Goal: Task Accomplishment & Management: Manage account settings

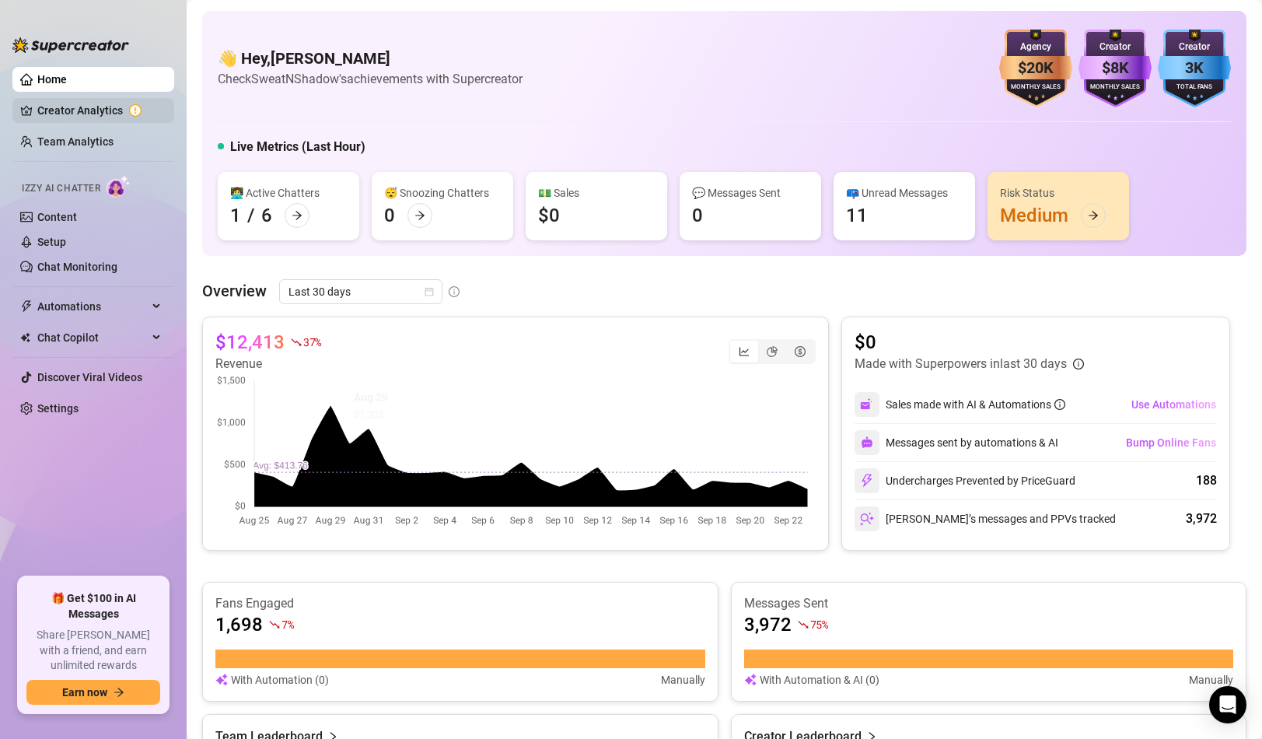
click at [129, 111] on link "Creator Analytics" at bounding box center [99, 110] width 124 height 25
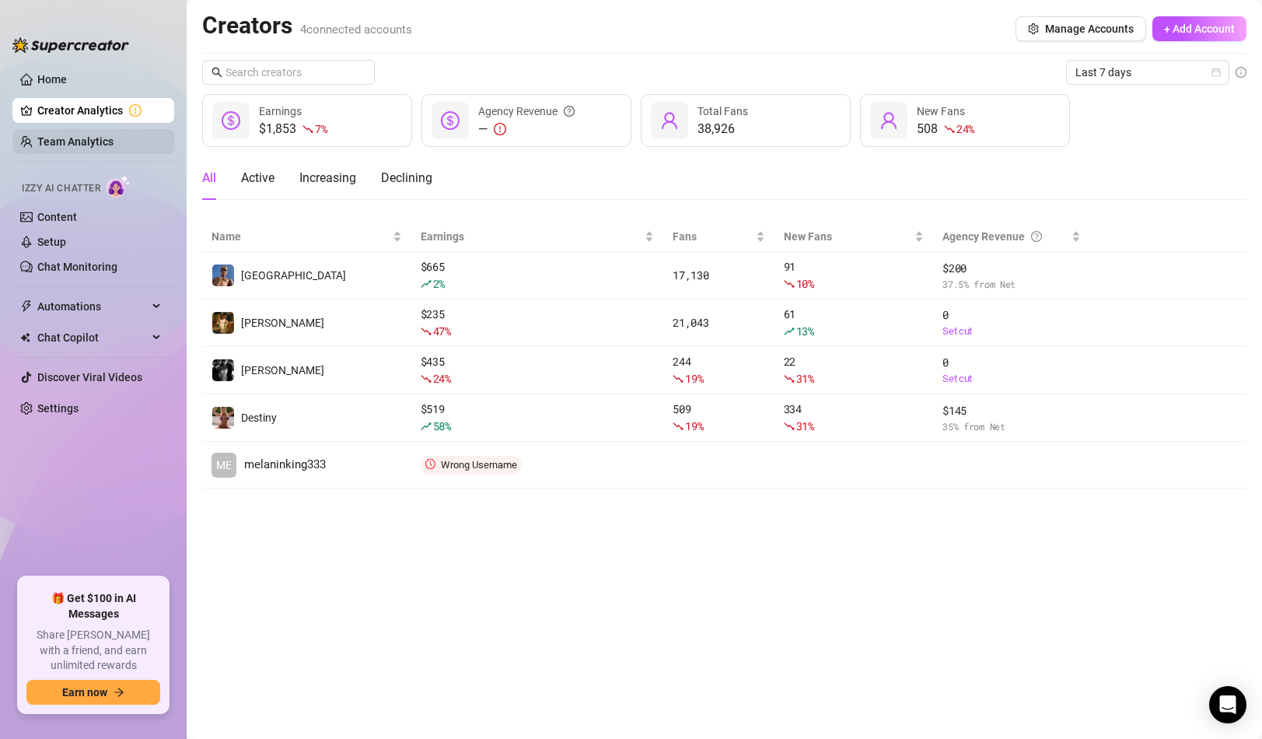
click at [114, 138] on link "Team Analytics" at bounding box center [75, 141] width 76 height 12
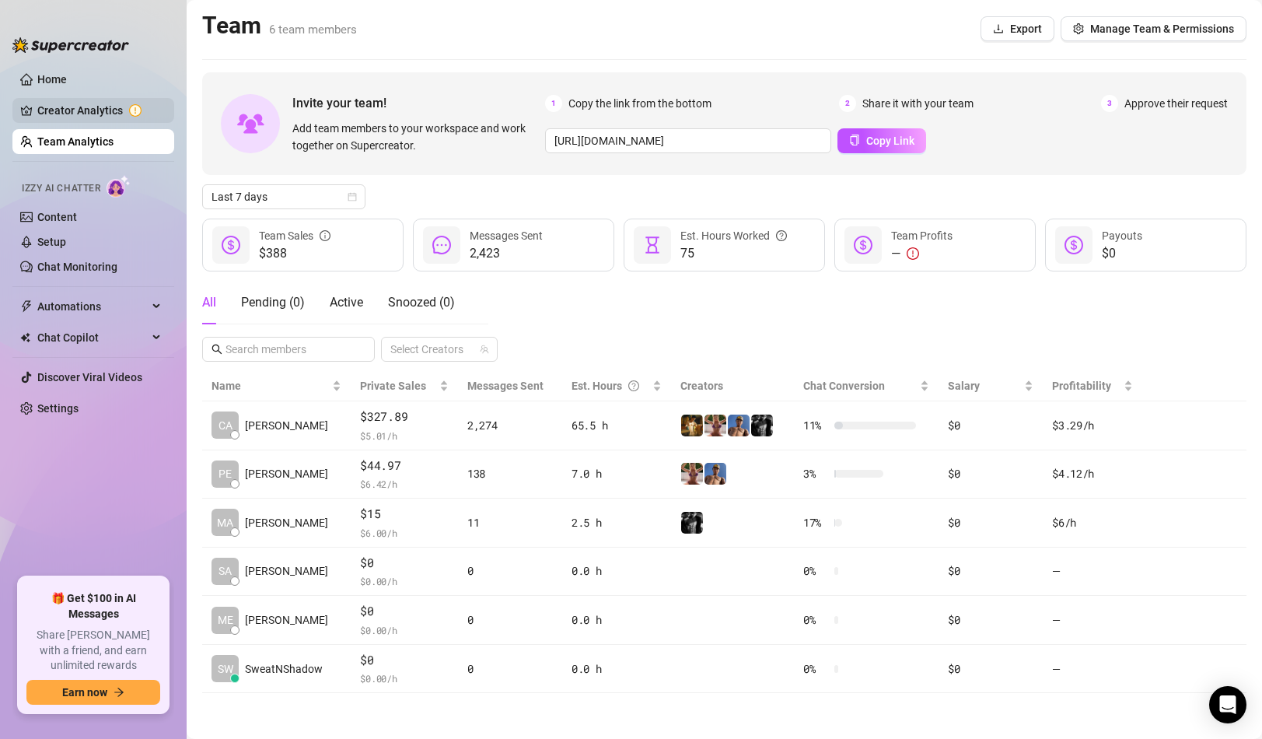
click at [120, 111] on link "Creator Analytics" at bounding box center [99, 110] width 124 height 25
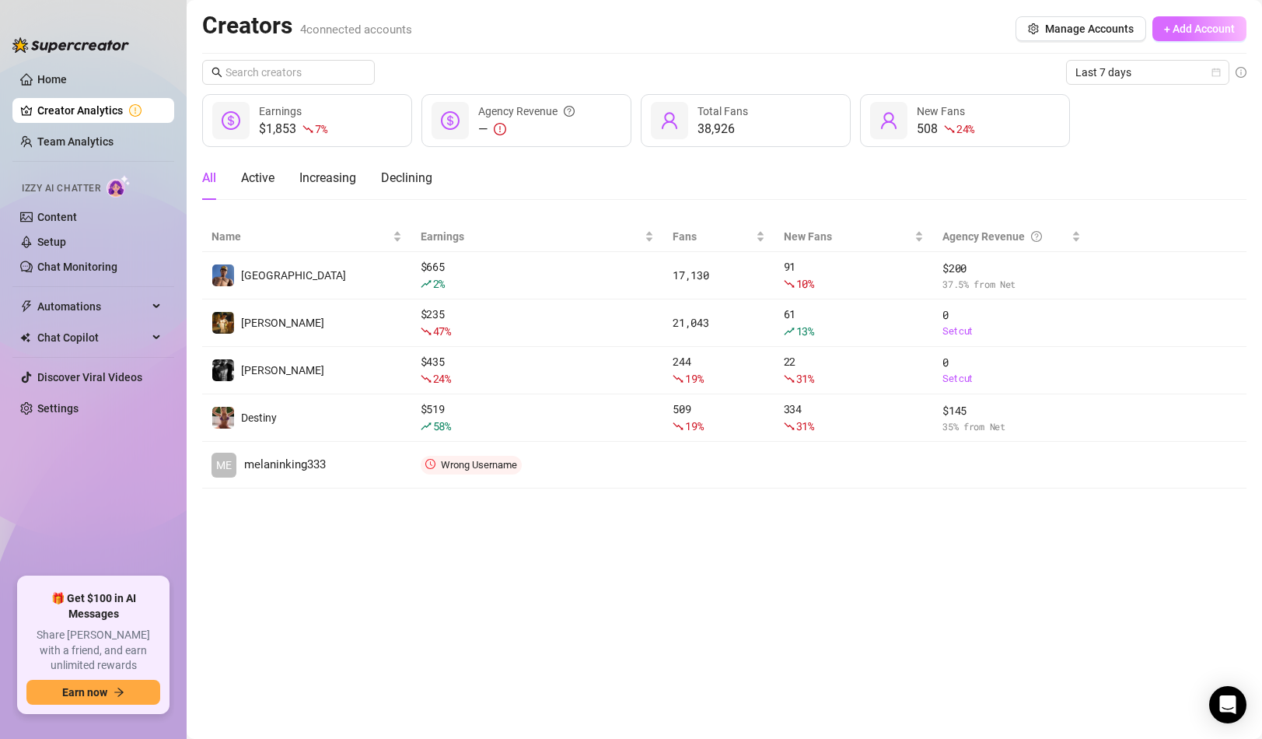
click at [1209, 23] on span "+ Add Account" at bounding box center [1199, 29] width 71 height 12
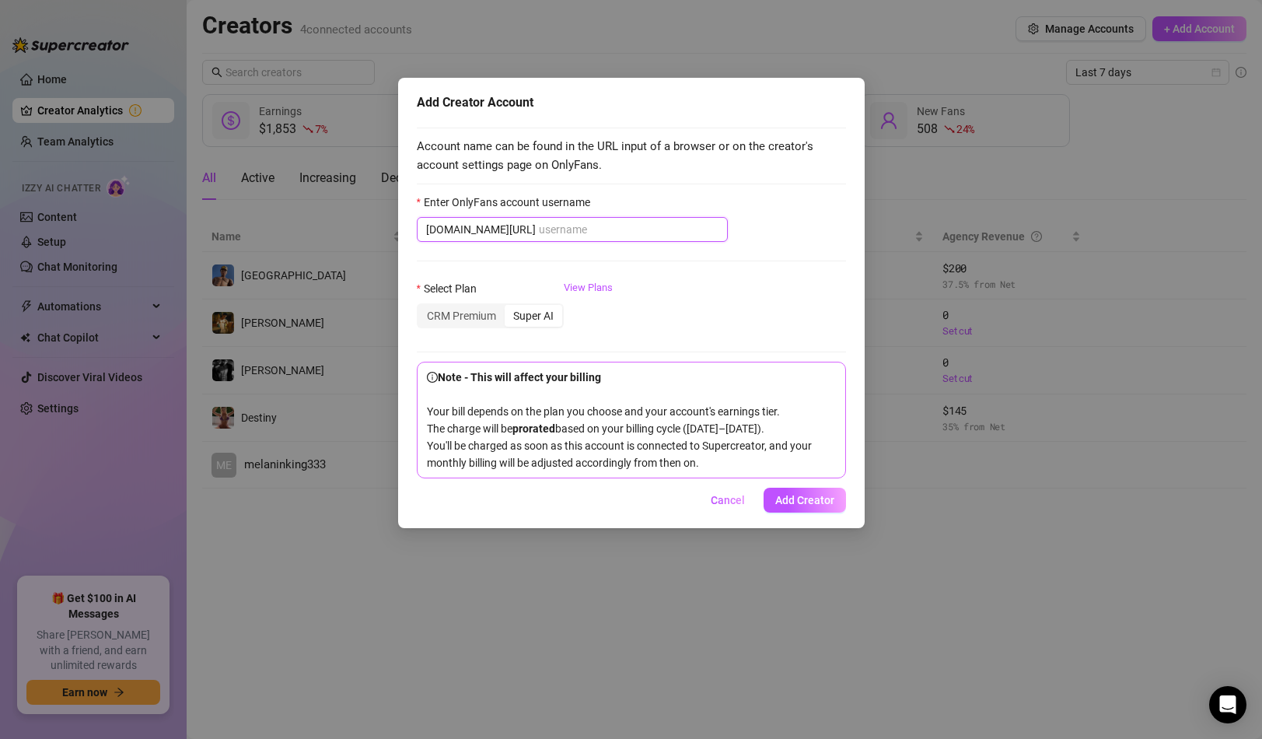
paste input "melaninking333"
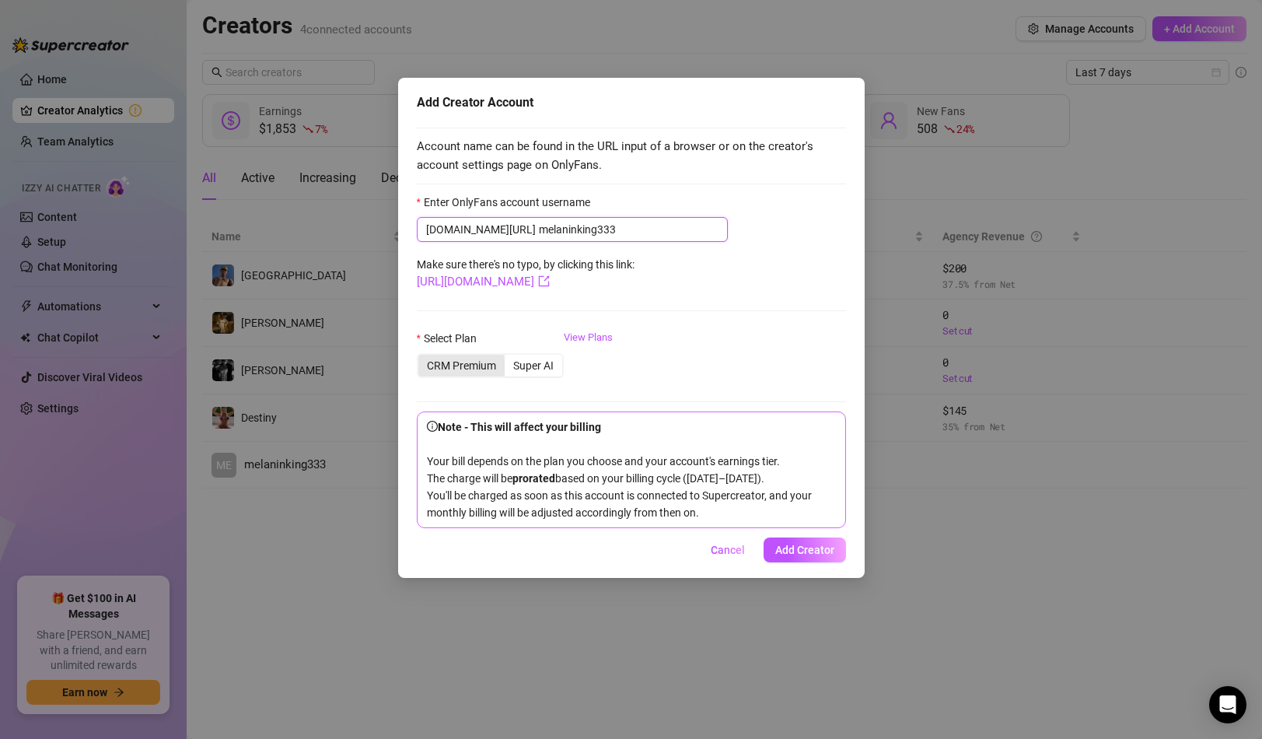
type input "melaninking333"
click at [469, 368] on div "CRM Premium" at bounding box center [461, 366] width 86 height 22
click at [422, 357] on input "CRM Premium" at bounding box center [422, 357] width 0 height 0
click at [482, 376] on div "CRM Premium" at bounding box center [461, 366] width 86 height 22
click at [422, 357] on input "CRM Premium" at bounding box center [422, 357] width 0 height 0
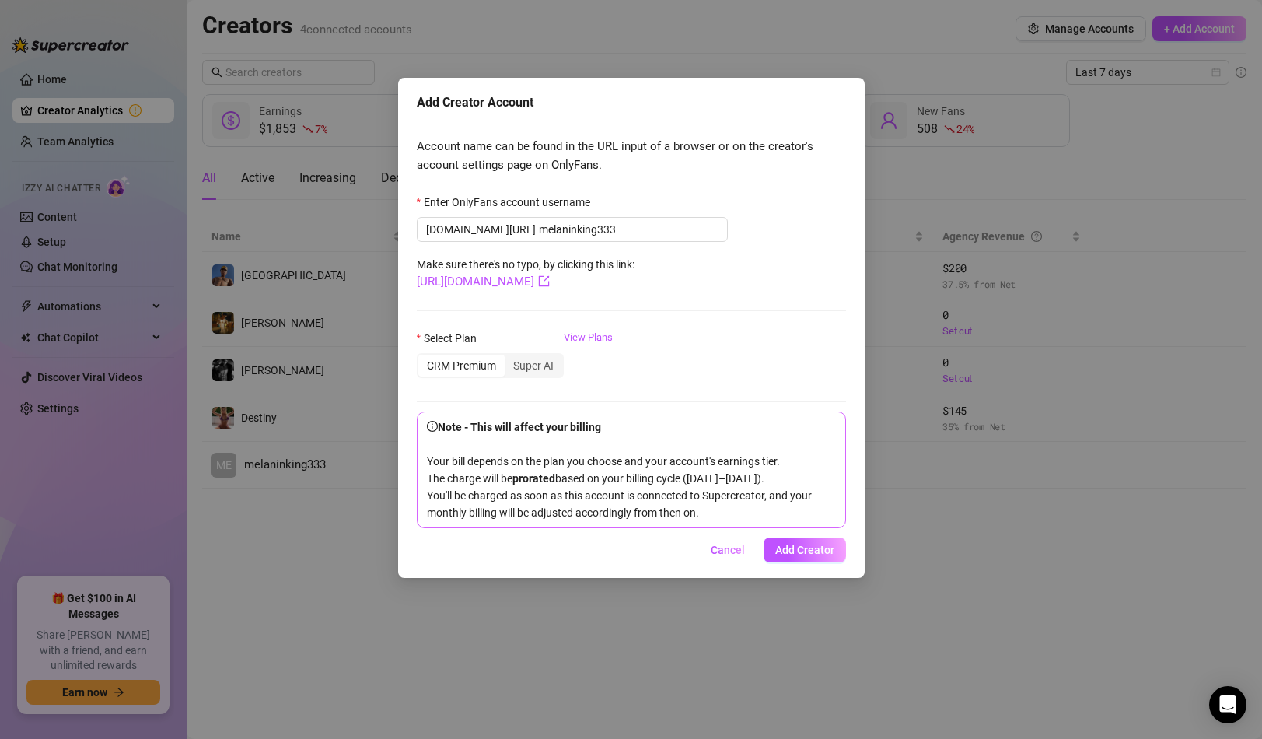
click at [486, 368] on div "CRM Premium" at bounding box center [461, 366] width 86 height 22
click at [422, 357] on input "CRM Premium" at bounding box center [422, 357] width 0 height 0
click at [799, 556] on span "Add Creator" at bounding box center [804, 550] width 59 height 12
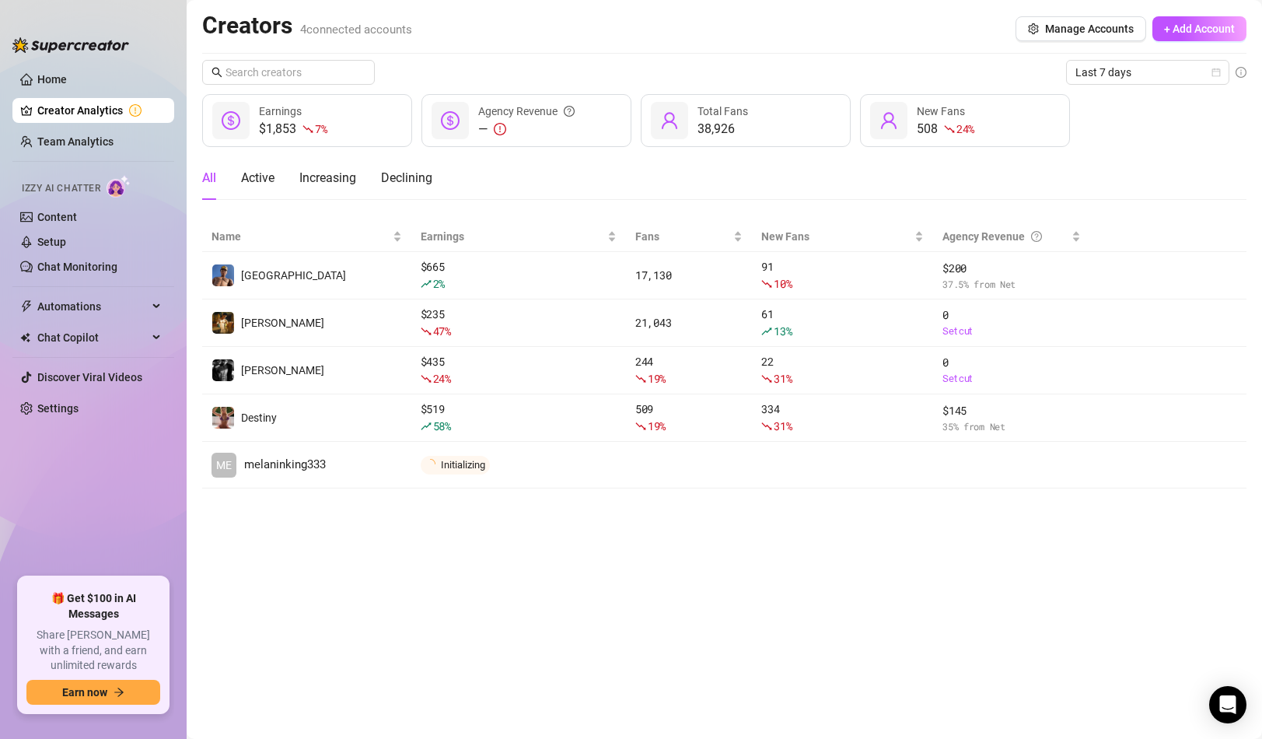
click at [488, 551] on main "Creators 4 connected accounts Manage Accounts + Add Account Last 7 days $1,853 …" at bounding box center [724, 369] width 1075 height 739
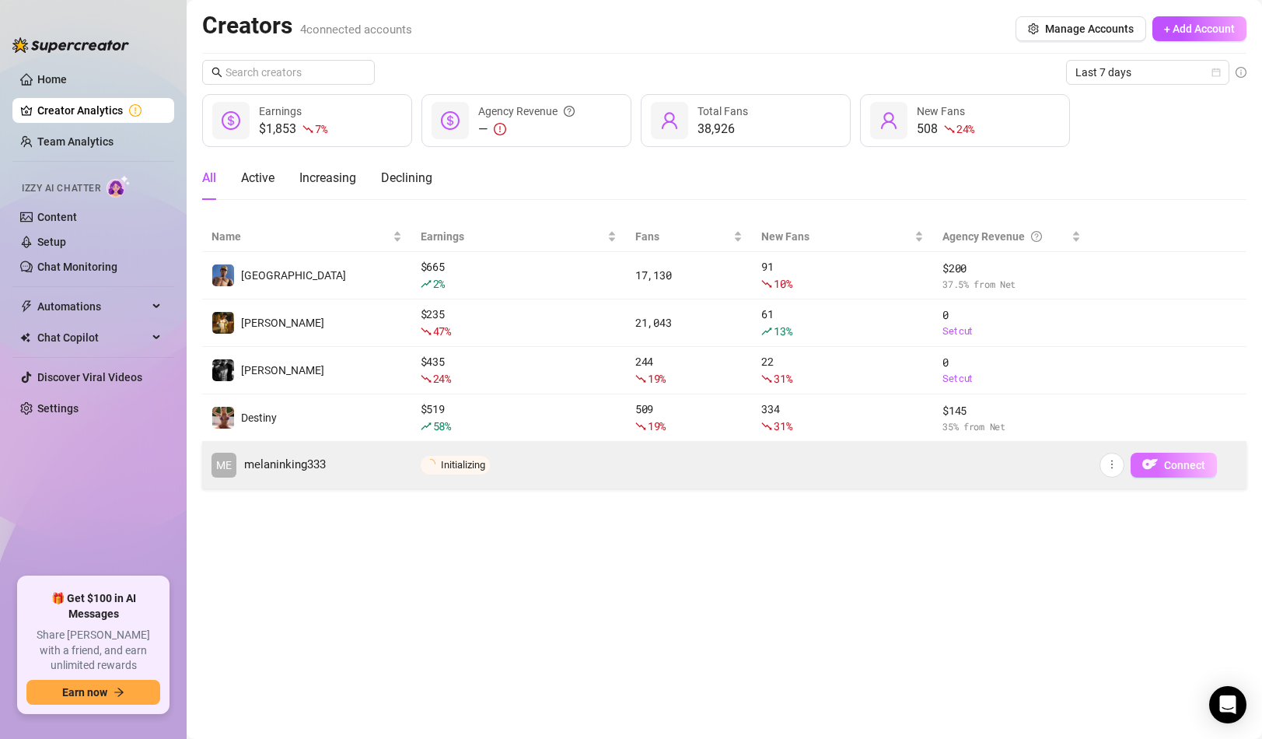
click at [1156, 467] on img "button" at bounding box center [1150, 464] width 16 height 16
click at [1179, 463] on span "Connect" at bounding box center [1184, 465] width 41 height 12
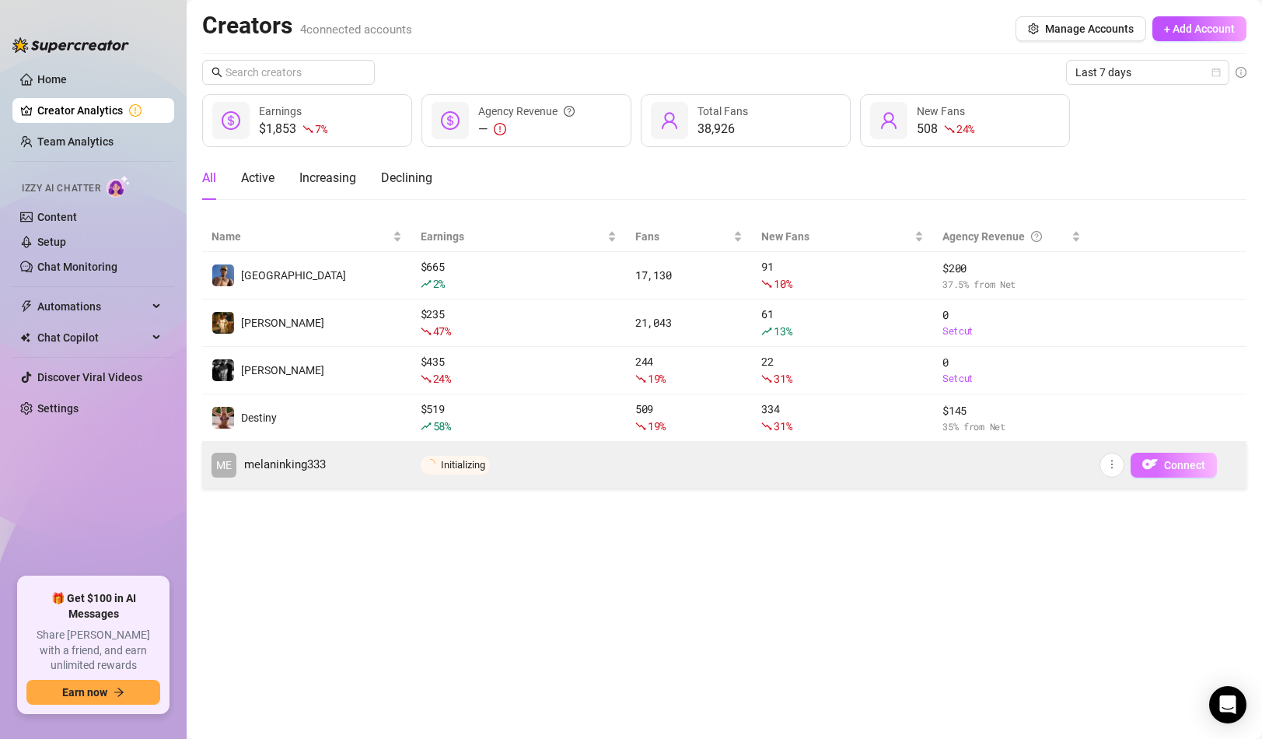
click at [1179, 463] on span "Connect" at bounding box center [1184, 465] width 41 height 12
click at [1114, 462] on icon "more" at bounding box center [1111, 464] width 11 height 11
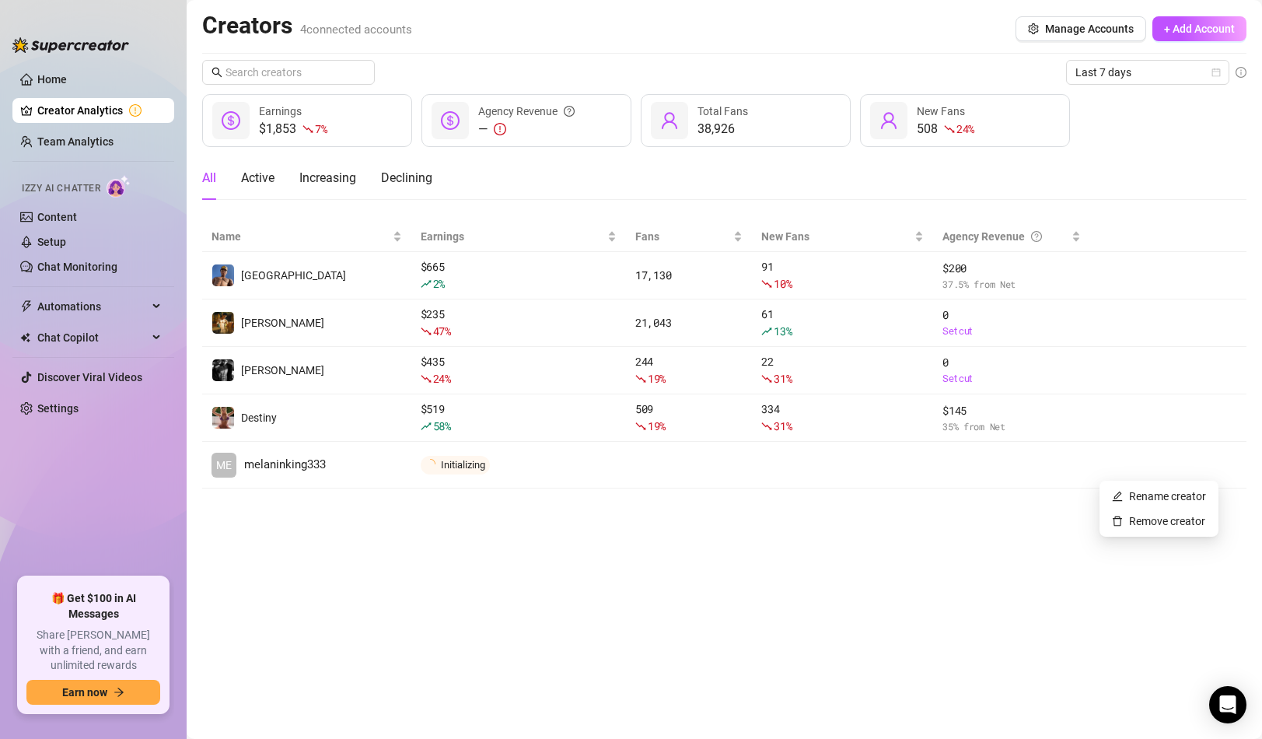
click at [1004, 542] on main "Creators 4 connected accounts Manage Accounts + Add Account Last 7 days $1,853 …" at bounding box center [724, 369] width 1075 height 739
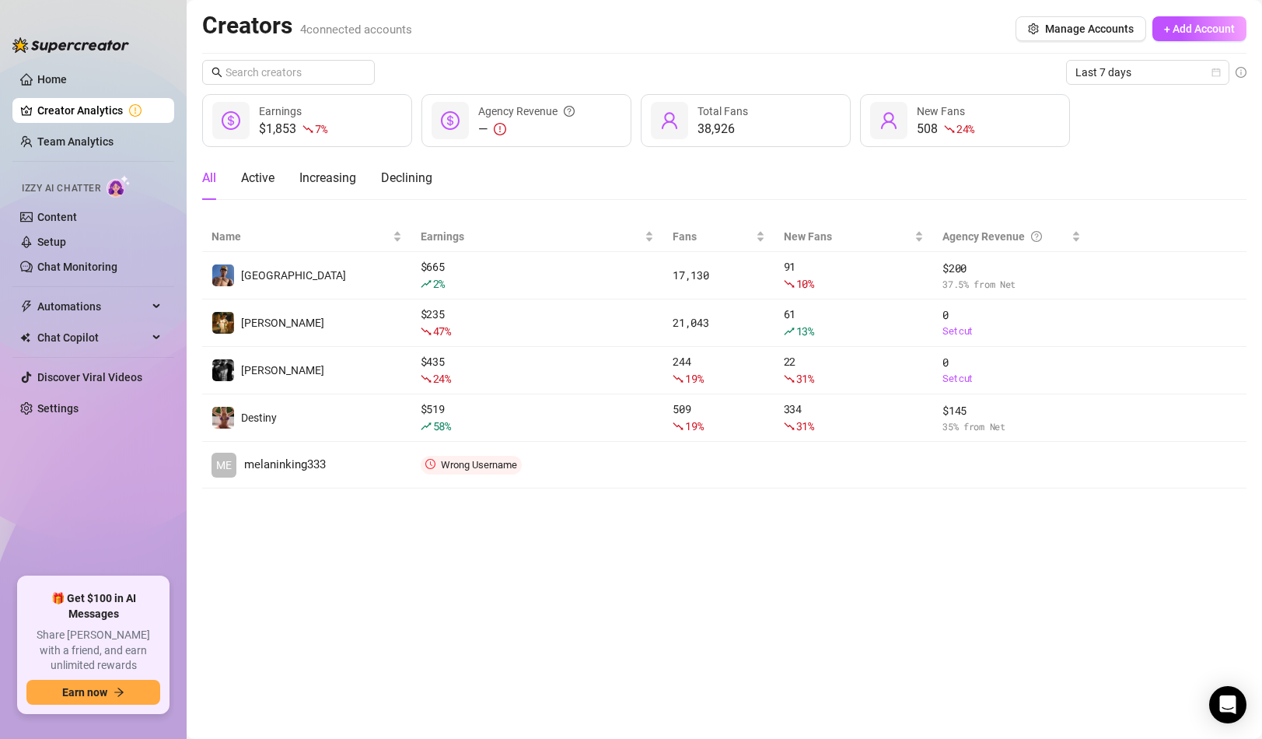
click at [483, 535] on main "Creators 4 connected accounts Manage Accounts + Add Account Last 7 days $1,853 …" at bounding box center [724, 369] width 1075 height 739
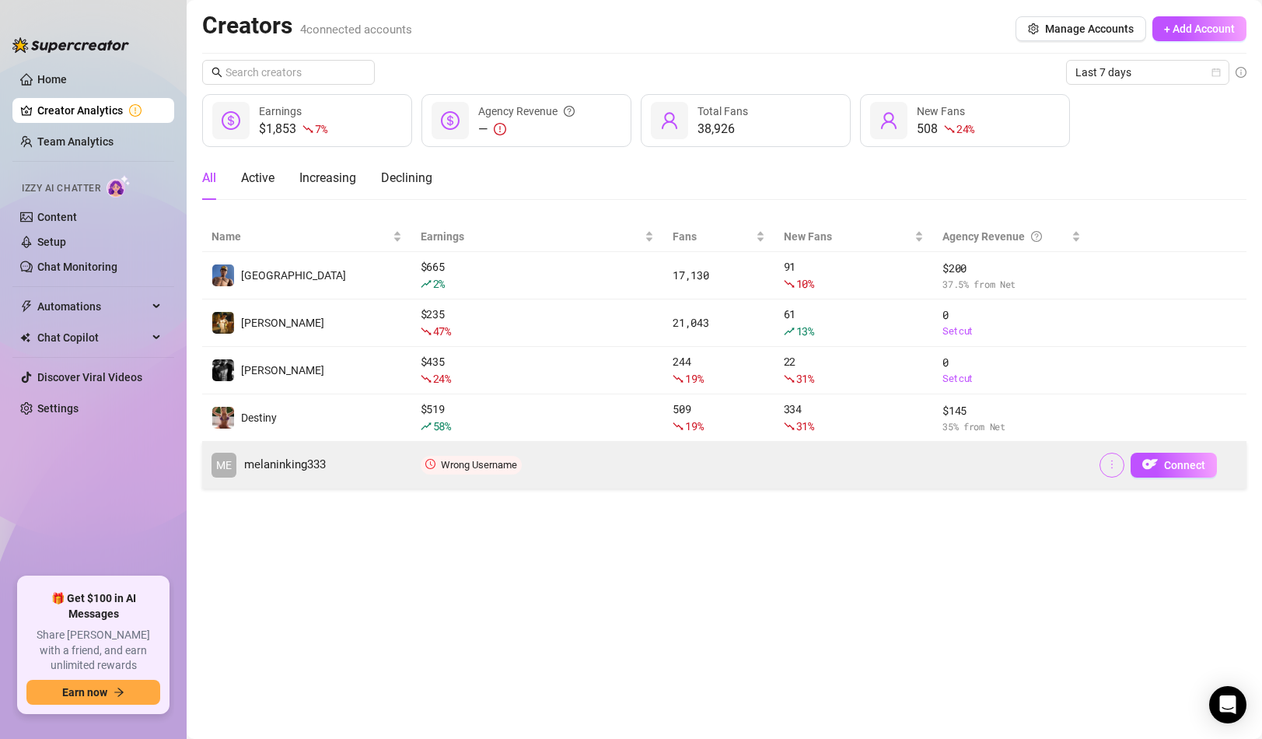
click at [1120, 467] on button "button" at bounding box center [1111, 465] width 25 height 25
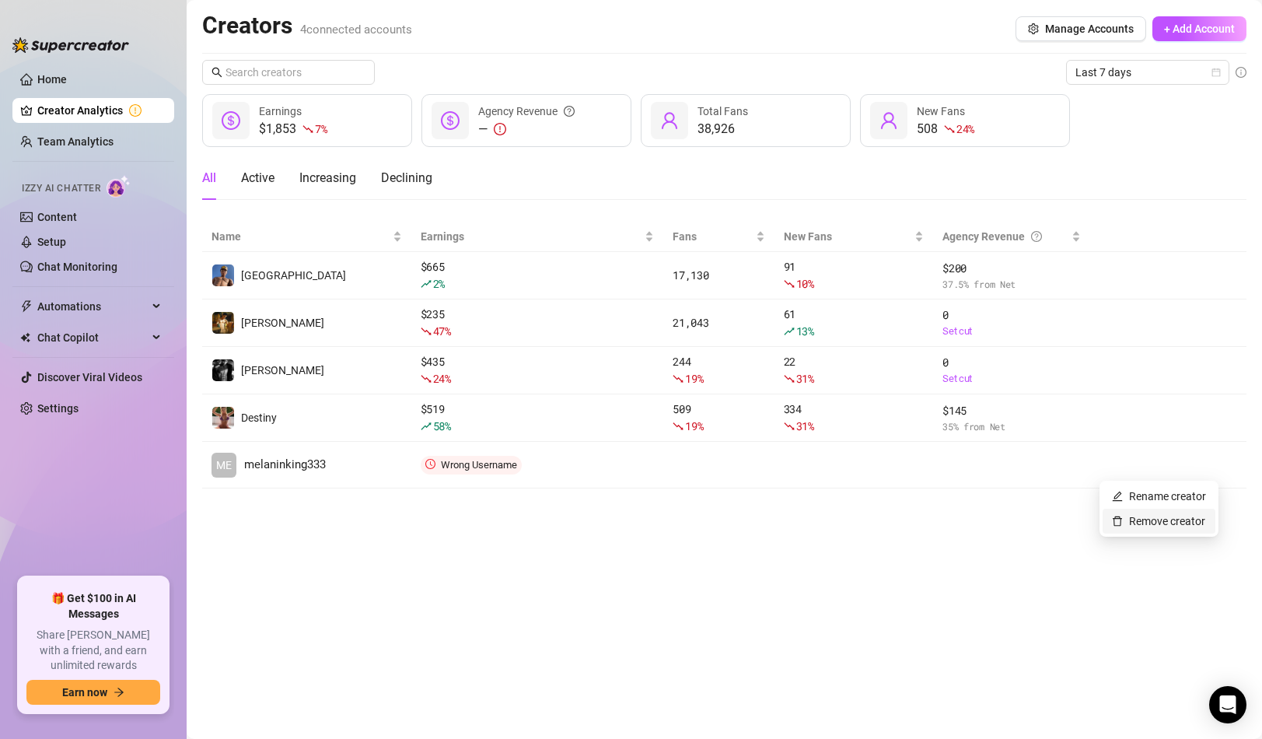
click at [1128, 518] on link "Remove creator" at bounding box center [1158, 521] width 93 height 12
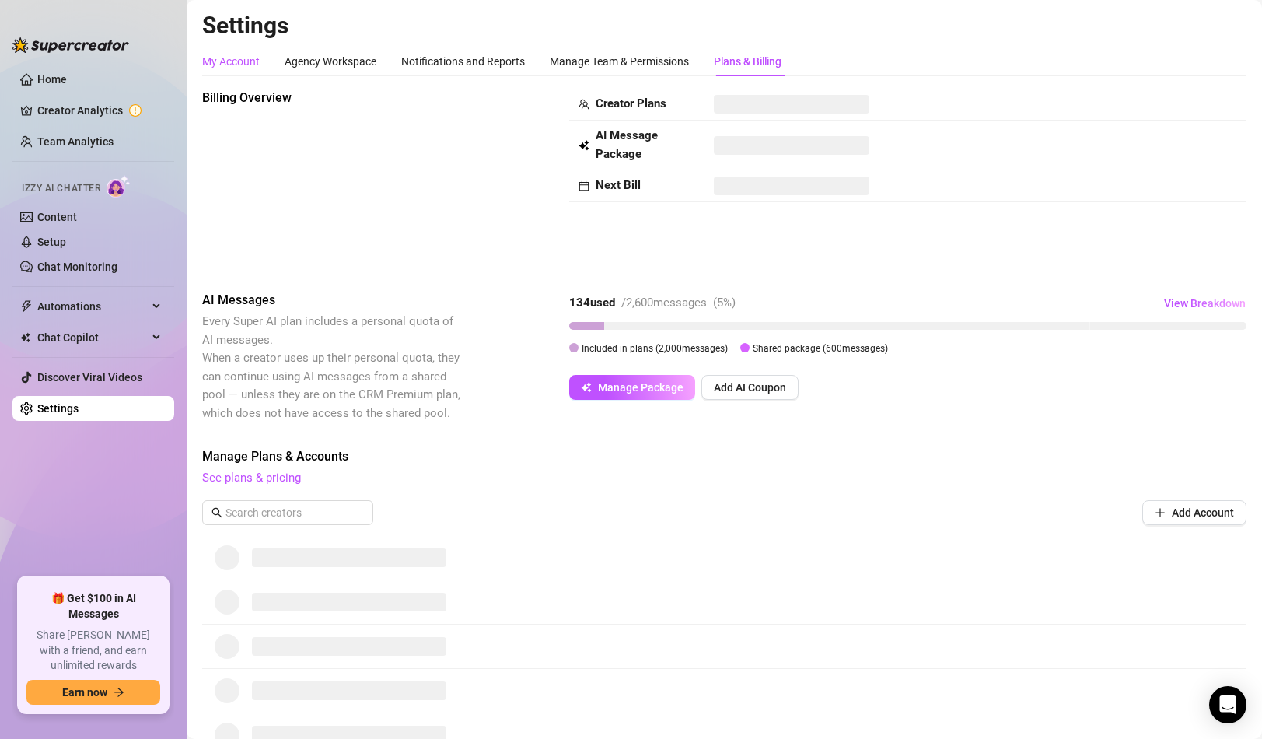
click at [208, 62] on div "My Account" at bounding box center [231, 61] width 58 height 17
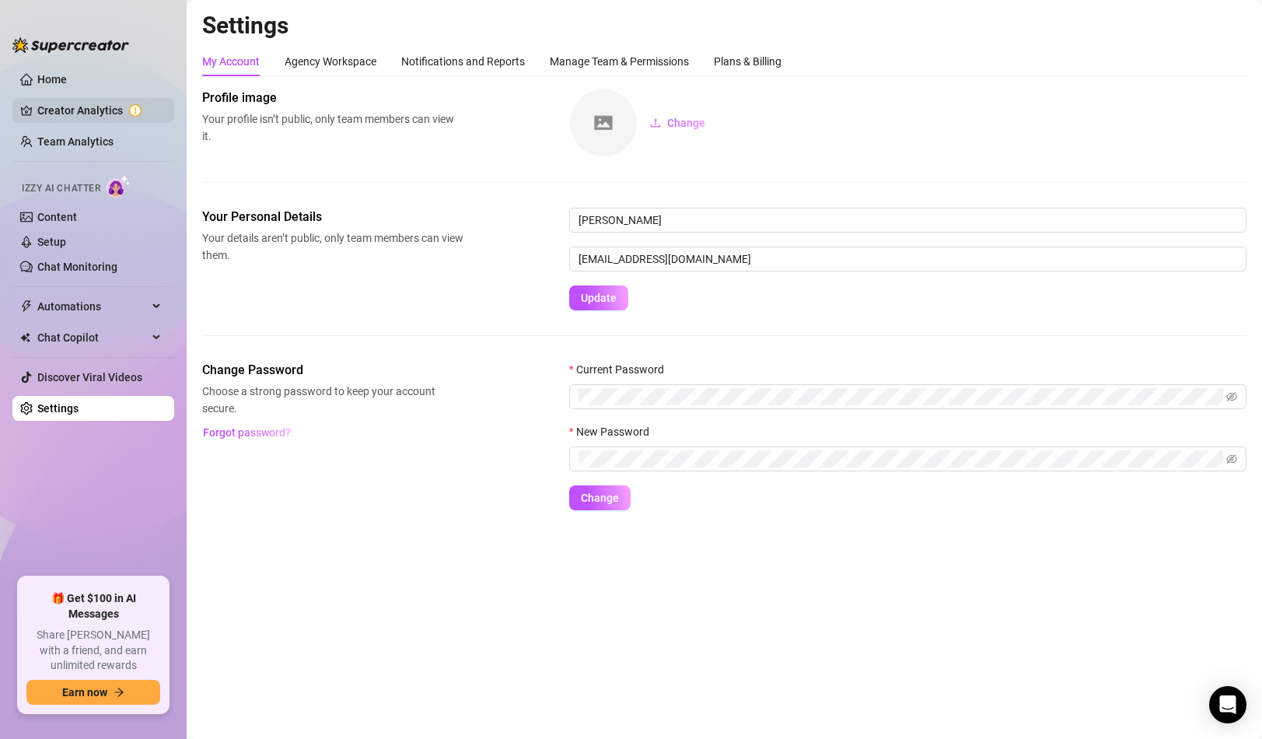
click at [72, 104] on link "Creator Analytics" at bounding box center [99, 110] width 124 height 25
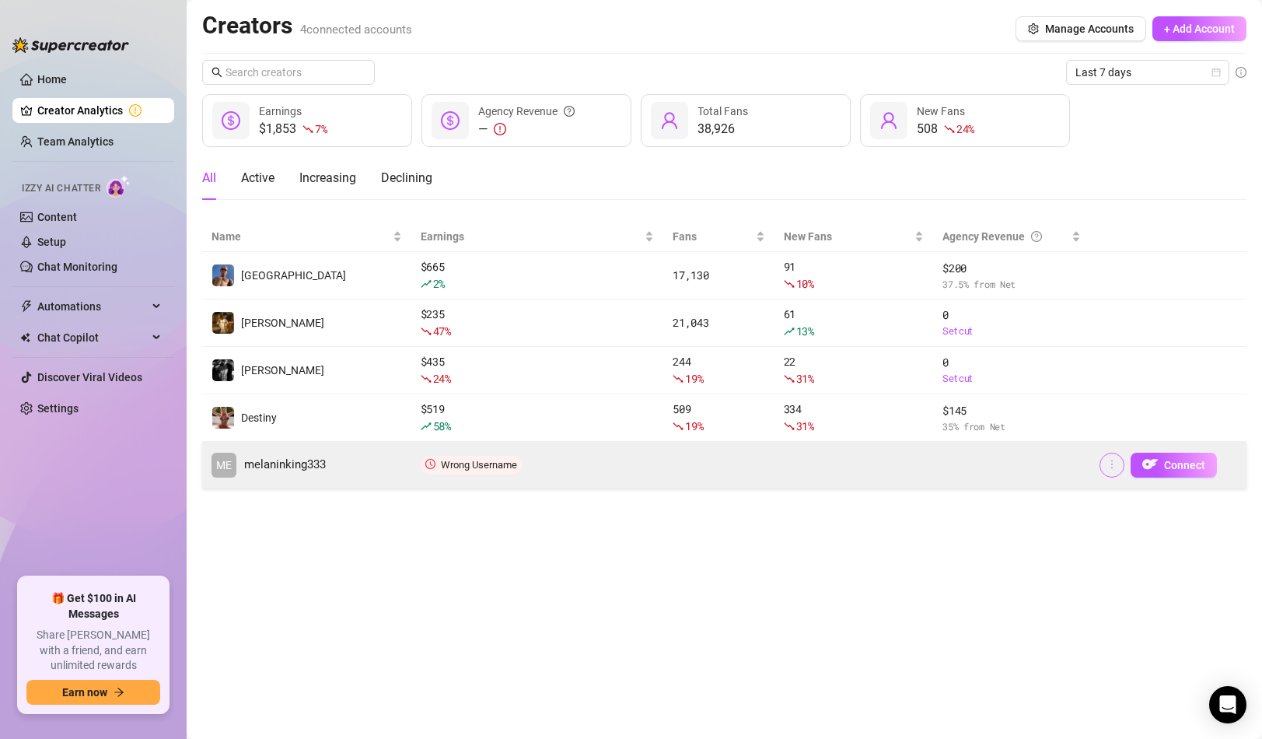
click at [1110, 467] on icon "more" at bounding box center [1111, 464] width 11 height 11
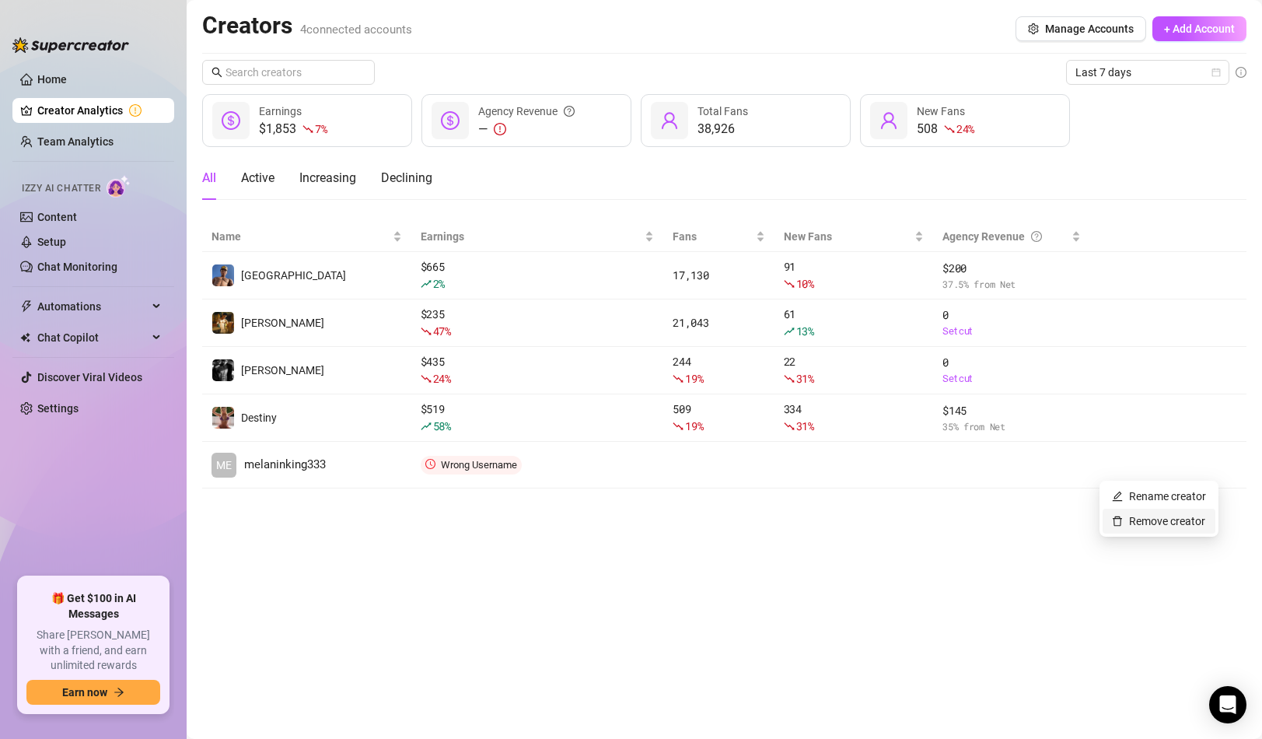
click at [1125, 519] on link "Remove creator" at bounding box center [1158, 521] width 93 height 12
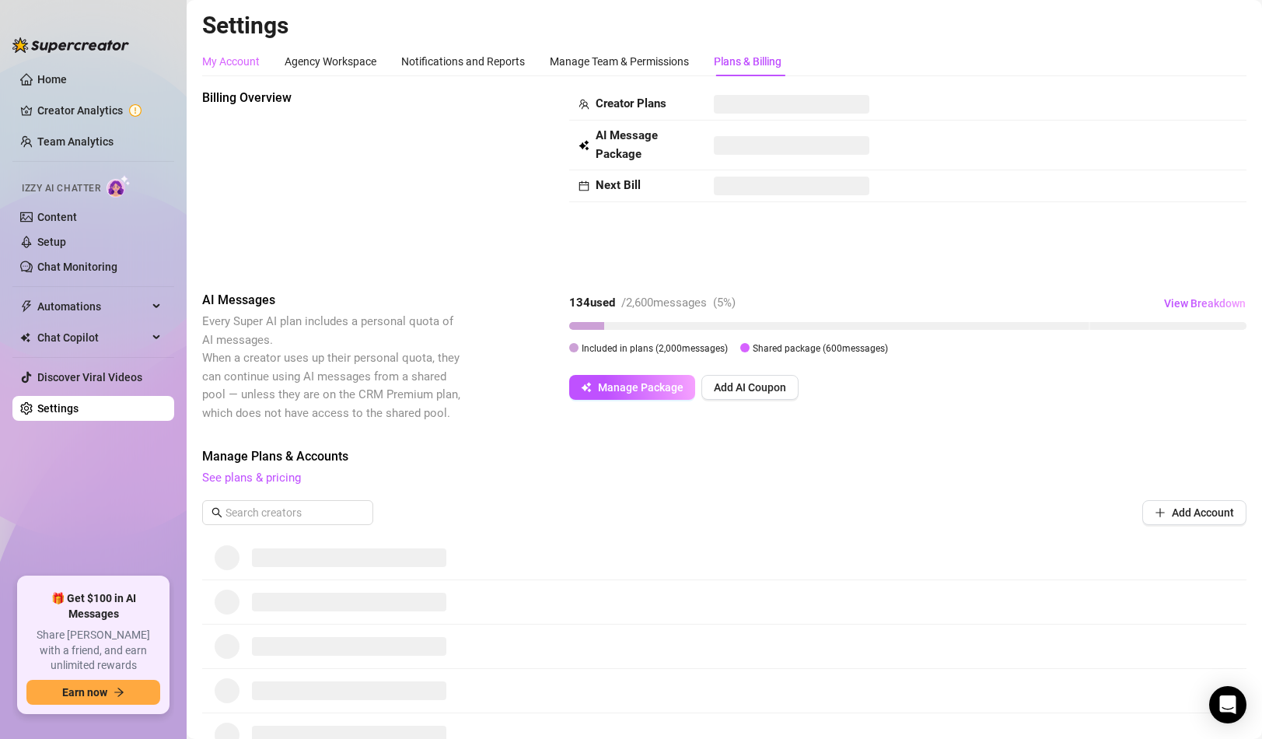
click at [223, 75] on div "My Account" at bounding box center [231, 62] width 58 height 30
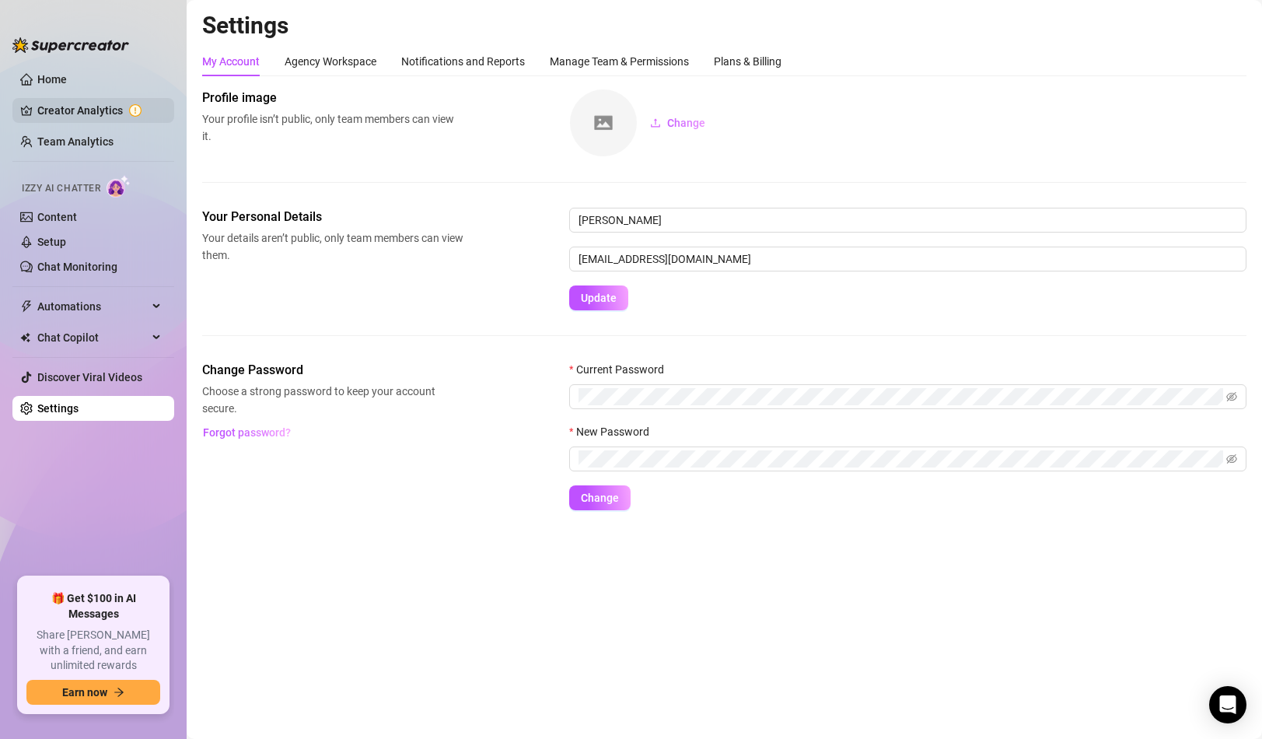
click at [90, 114] on link "Creator Analytics" at bounding box center [99, 110] width 124 height 25
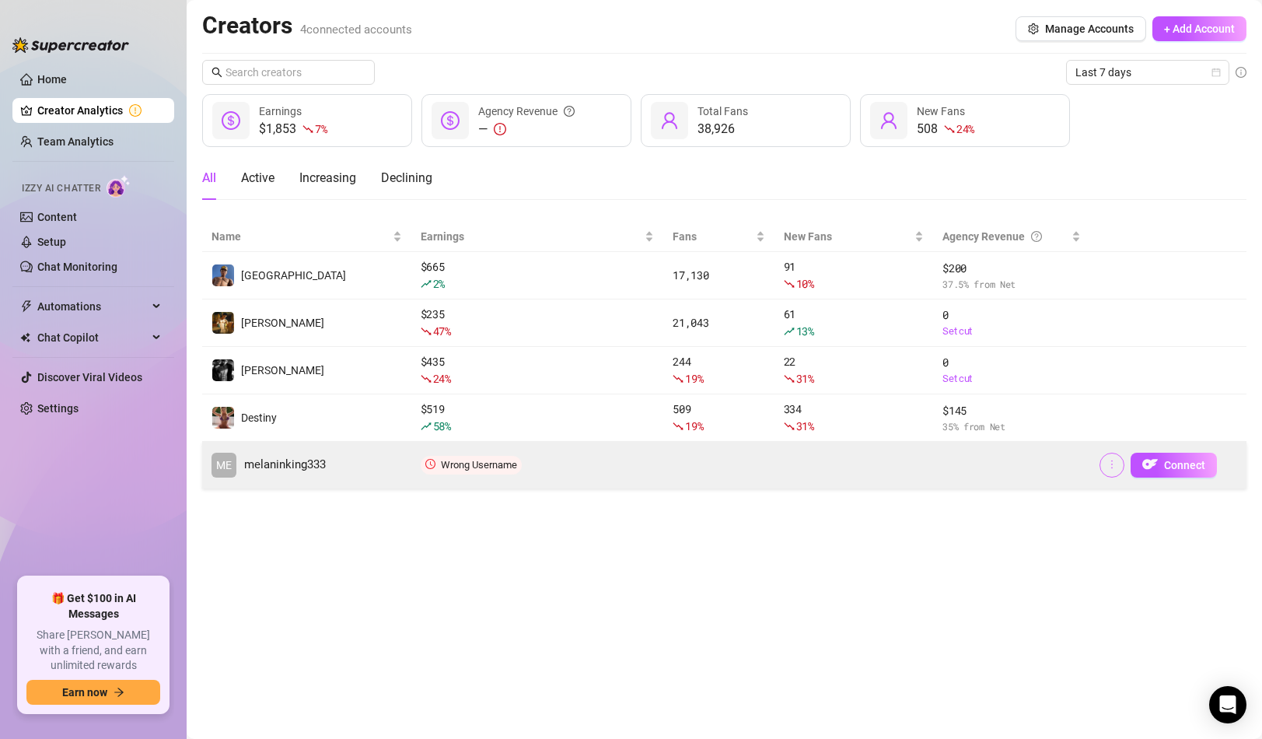
click at [1108, 474] on button "button" at bounding box center [1111, 465] width 25 height 25
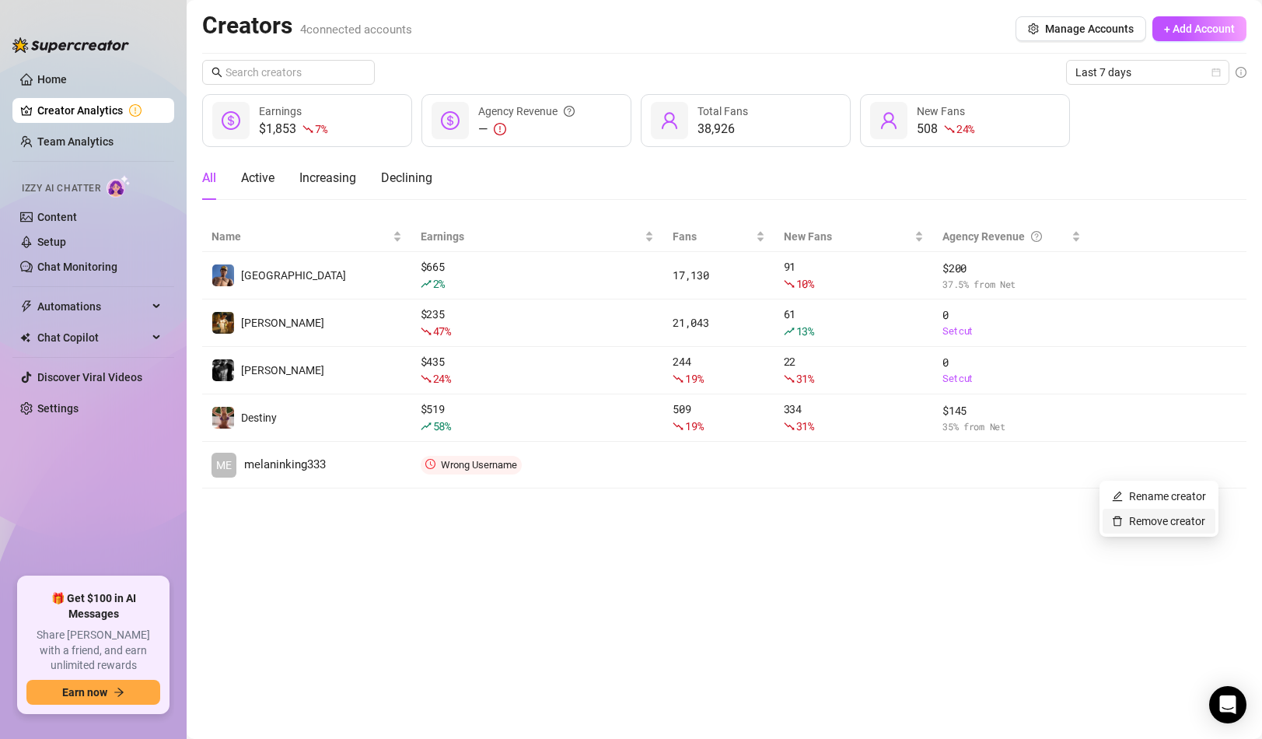
click at [1126, 523] on link "Remove creator" at bounding box center [1158, 521] width 93 height 12
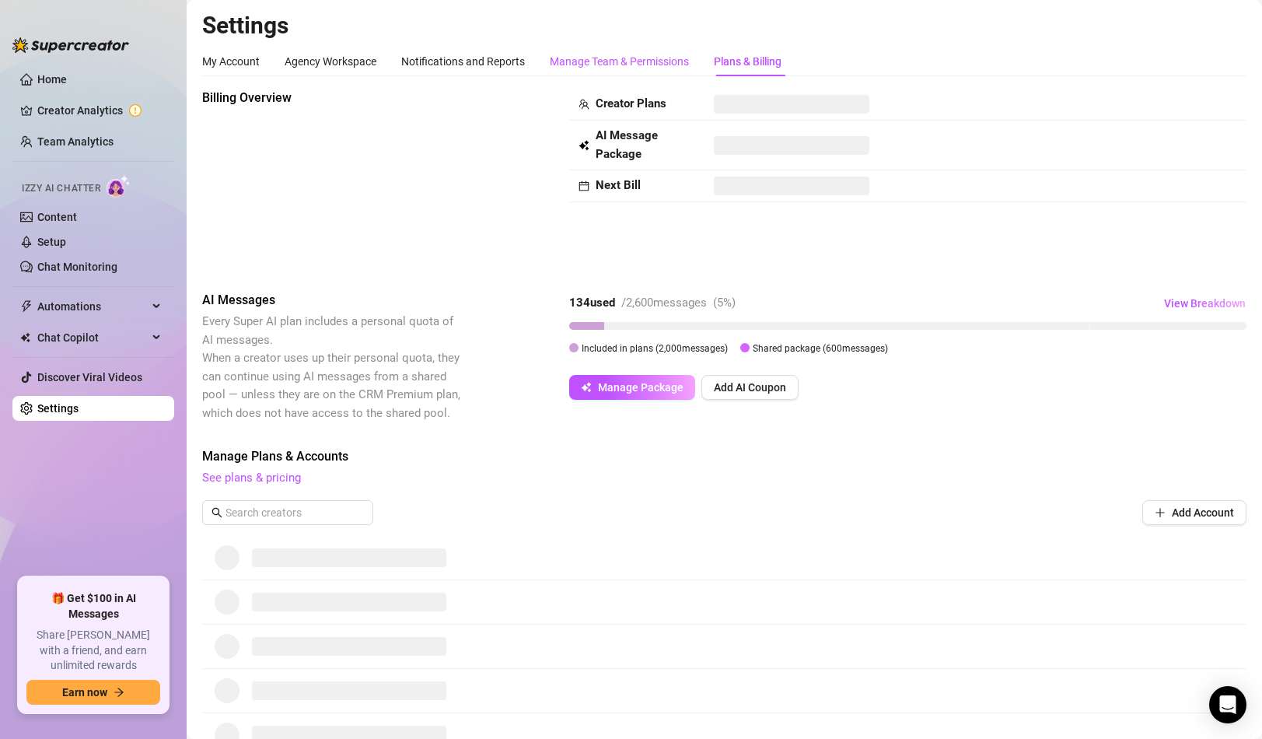
click at [572, 58] on div "Manage Team & Permissions" at bounding box center [619, 61] width 139 height 17
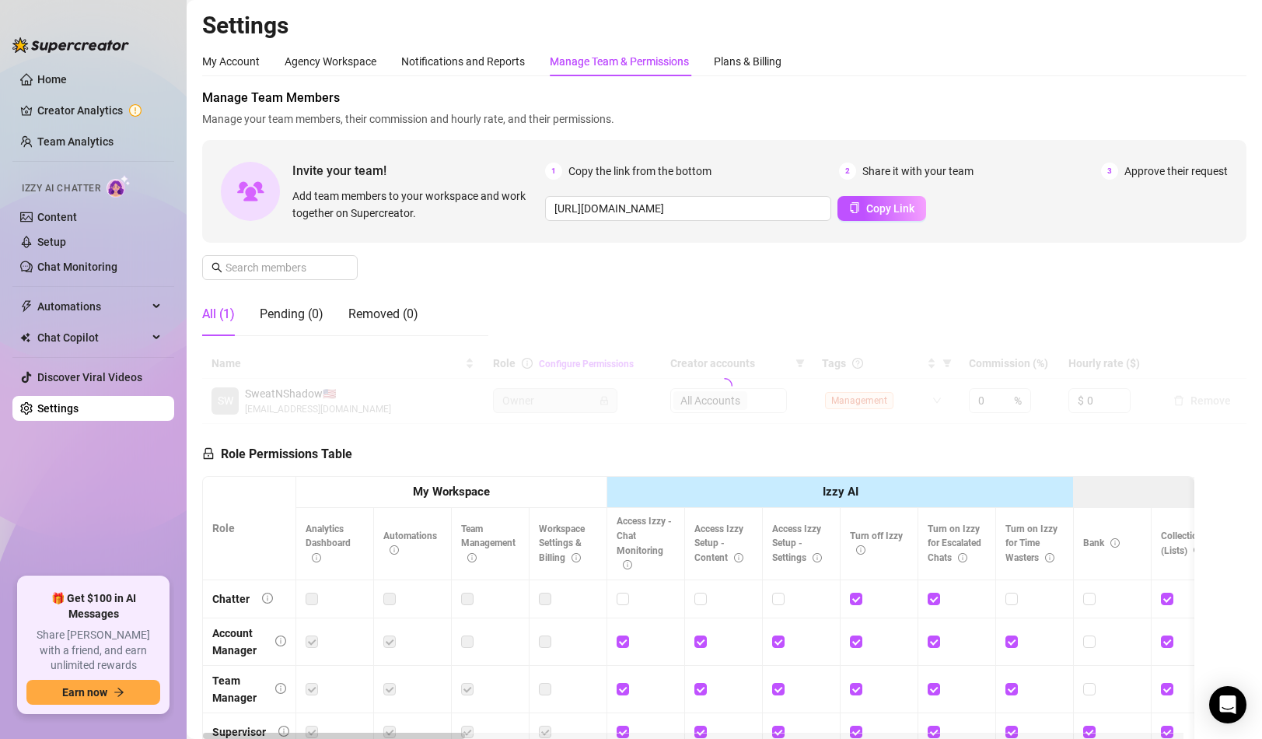
click at [572, 58] on div "Manage Team & Permissions" at bounding box center [619, 61] width 139 height 17
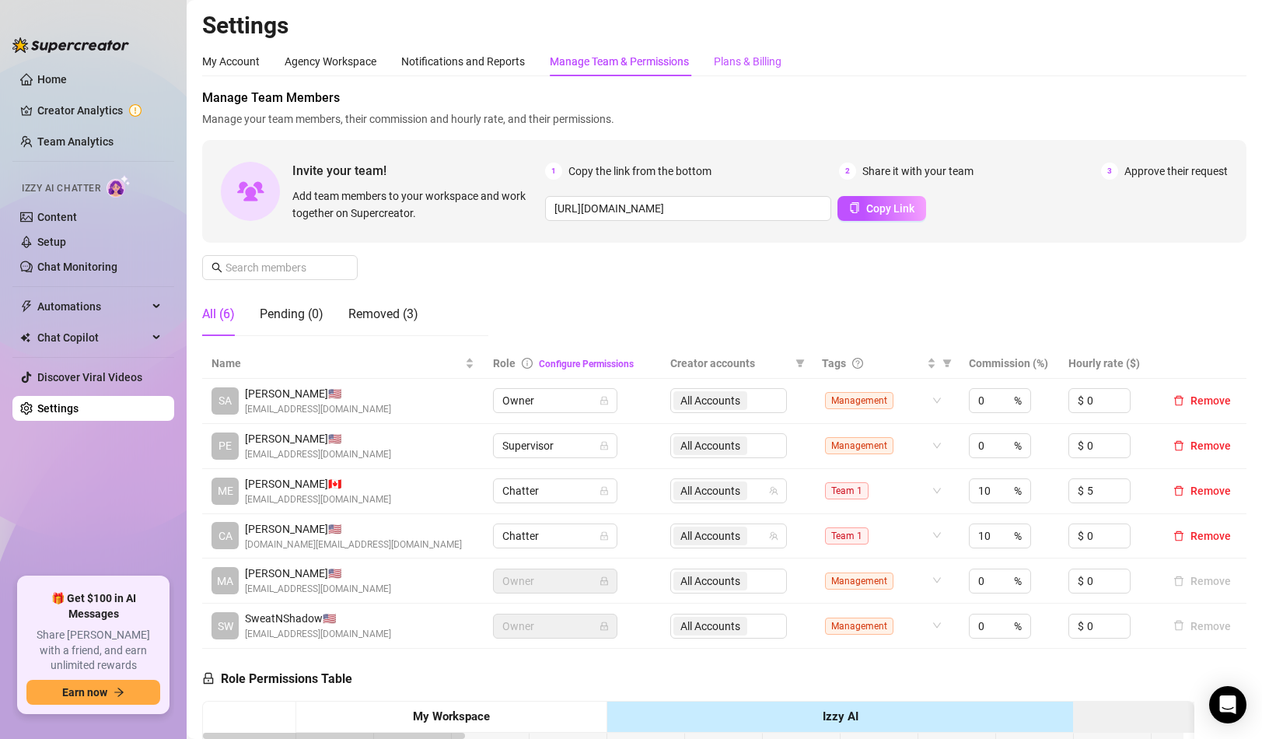
click at [733, 58] on div "Plans & Billing" at bounding box center [748, 61] width 68 height 17
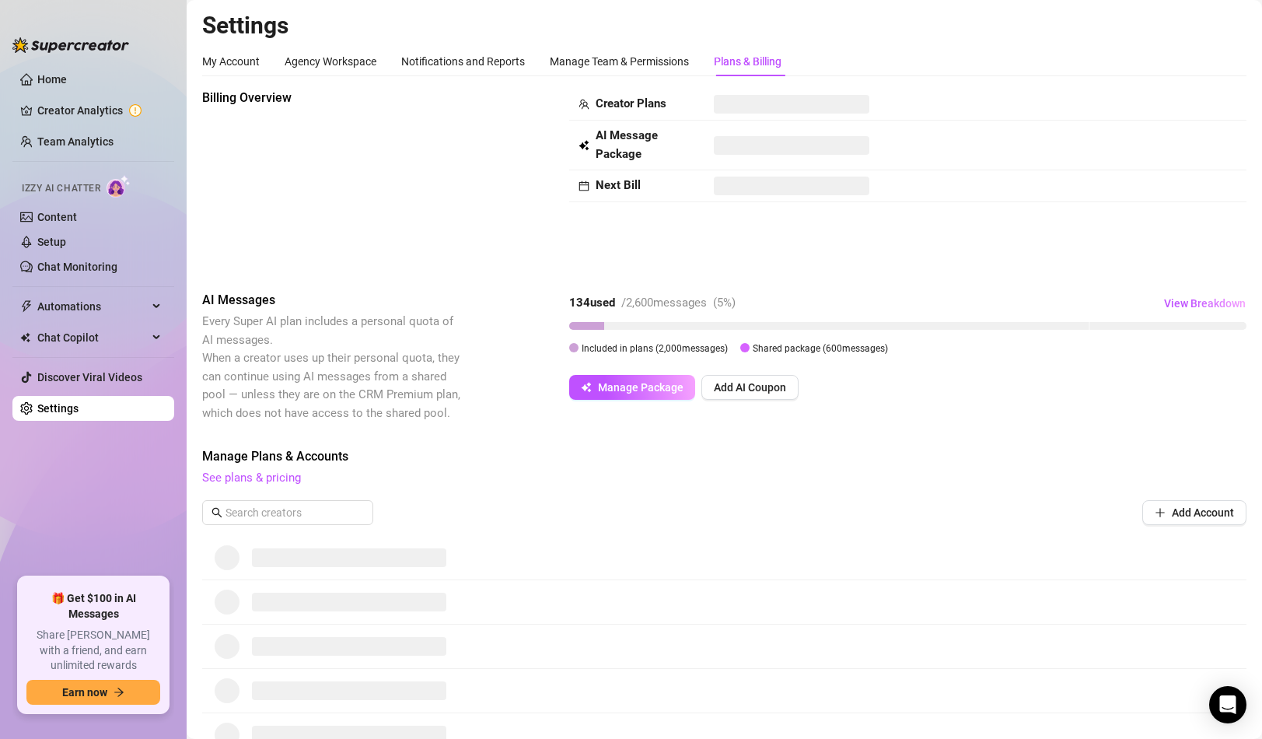
click at [733, 58] on div "Plans & Billing" at bounding box center [748, 61] width 68 height 17
click at [445, 260] on div "Billing Overview" at bounding box center [332, 177] width 261 height 177
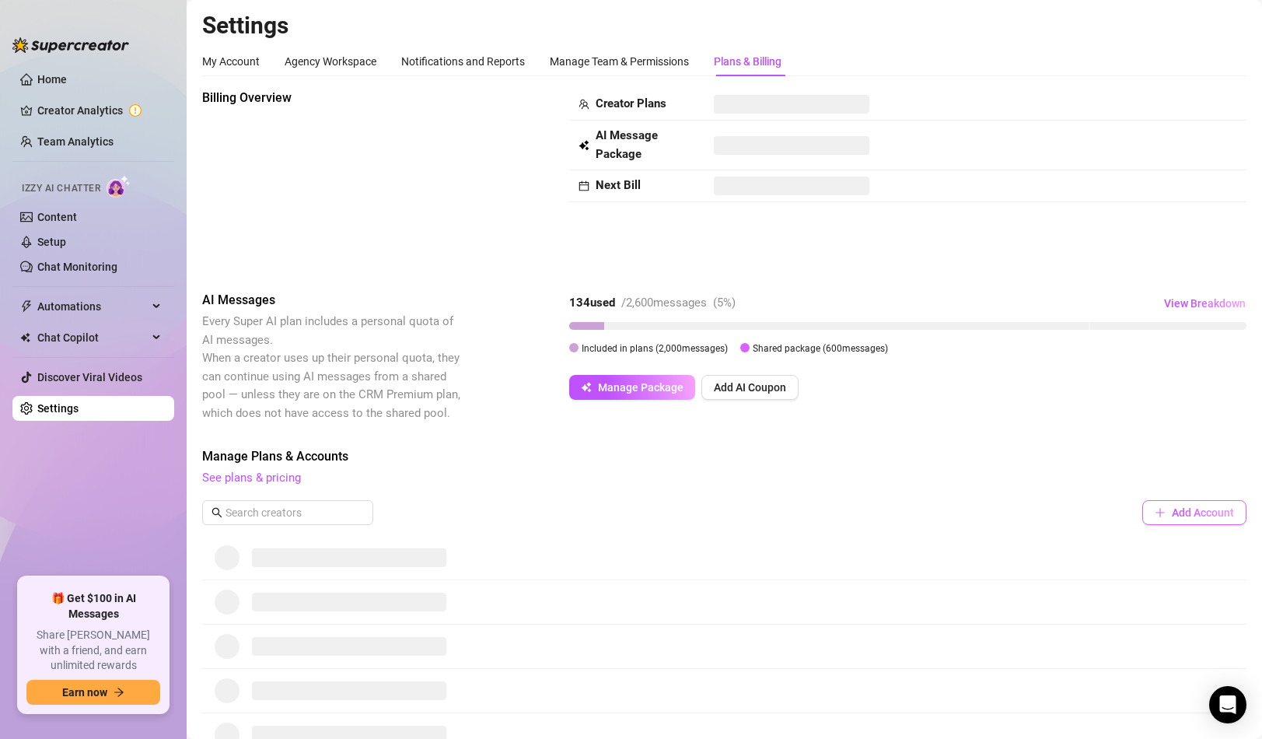
click at [1155, 509] on icon "plus" at bounding box center [1160, 512] width 11 height 11
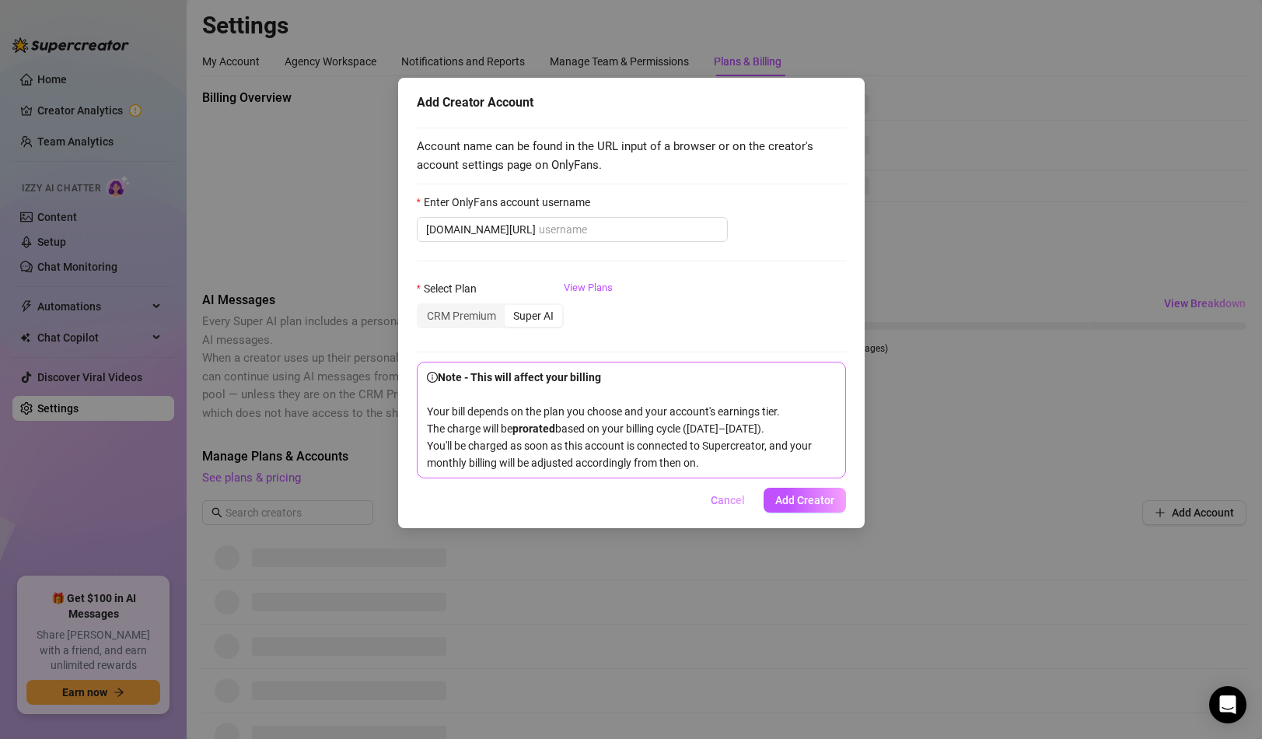
click at [725, 506] on span "Cancel" at bounding box center [728, 500] width 34 height 12
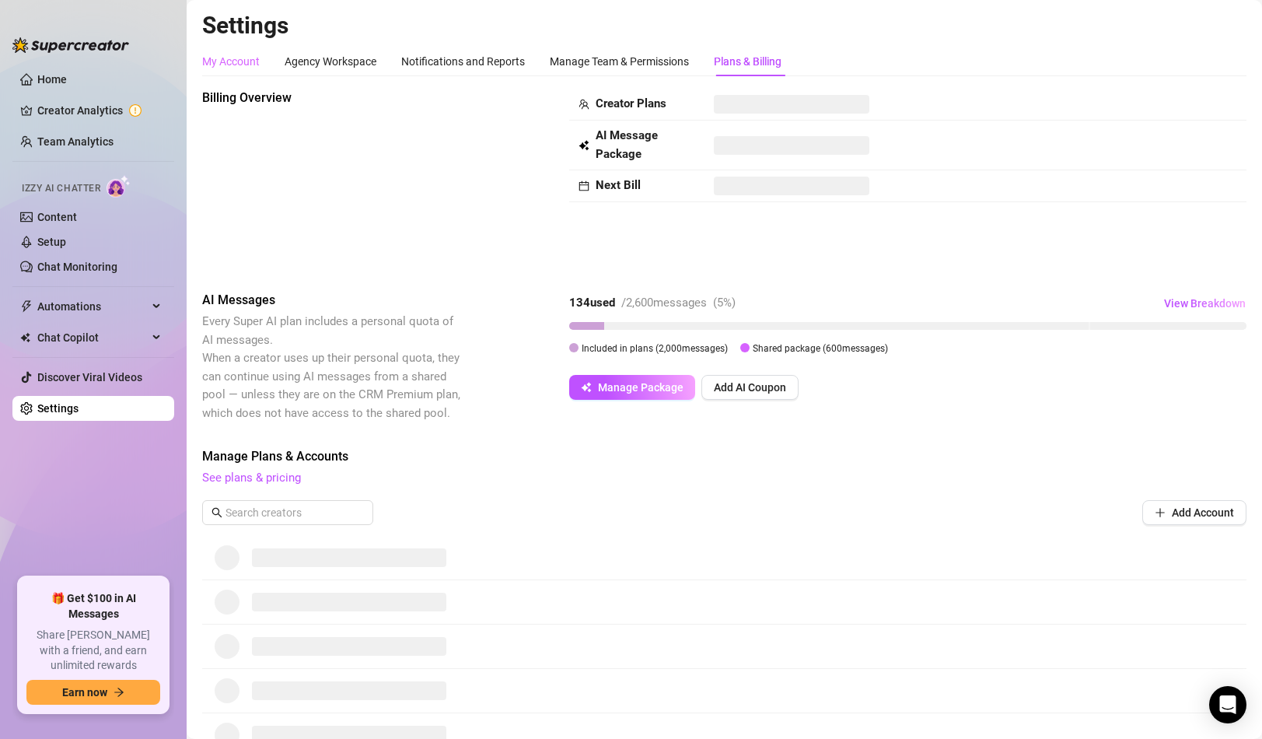
click at [258, 51] on div "My Account" at bounding box center [231, 62] width 58 height 30
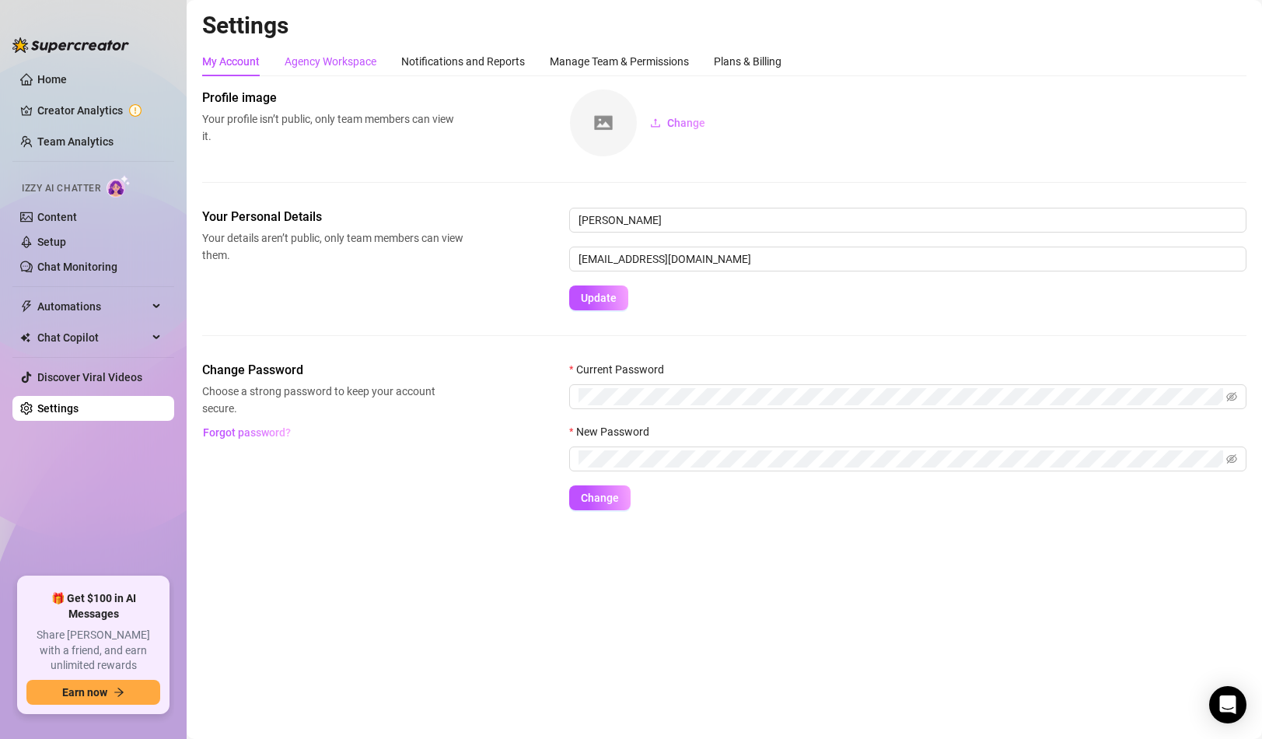
click at [346, 57] on div "Agency Workspace" at bounding box center [331, 61] width 92 height 17
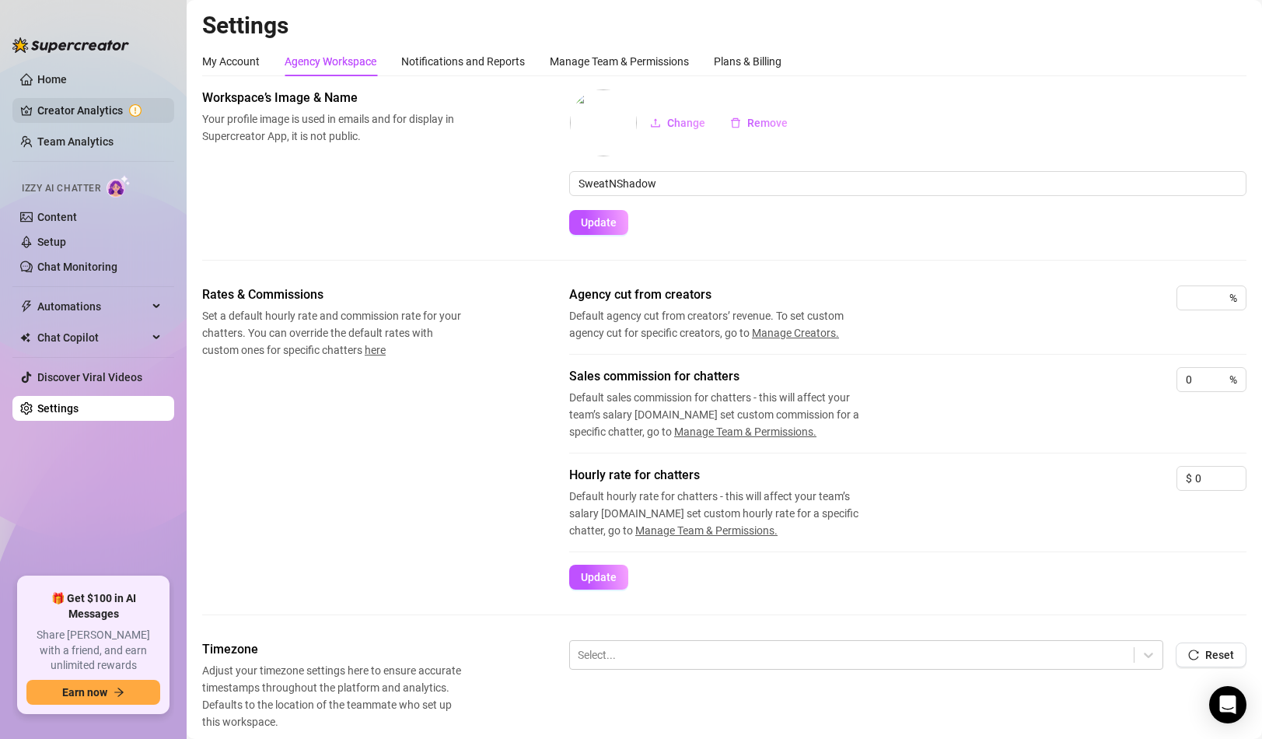
click at [79, 116] on link "Creator Analytics" at bounding box center [99, 110] width 124 height 25
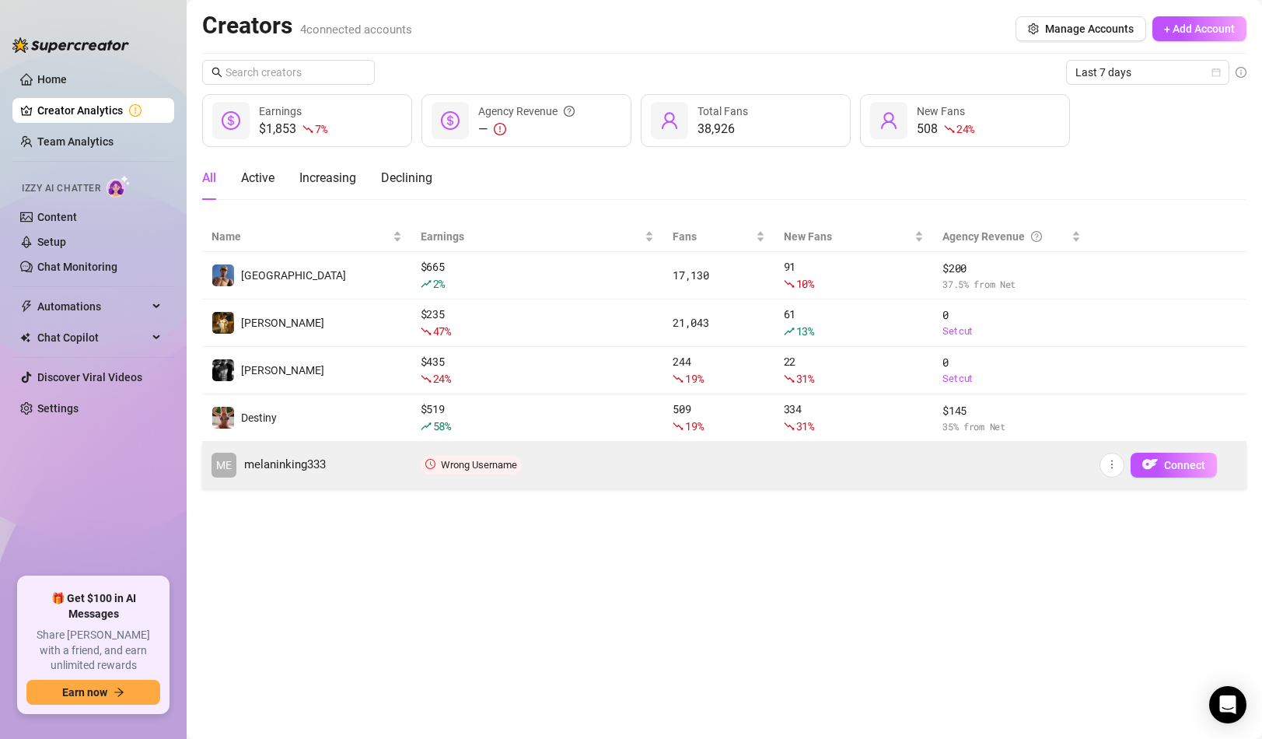
click at [335, 468] on link "ME melaninking333" at bounding box center [306, 465] width 190 height 25
click at [1116, 471] on button "button" at bounding box center [1111, 465] width 25 height 25
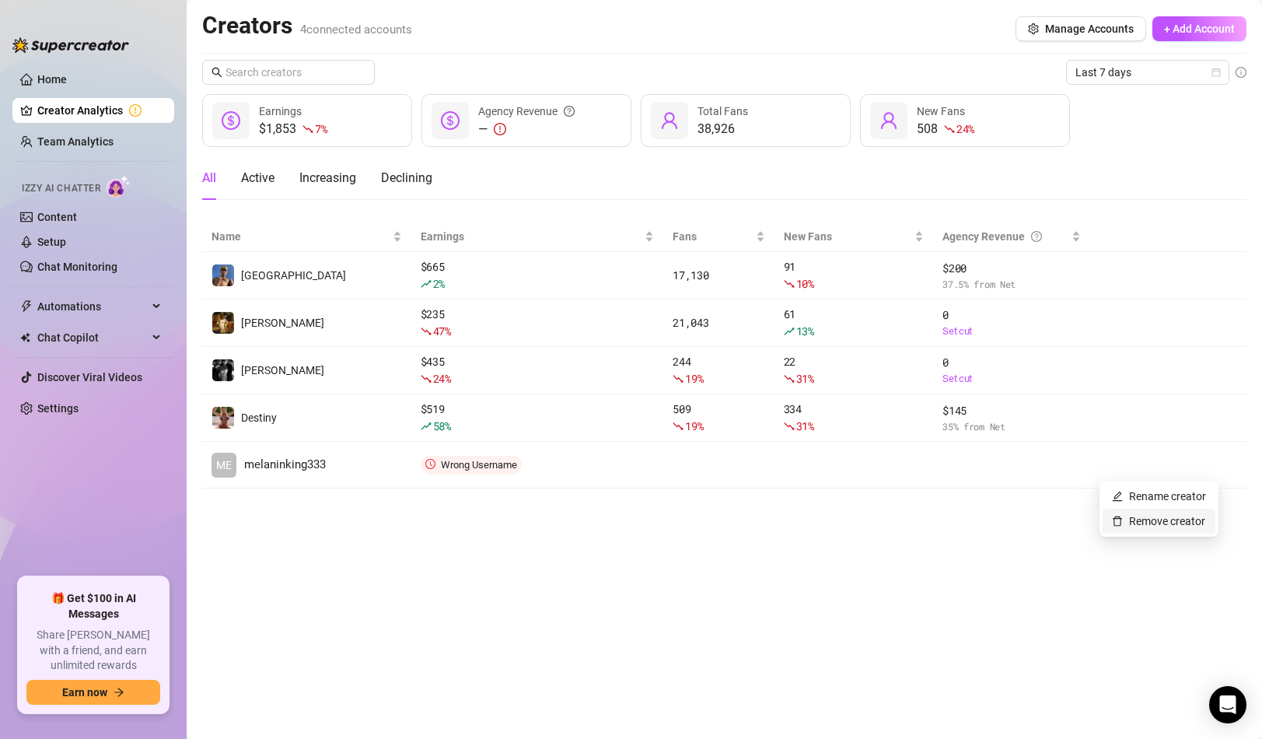
click at [1123, 527] on link "Remove creator" at bounding box center [1158, 521] width 93 height 12
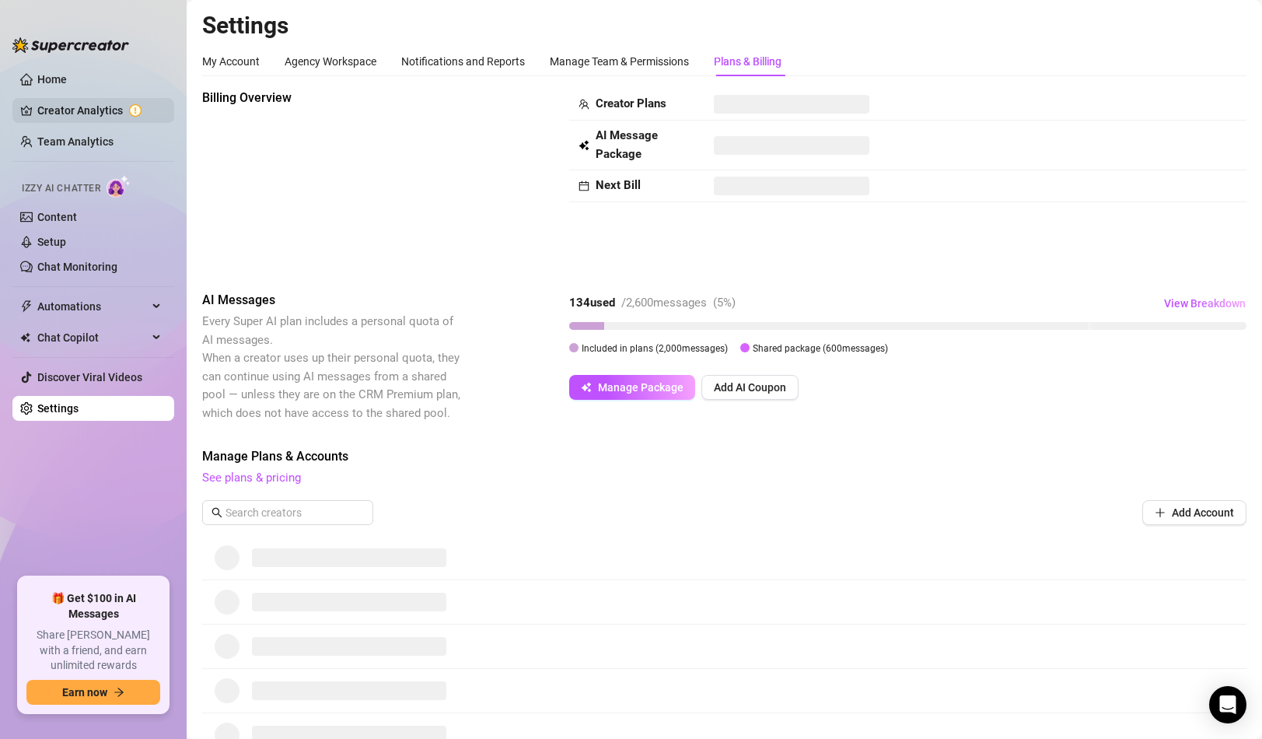
click at [80, 103] on link "Creator Analytics" at bounding box center [99, 110] width 124 height 25
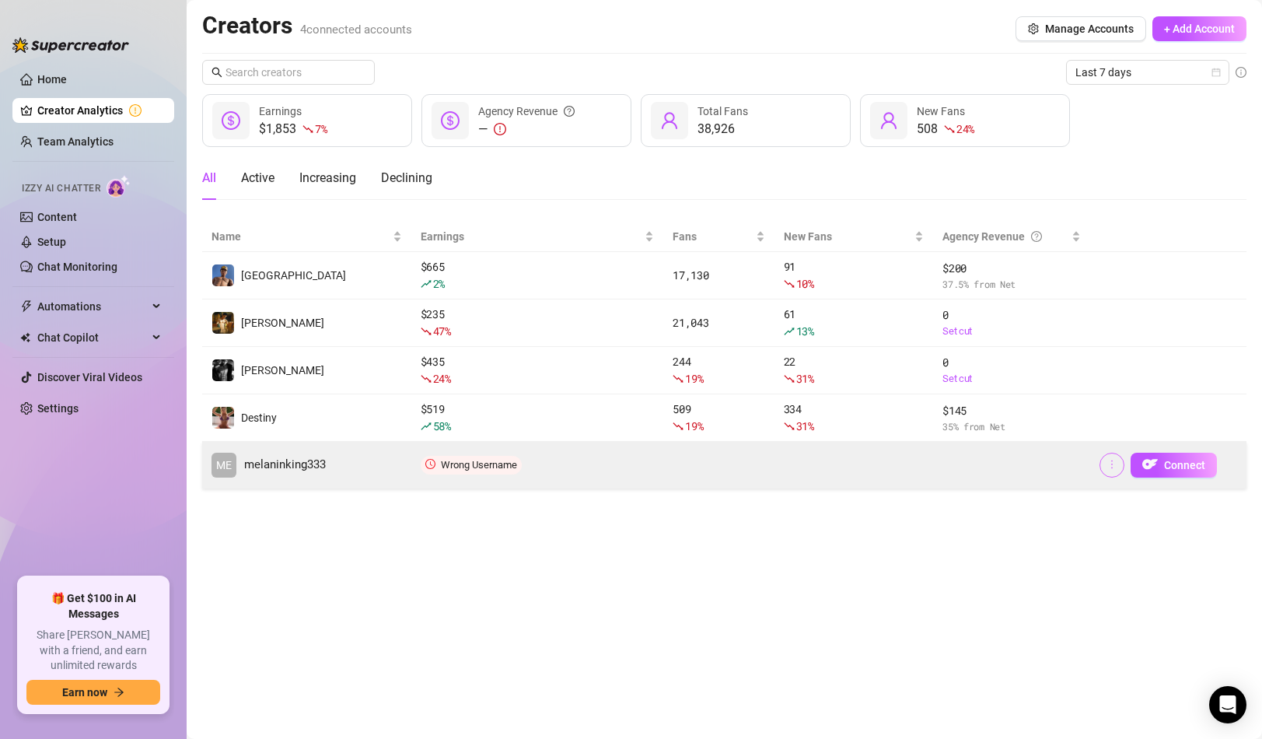
click at [1111, 470] on span "button" at bounding box center [1111, 465] width 11 height 12
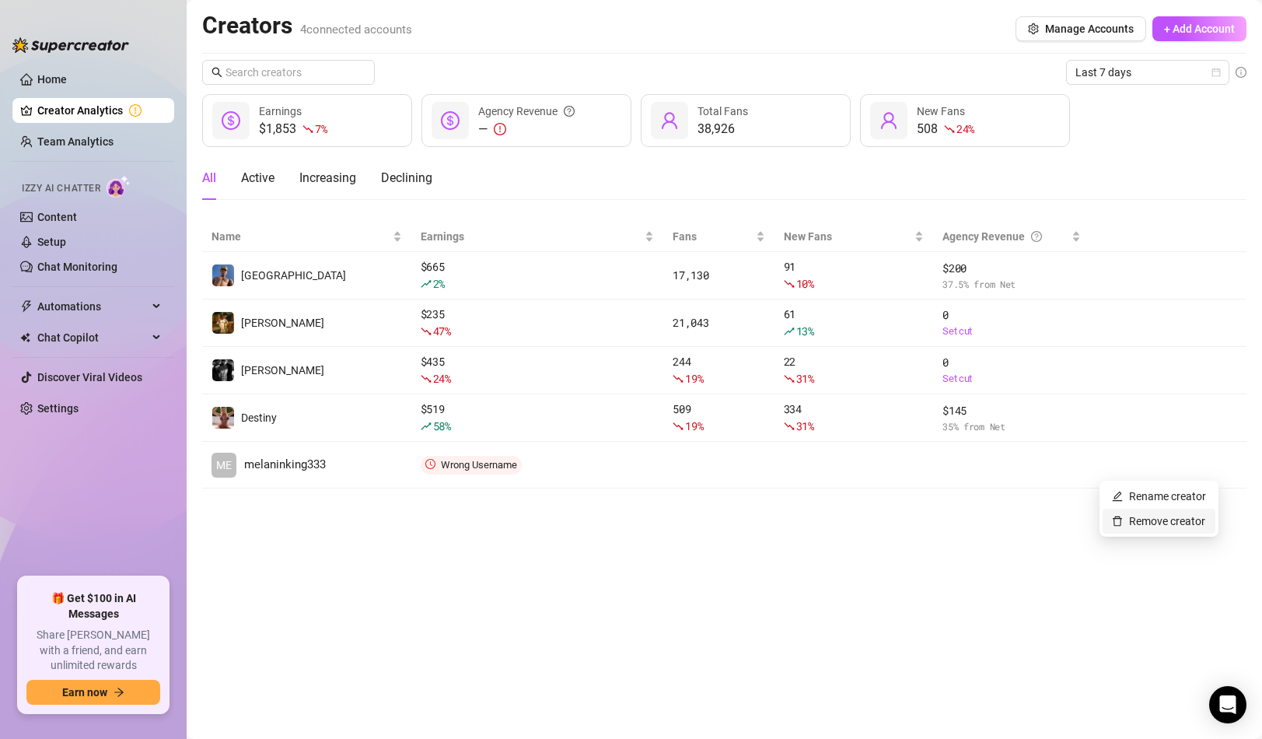
click at [1126, 523] on link "Remove creator" at bounding box center [1158, 521] width 93 height 12
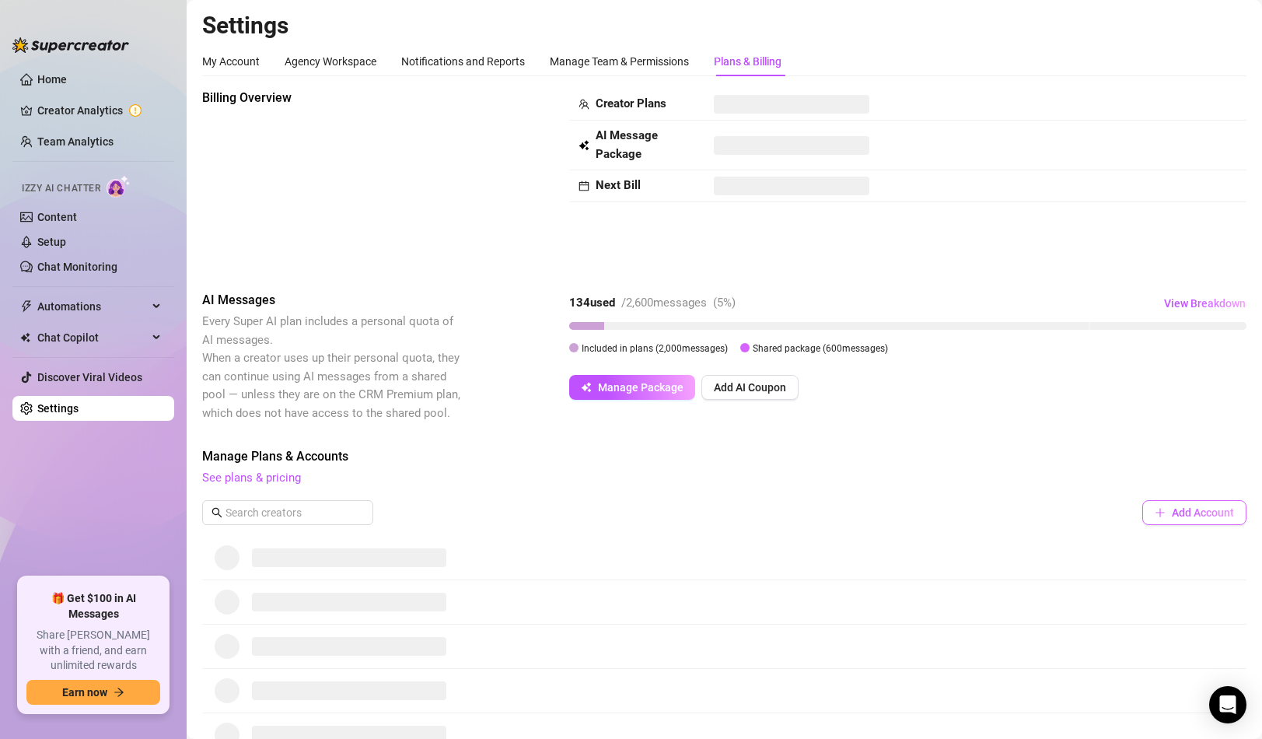
click at [1177, 513] on span "Add Account" at bounding box center [1203, 512] width 62 height 12
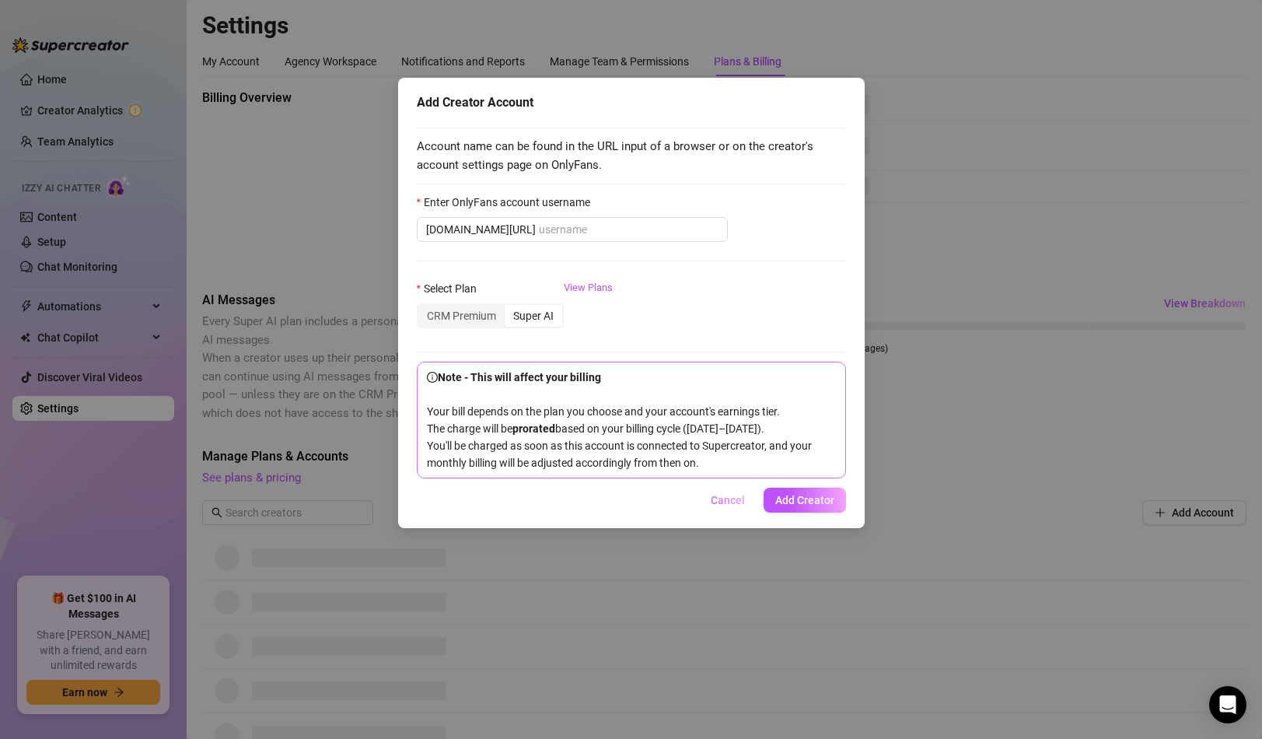
click at [725, 506] on span "Cancel" at bounding box center [728, 500] width 34 height 12
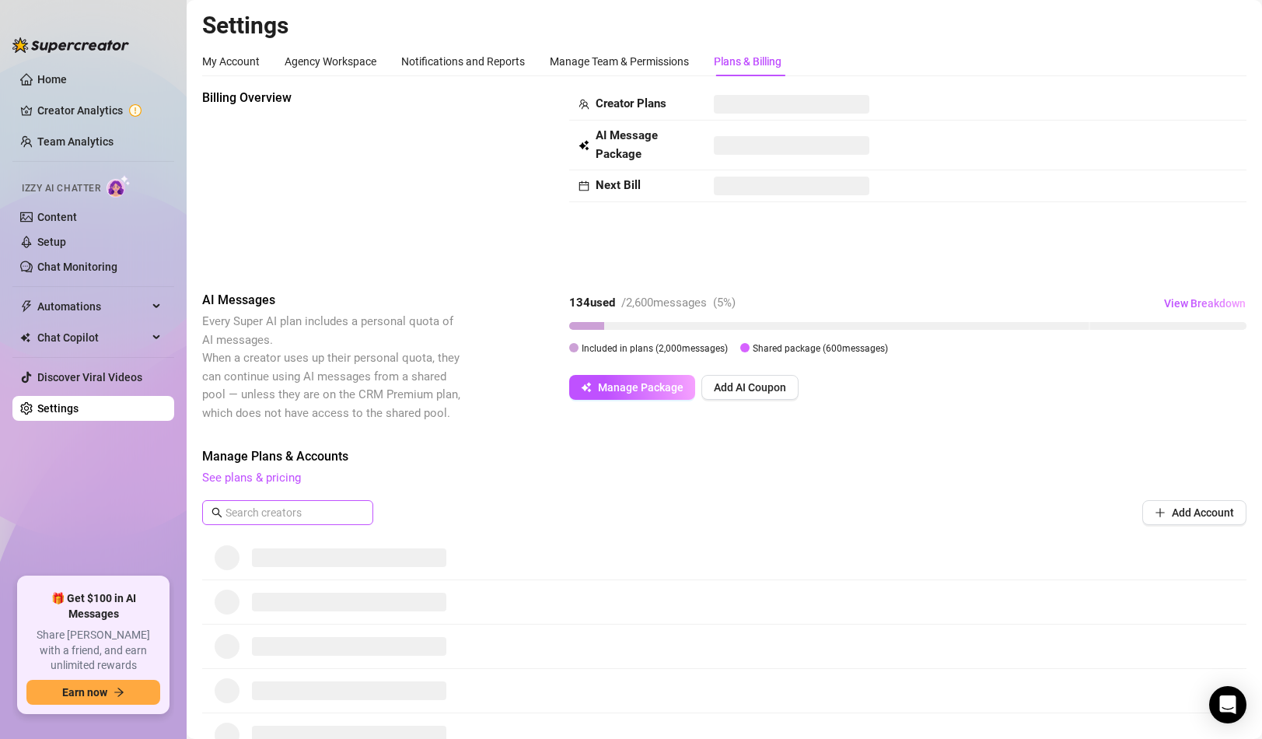
click at [313, 502] on span at bounding box center [287, 512] width 171 height 25
type input "m"
paste input "melaninking333"
type input "melaninking333"
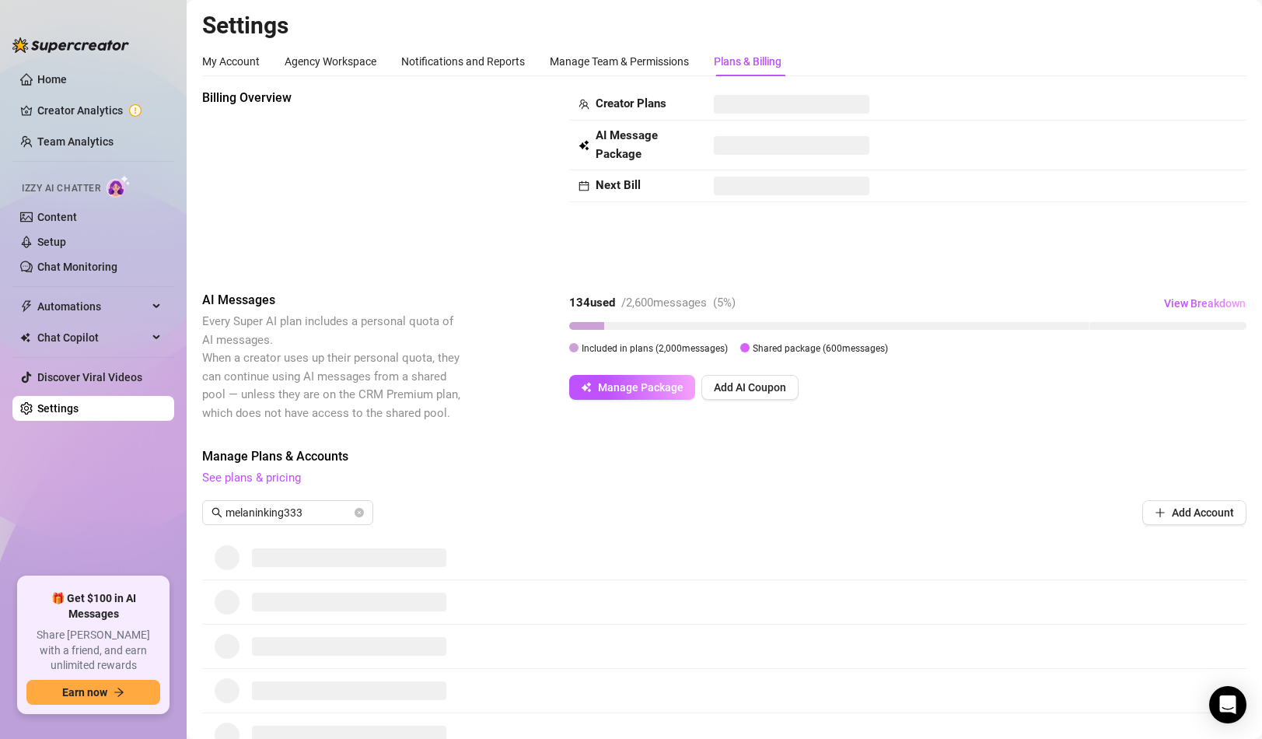
click at [407, 484] on span "See plans & pricing" at bounding box center [724, 478] width 1044 height 19
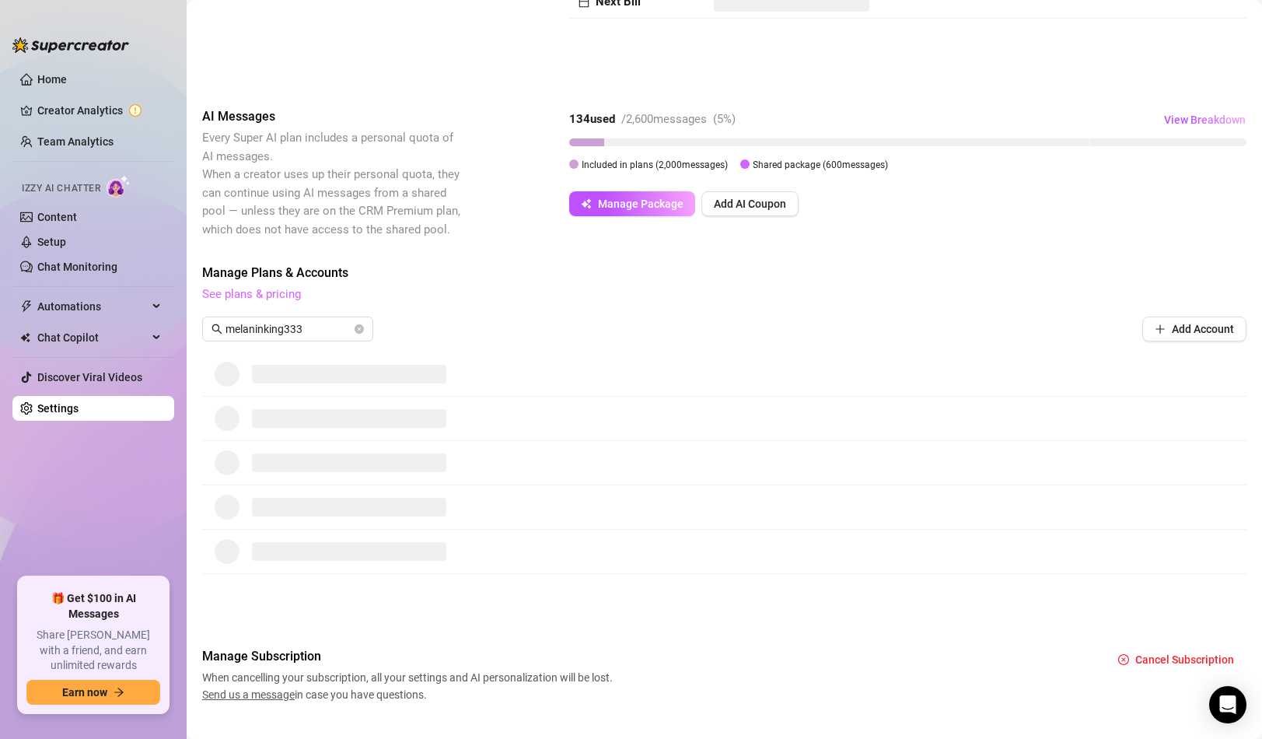
click at [292, 299] on link "See plans & pricing" at bounding box center [251, 294] width 99 height 14
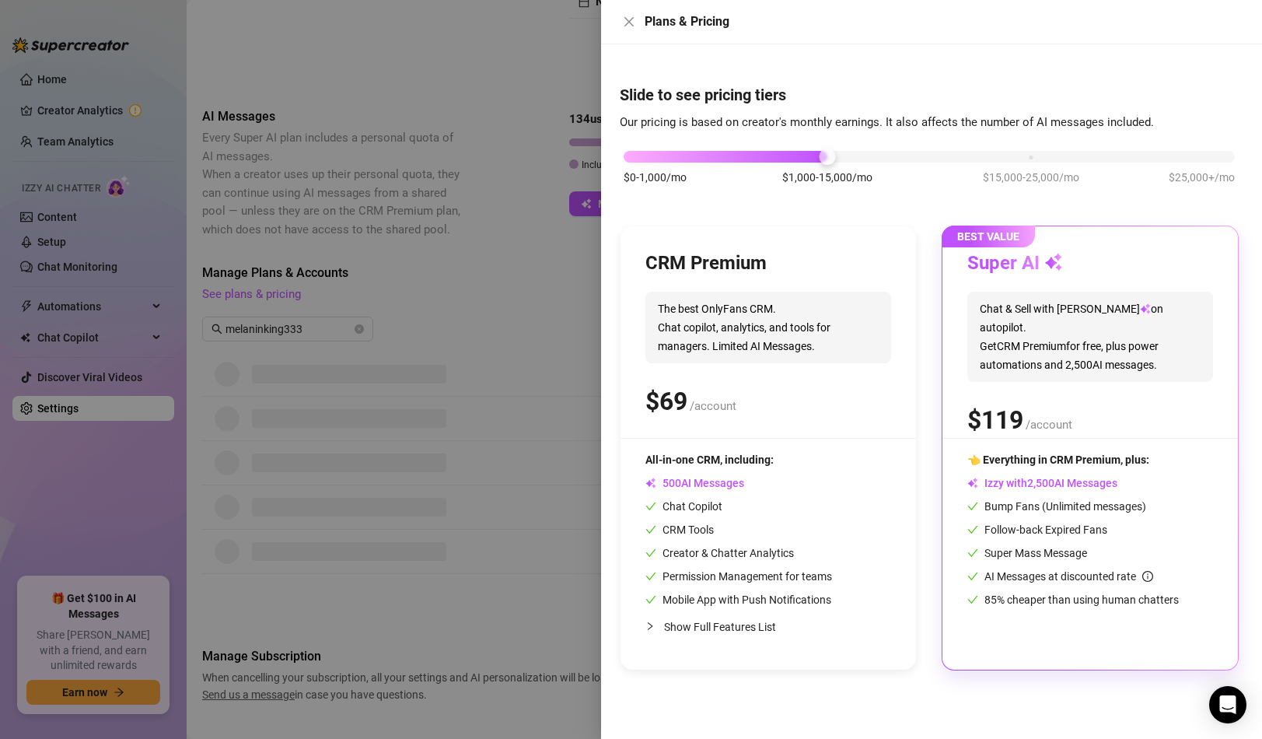
click at [588, 252] on div at bounding box center [631, 369] width 1262 height 739
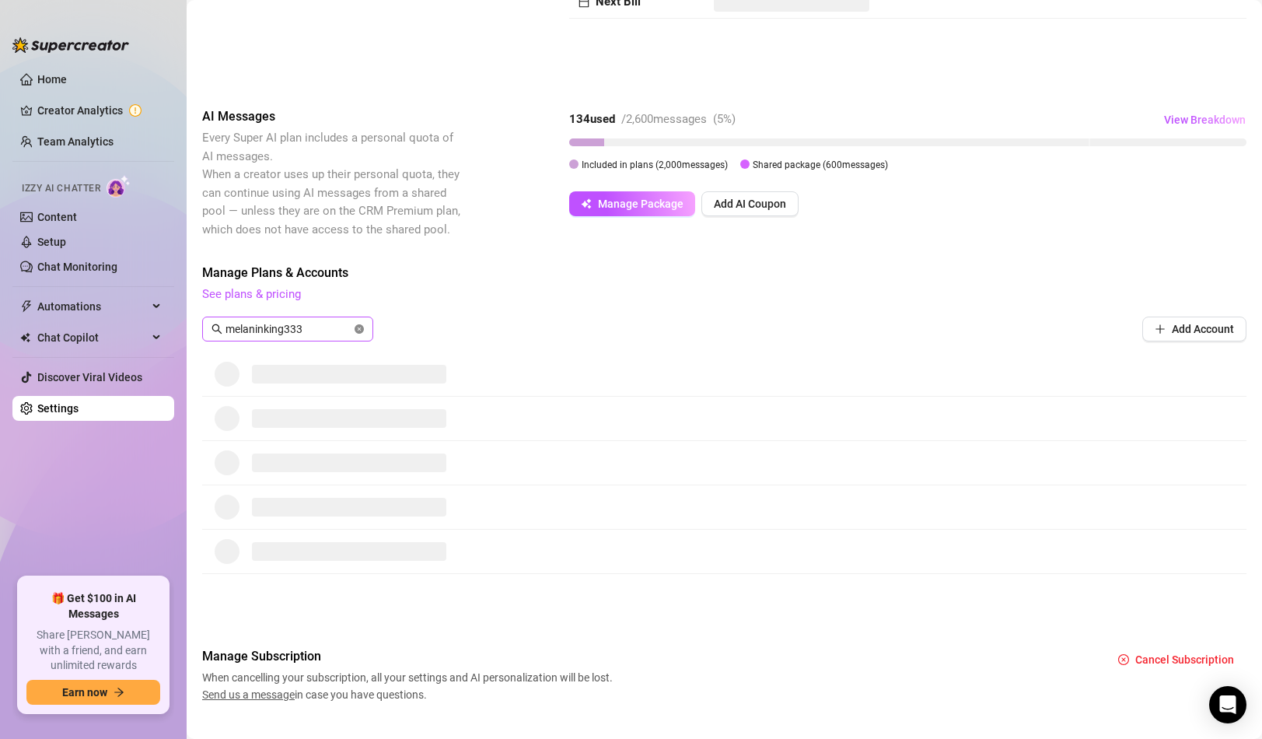
click at [357, 330] on icon "close-circle" at bounding box center [359, 328] width 9 height 9
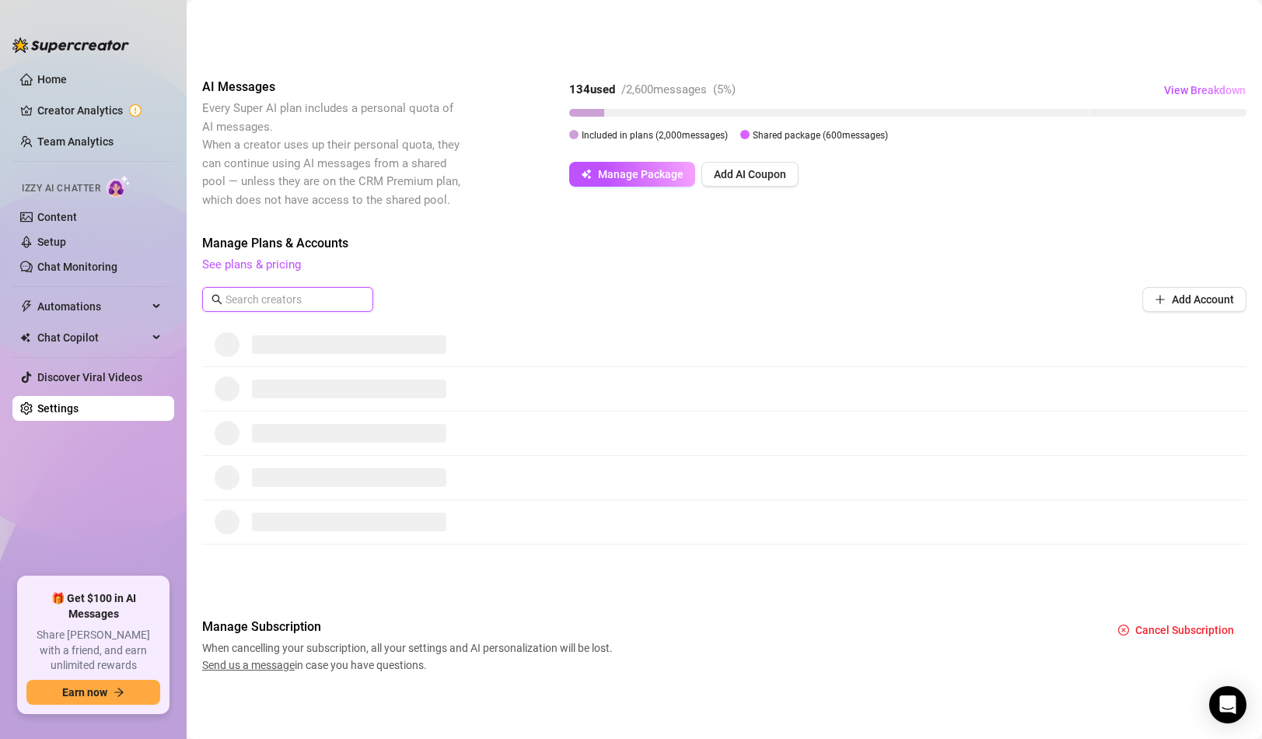
scroll to position [0, 0]
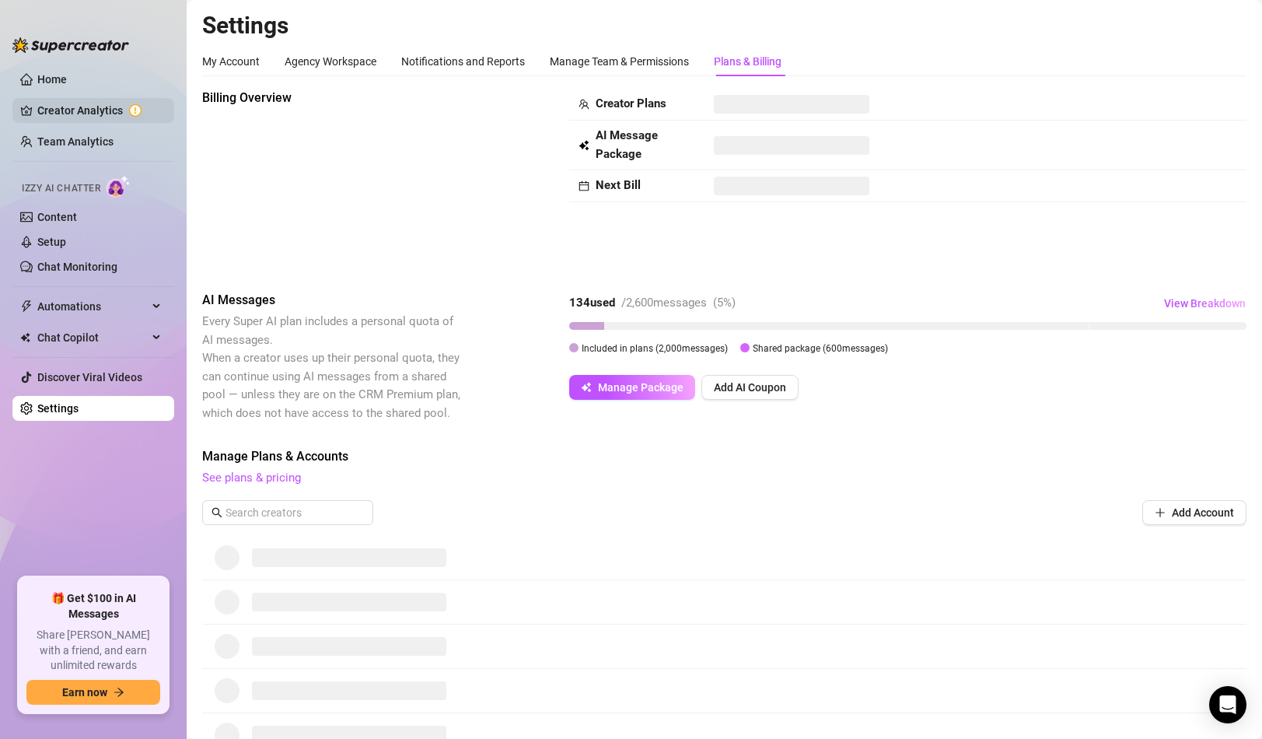
click at [80, 111] on link "Creator Analytics" at bounding box center [99, 110] width 124 height 25
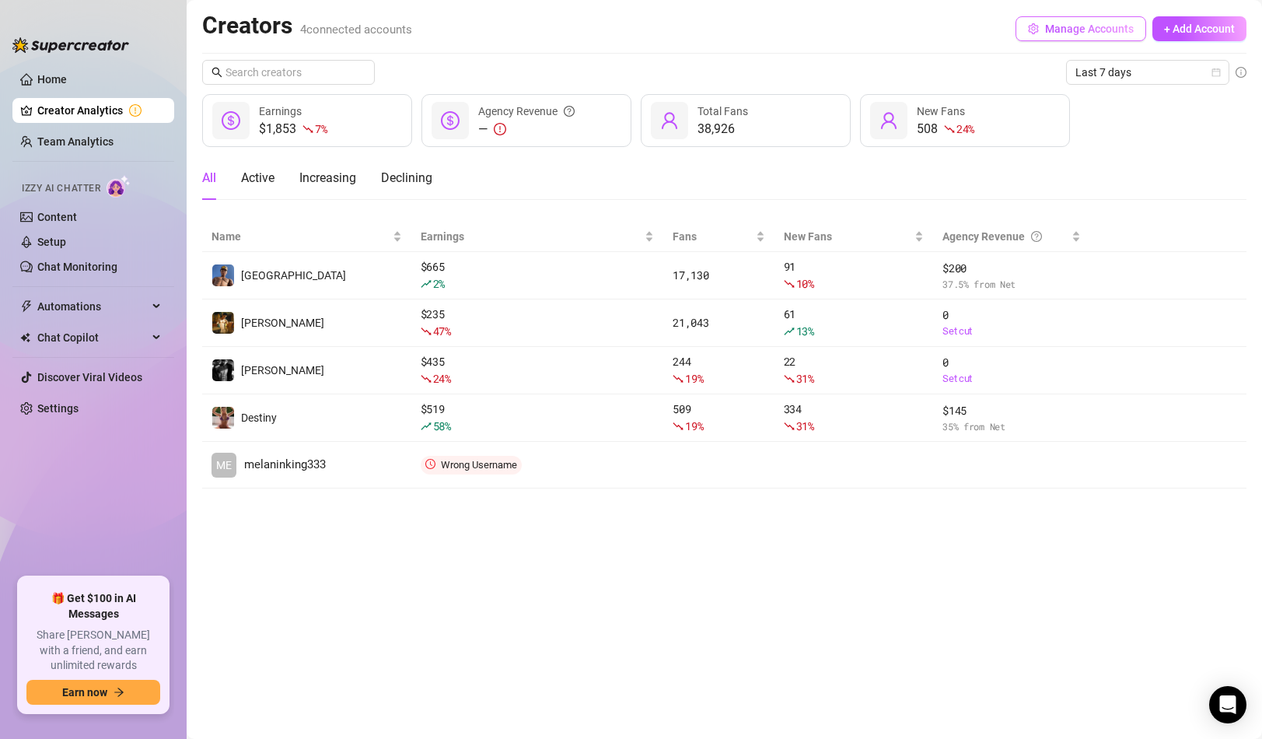
click at [1085, 34] on span "Manage Accounts" at bounding box center [1089, 29] width 89 height 12
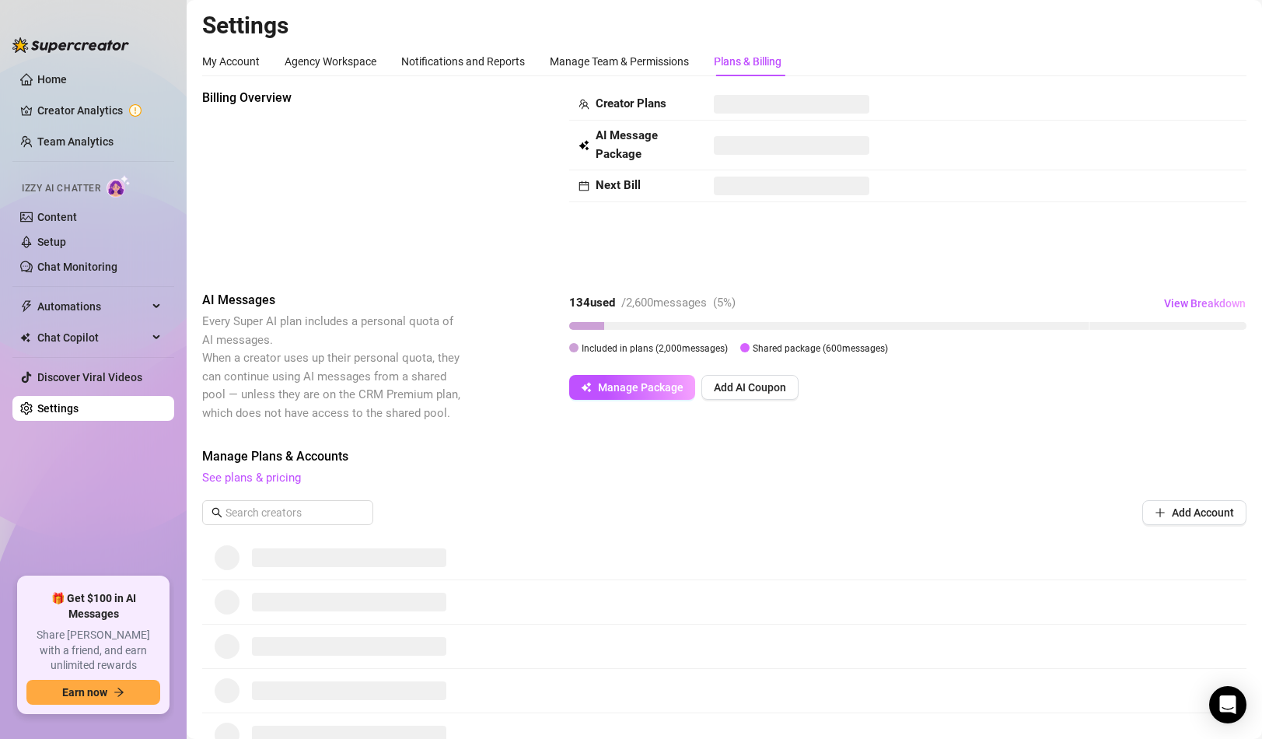
click at [769, 73] on div "Plans & Billing" at bounding box center [748, 62] width 68 height 30
click at [250, 58] on div "My Account" at bounding box center [231, 61] width 58 height 17
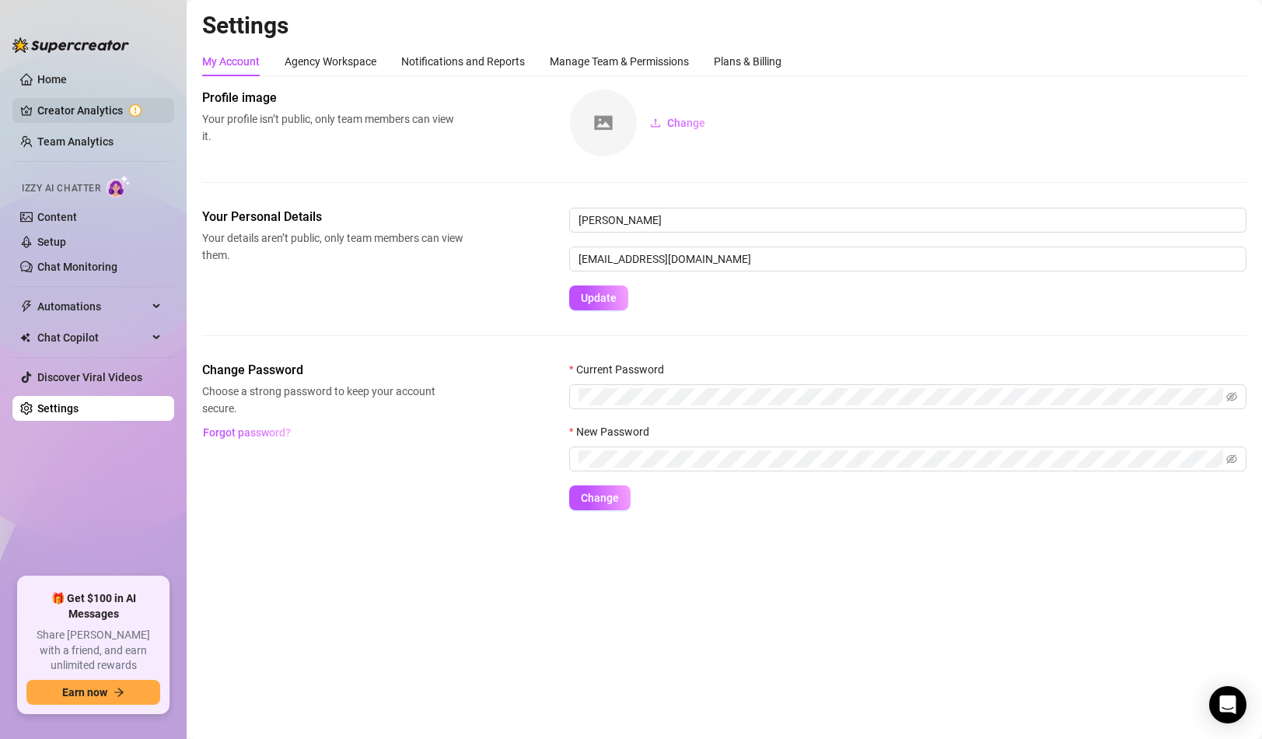
click at [100, 117] on link "Creator Analytics" at bounding box center [99, 110] width 124 height 25
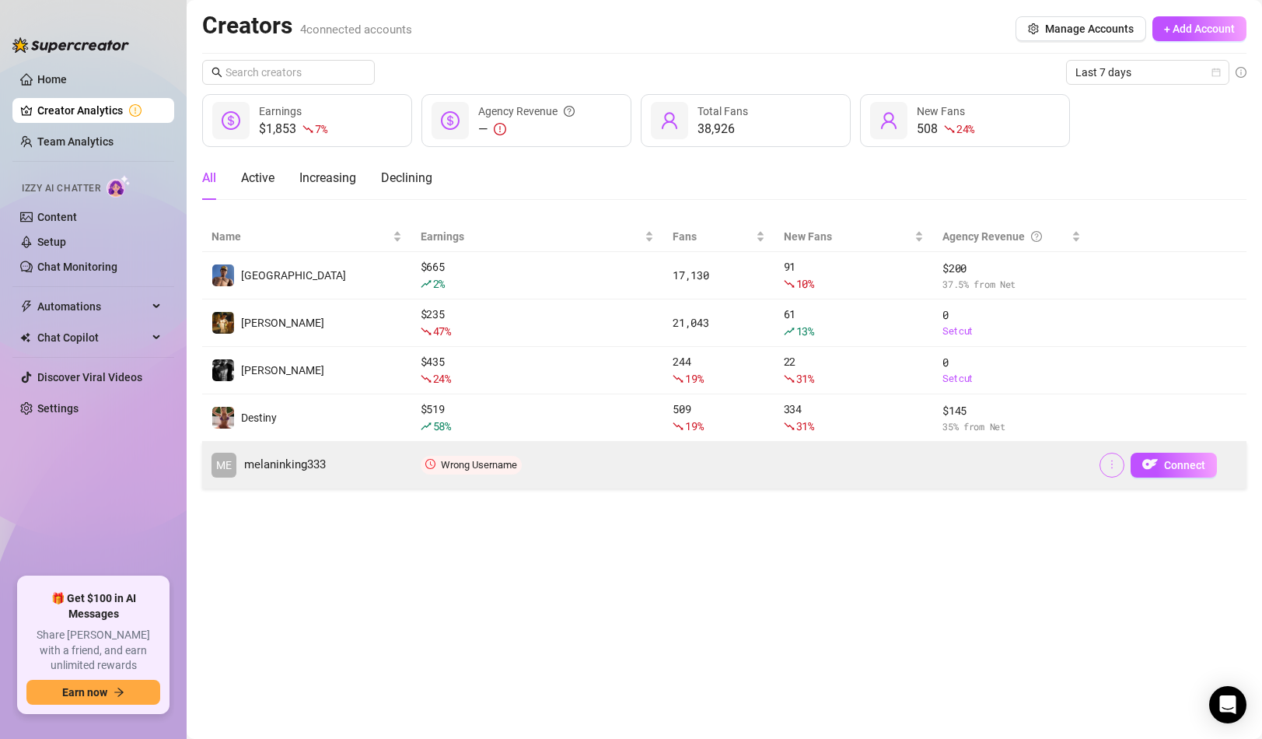
click at [1113, 470] on span "button" at bounding box center [1111, 465] width 11 height 12
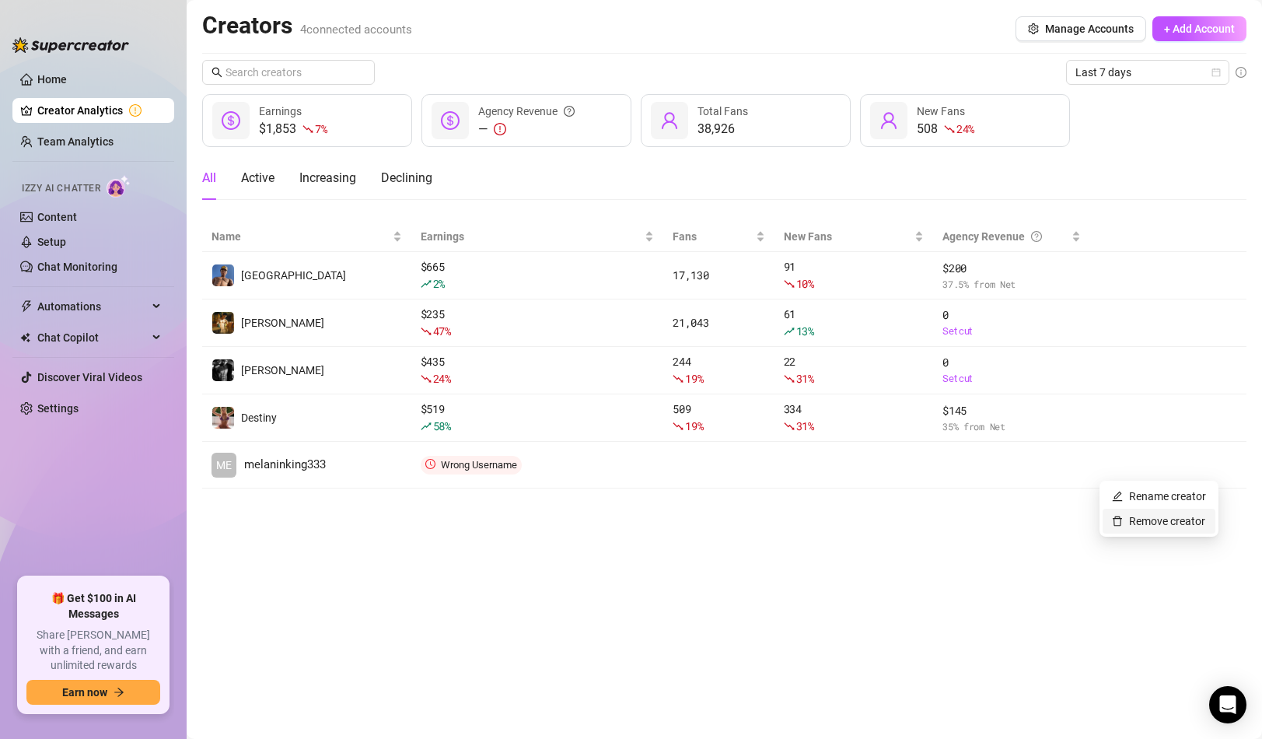
click at [1126, 519] on link "Remove creator" at bounding box center [1158, 521] width 93 height 12
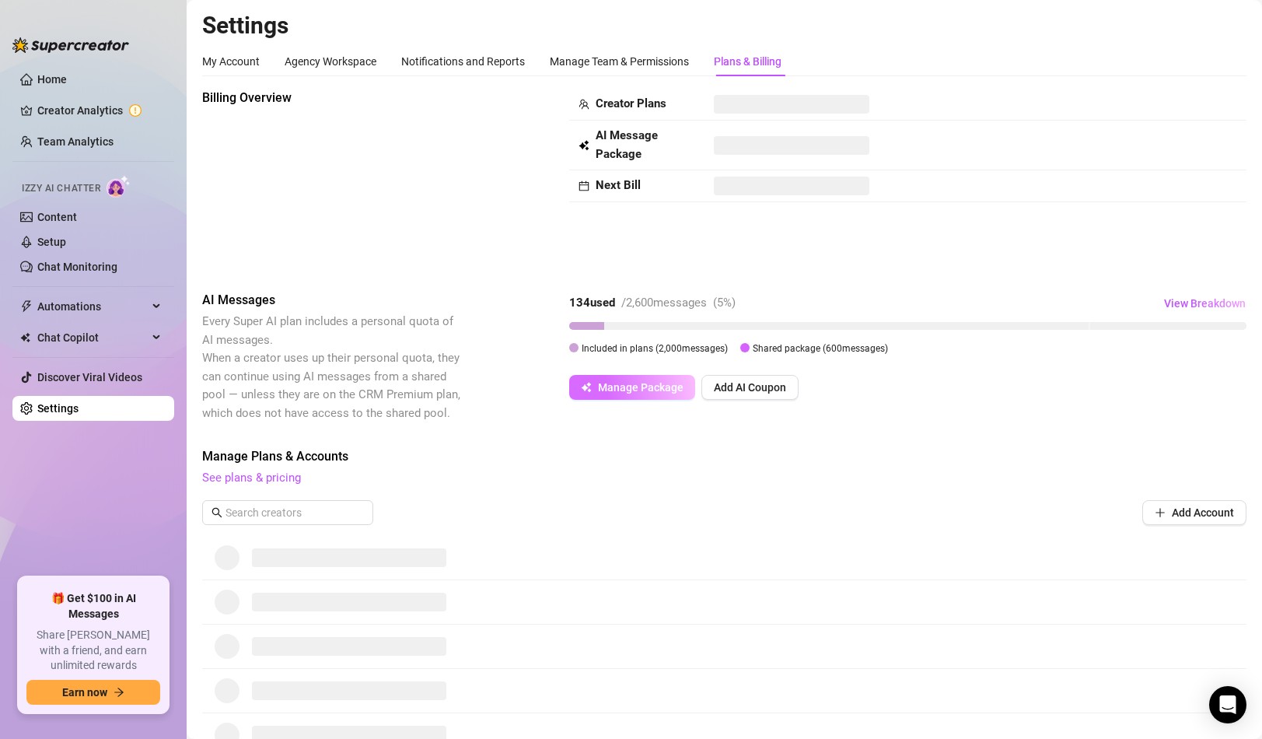
click at [624, 393] on span "Manage Package" at bounding box center [641, 387] width 86 height 12
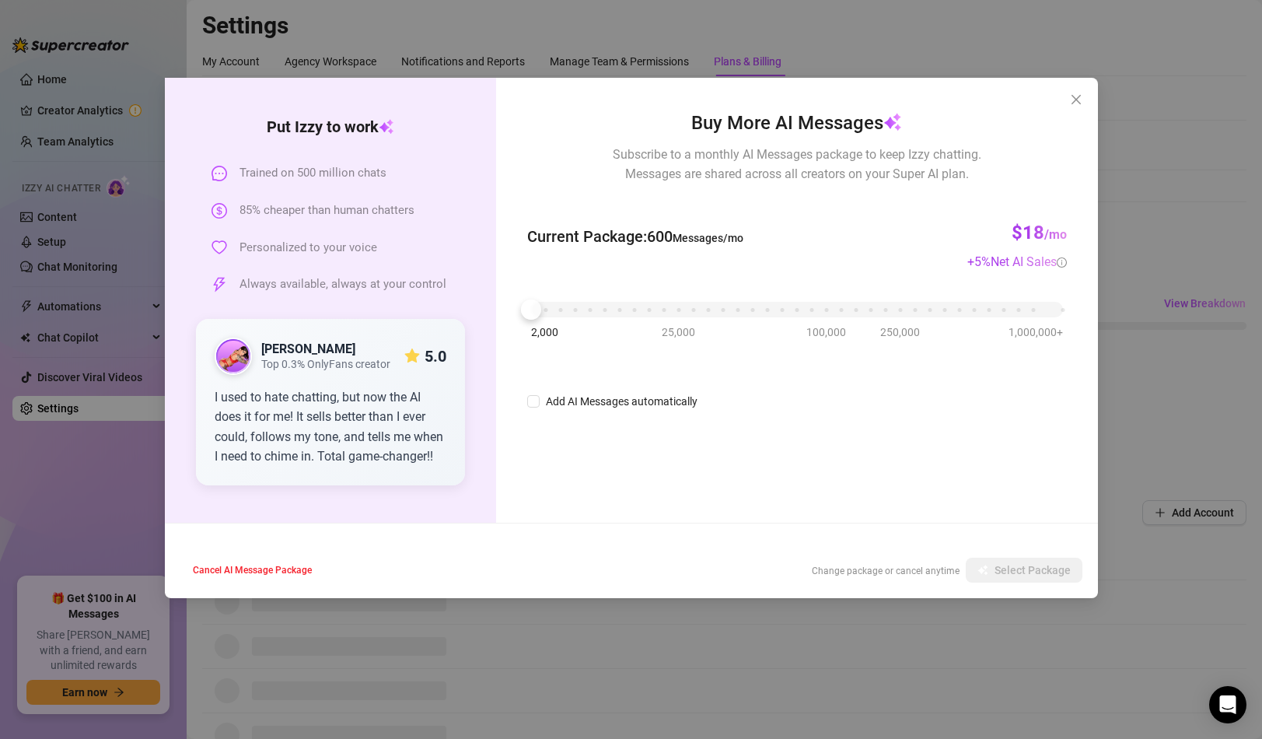
click at [570, 146] on div "Buy More AI Messages Subscribe to a monthly AI Messages package to keep Izzy ch…" at bounding box center [796, 146] width 539 height 75
click at [1072, 110] on button "Close" at bounding box center [1076, 99] width 25 height 25
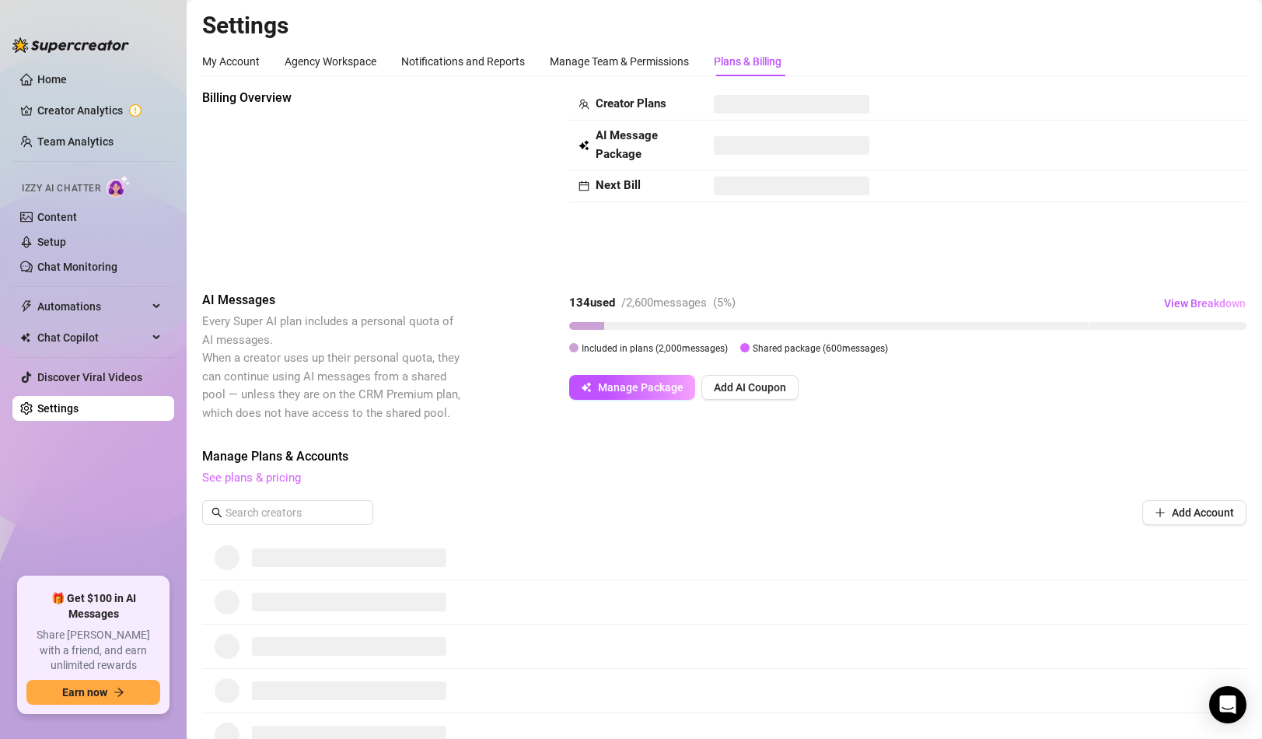
click at [271, 474] on link "See plans & pricing" at bounding box center [251, 477] width 99 height 14
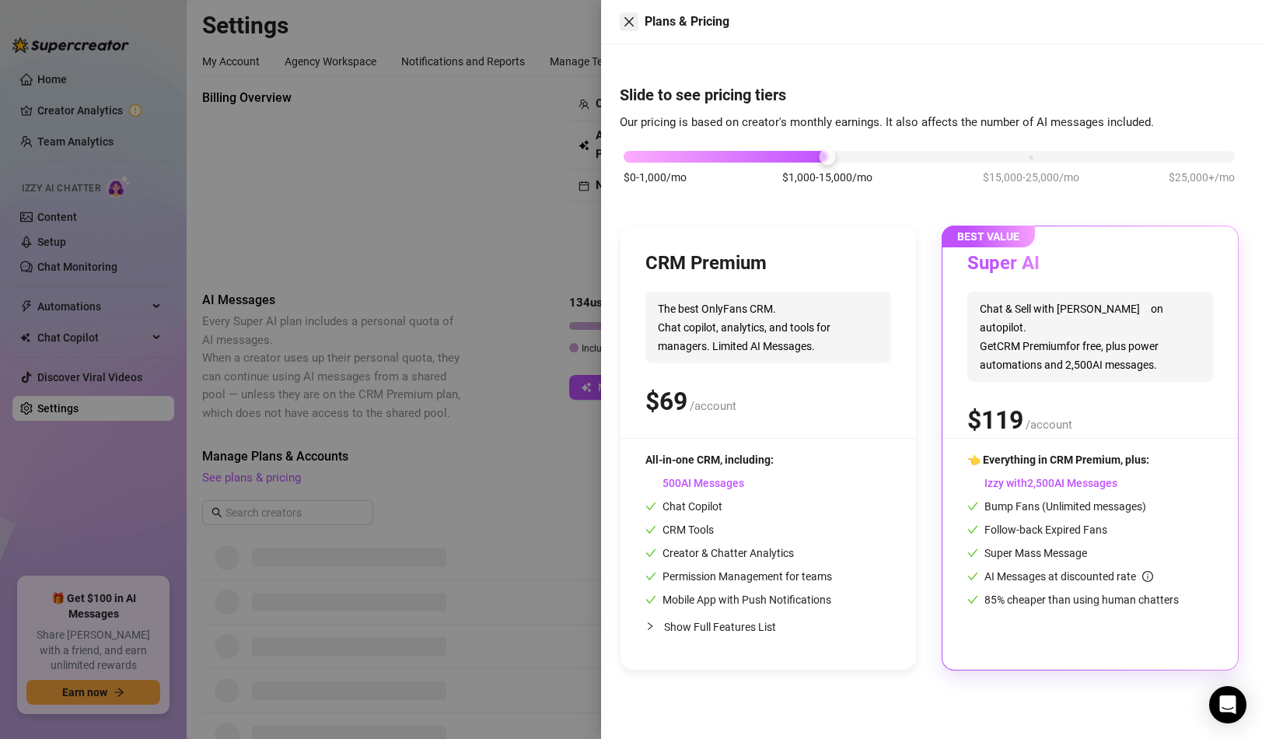
click at [628, 24] on icon "close" at bounding box center [629, 22] width 12 height 12
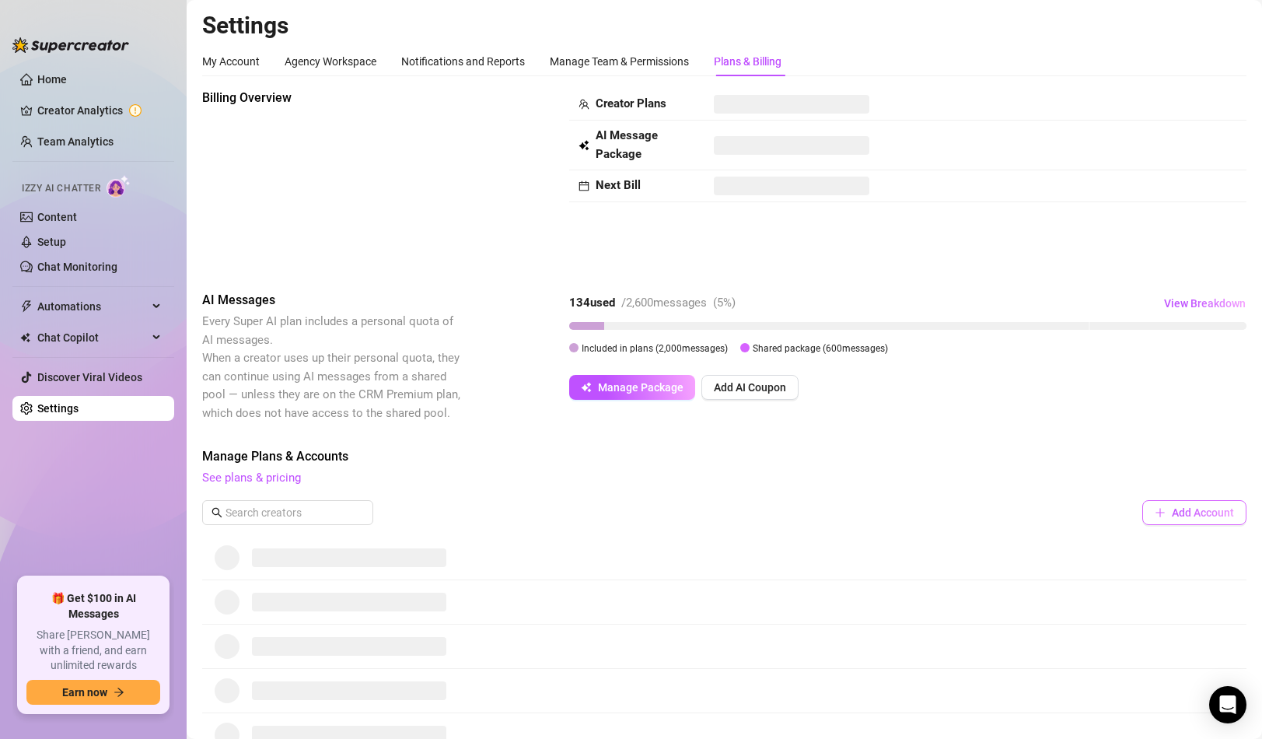
click at [1189, 520] on button "Add Account" at bounding box center [1194, 512] width 104 height 25
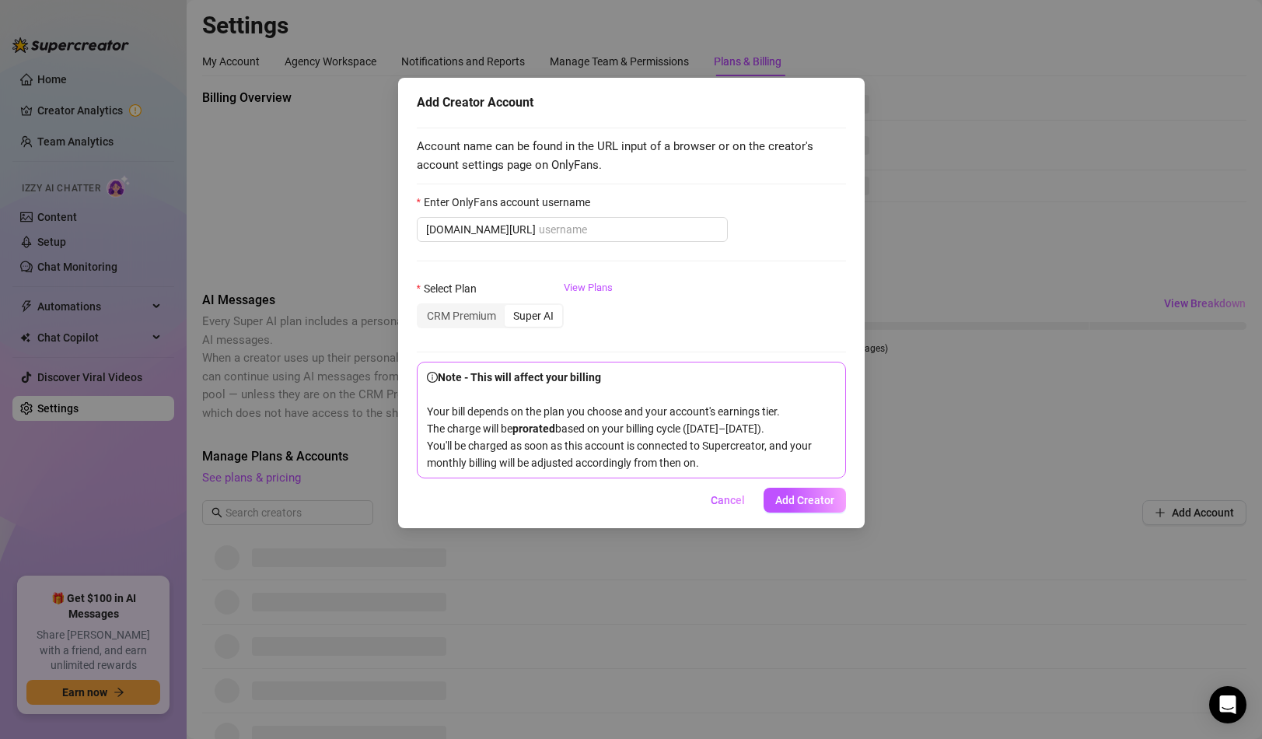
click at [703, 505] on div "Add Creator Account Account name can be found in the URL input of a browser or …" at bounding box center [631, 303] width 467 height 450
click at [739, 506] on span "Cancel" at bounding box center [728, 500] width 34 height 12
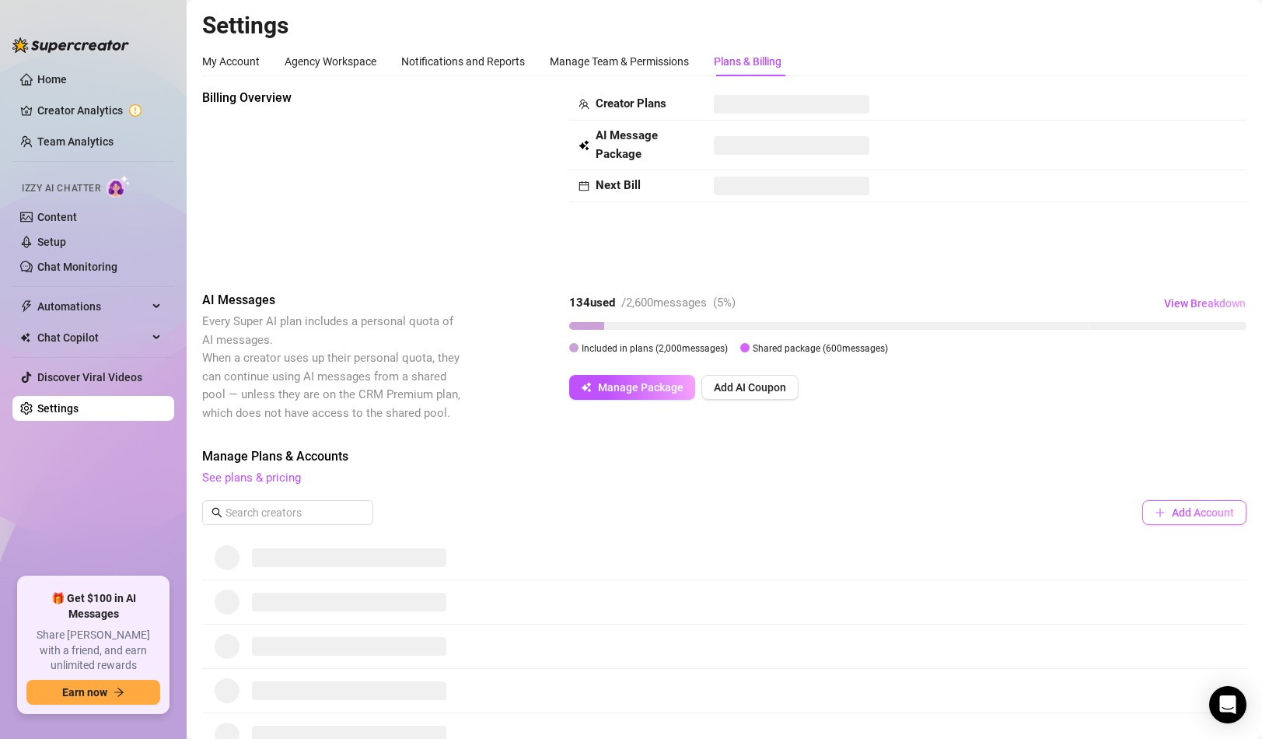
click at [1155, 517] on icon "plus" at bounding box center [1160, 512] width 11 height 11
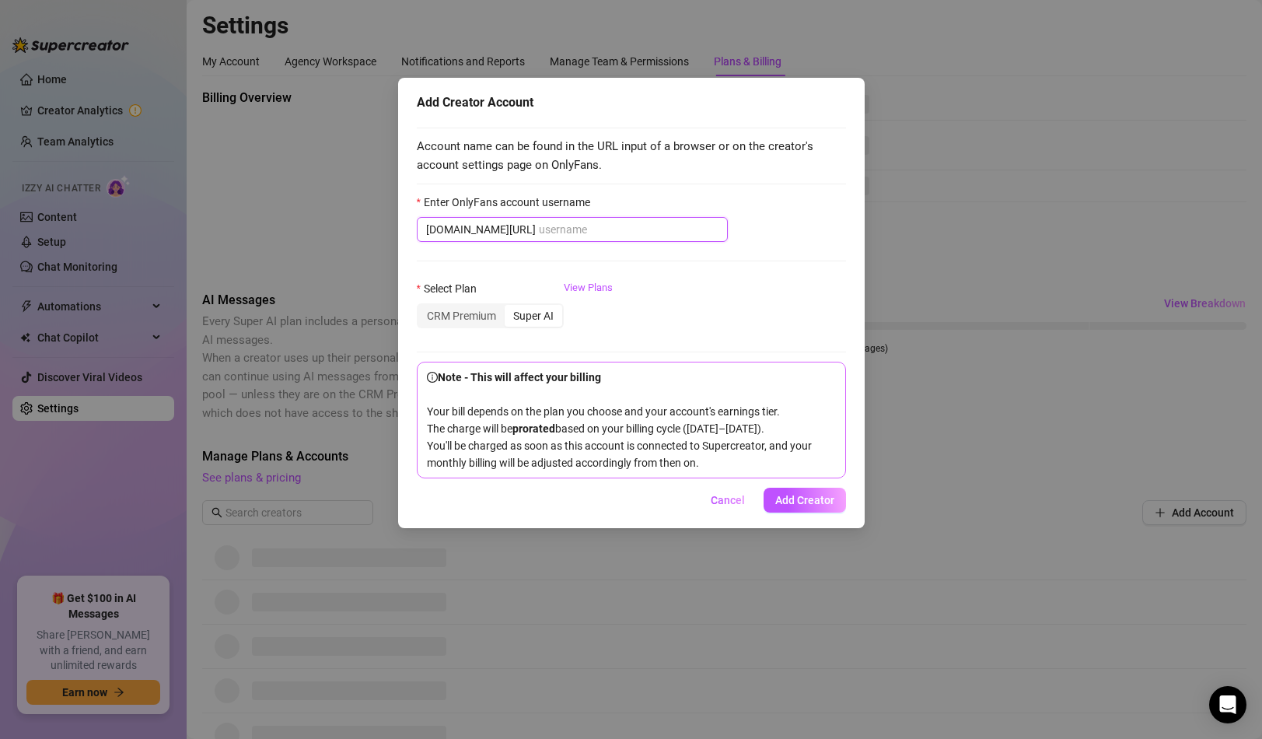
click at [539, 225] on input "Enter OnlyFans account username" at bounding box center [629, 229] width 180 height 17
paste input "lightskin4thewin"
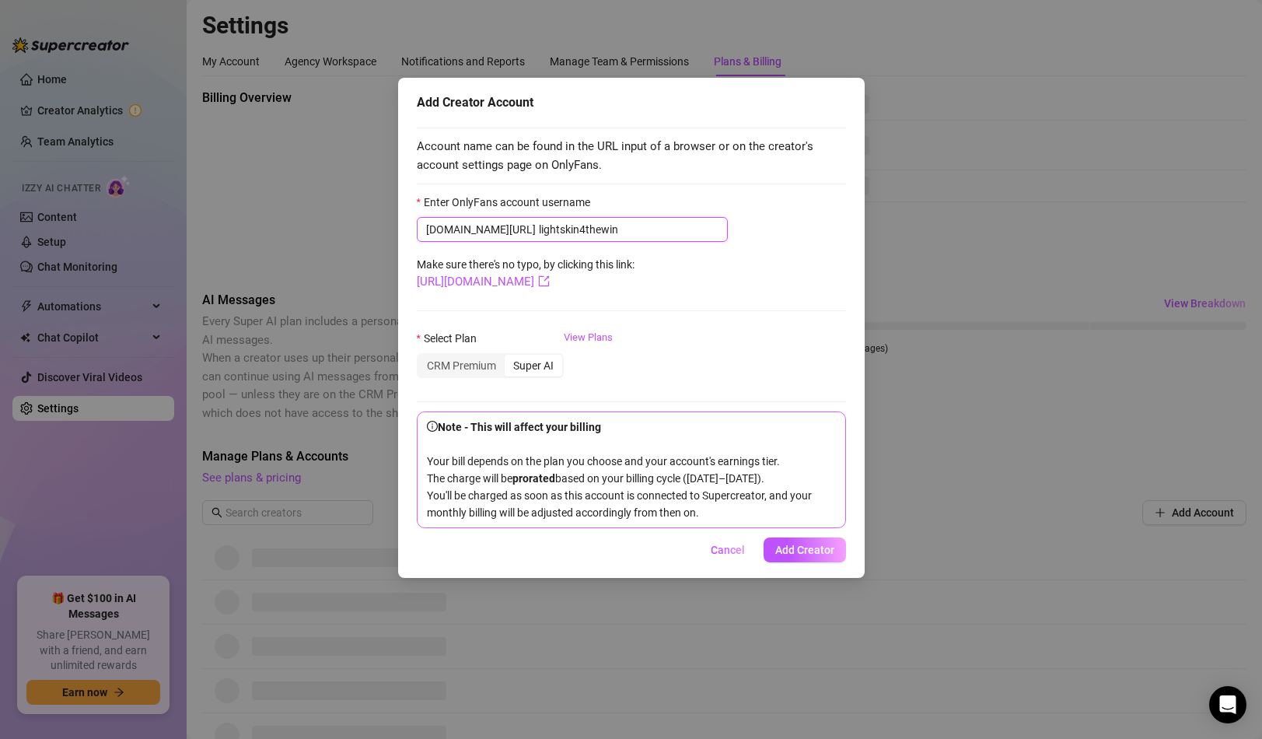
type input "lightskin4thewin"
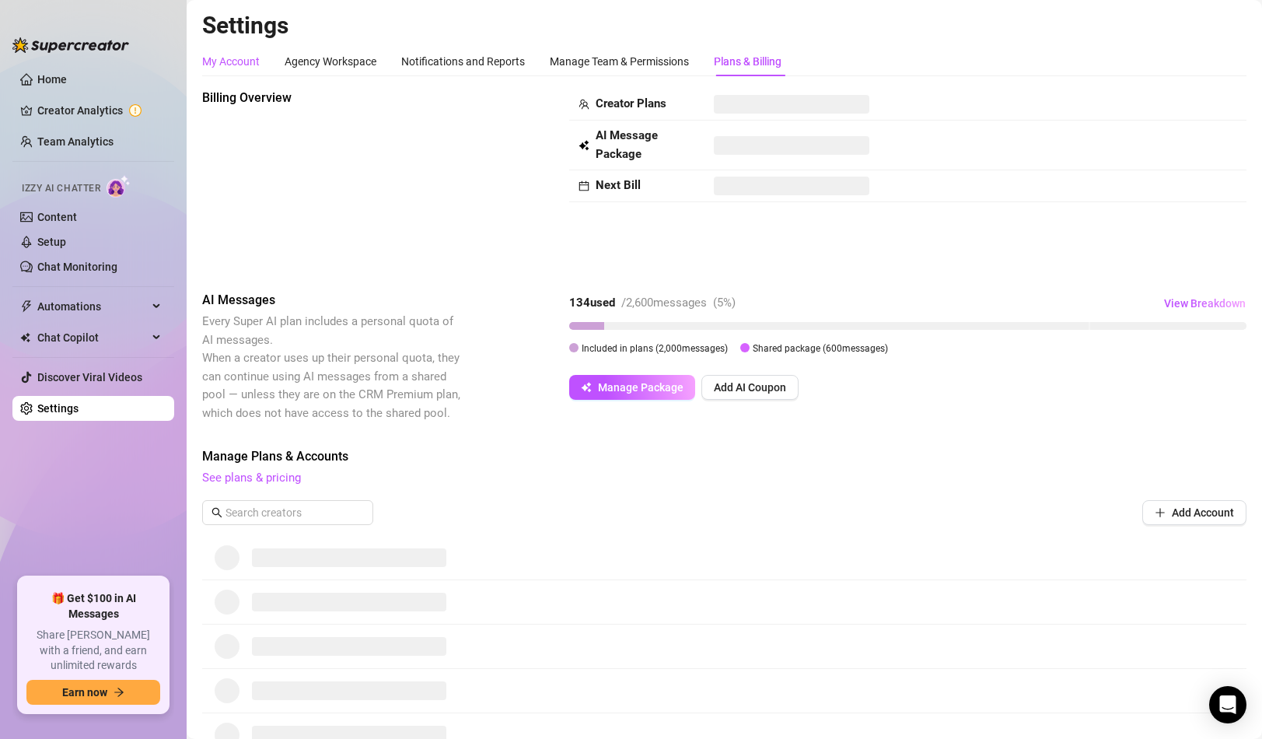
click at [236, 66] on div "My Account" at bounding box center [231, 61] width 58 height 17
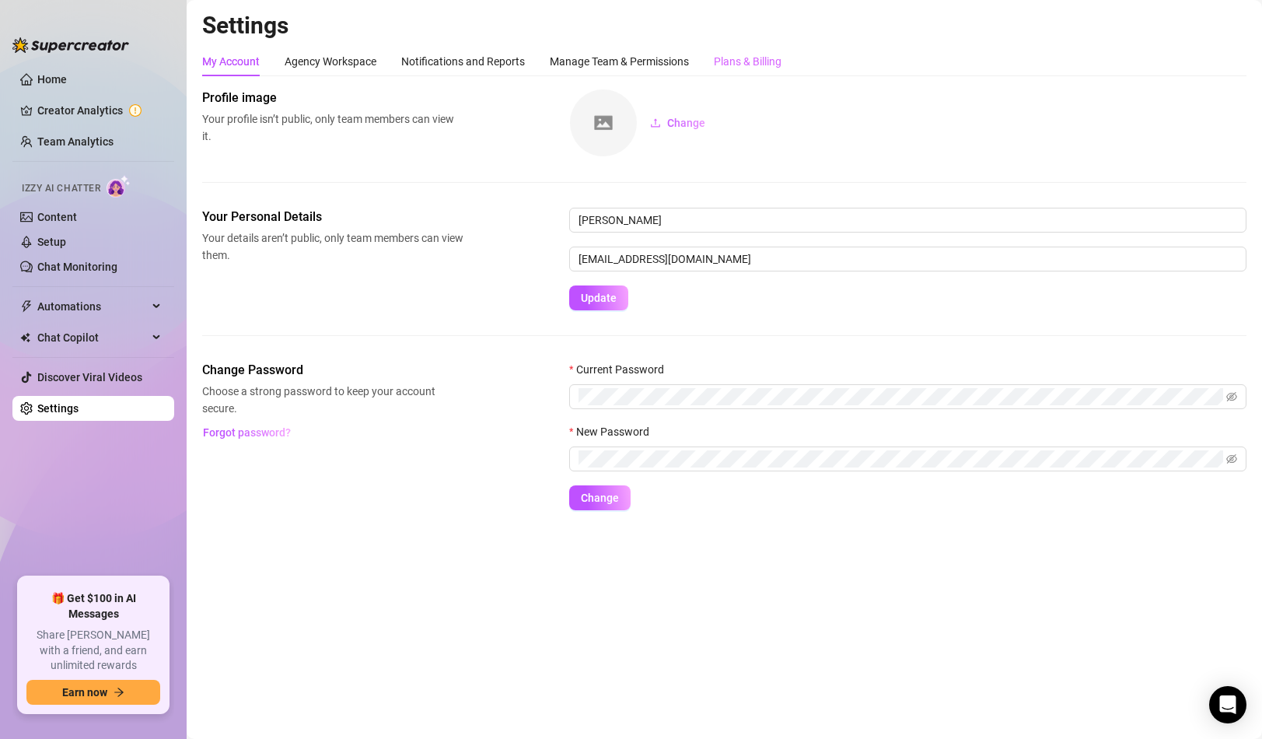
click at [751, 74] on div "Plans & Billing" at bounding box center [748, 62] width 68 height 30
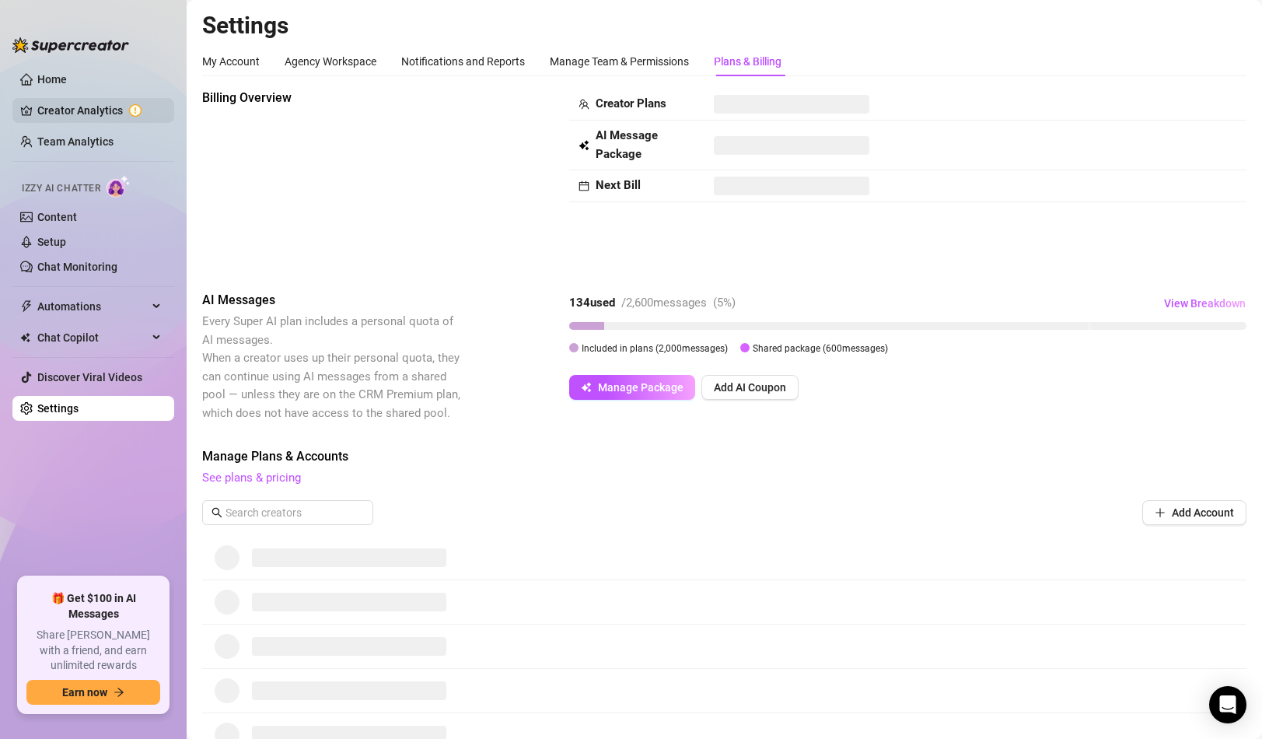
click at [82, 110] on link "Creator Analytics" at bounding box center [99, 110] width 124 height 25
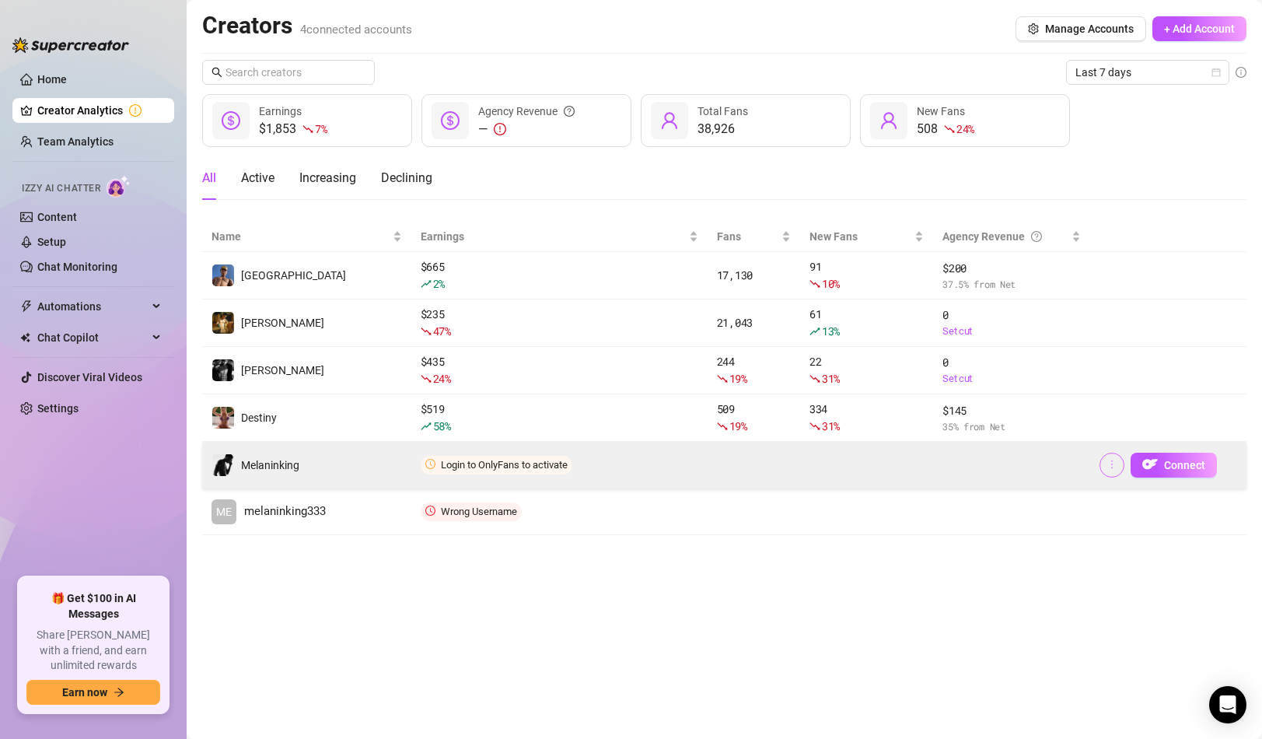
click at [1114, 467] on icon "more" at bounding box center [1111, 464] width 11 height 11
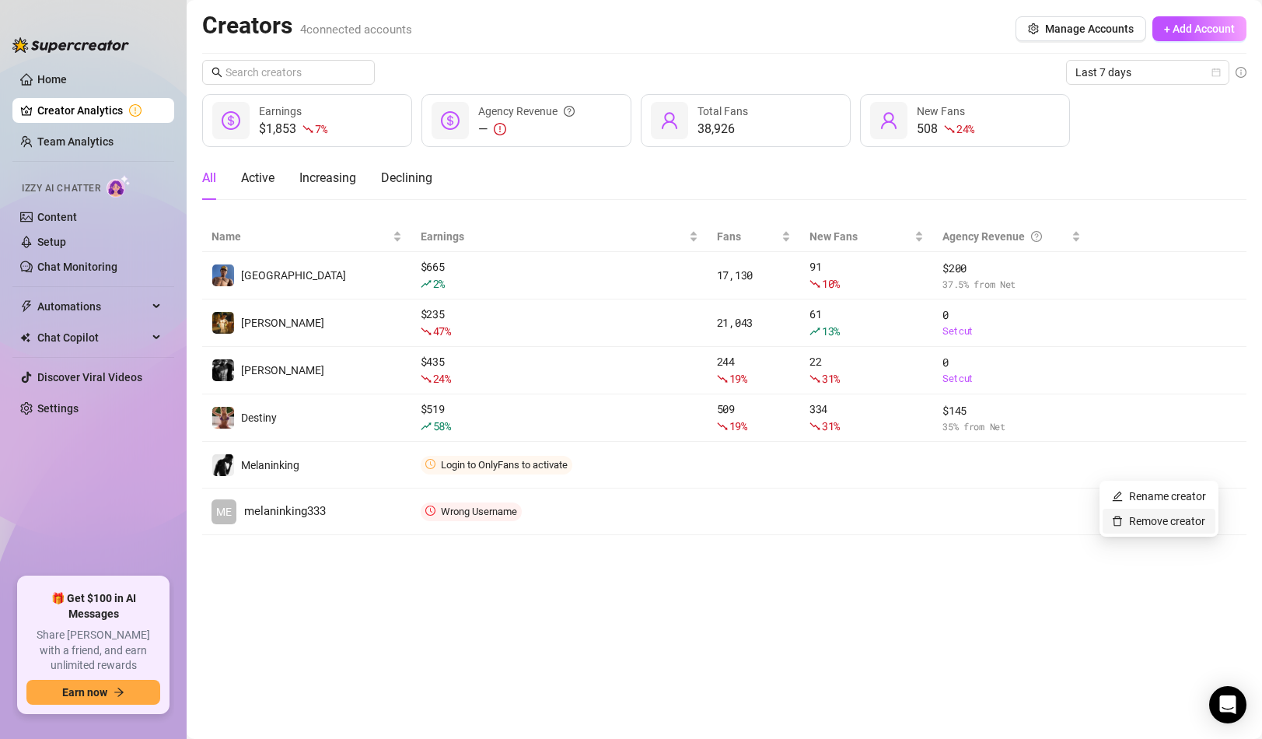
click at [1132, 520] on link "Remove creator" at bounding box center [1158, 521] width 93 height 12
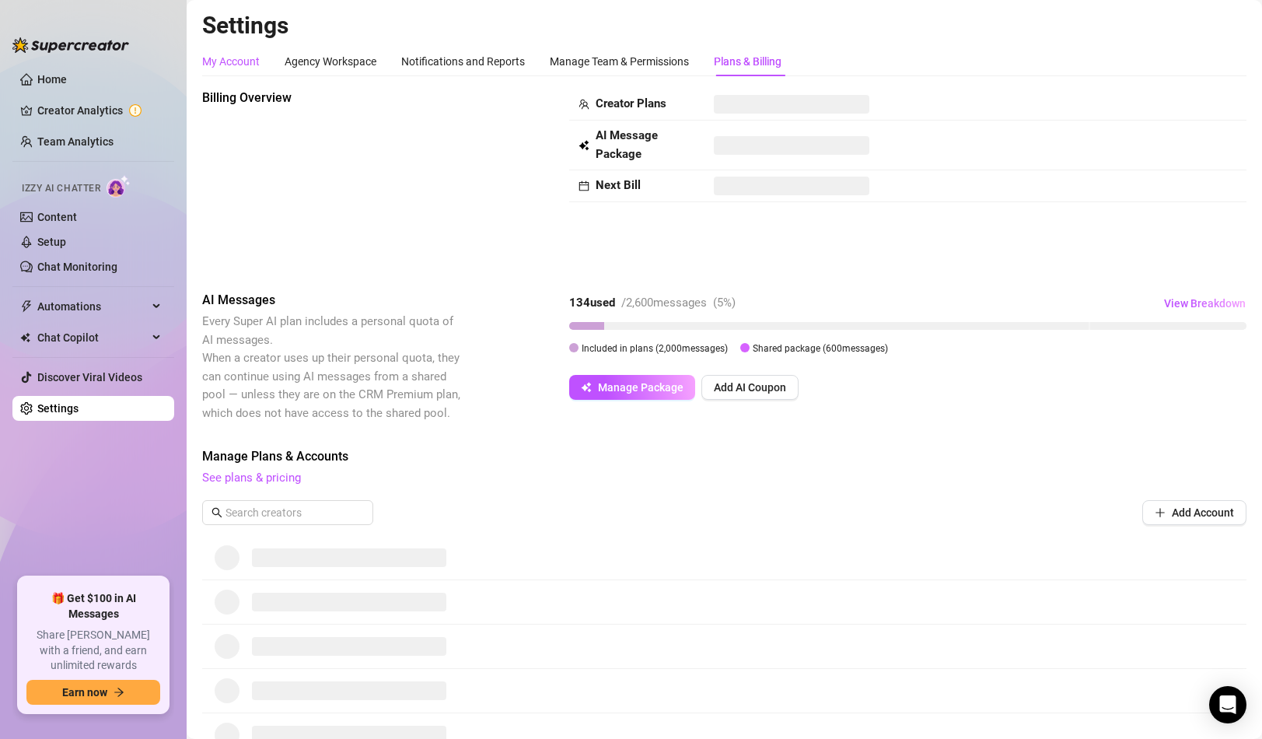
click at [239, 59] on div "My Account" at bounding box center [231, 61] width 58 height 17
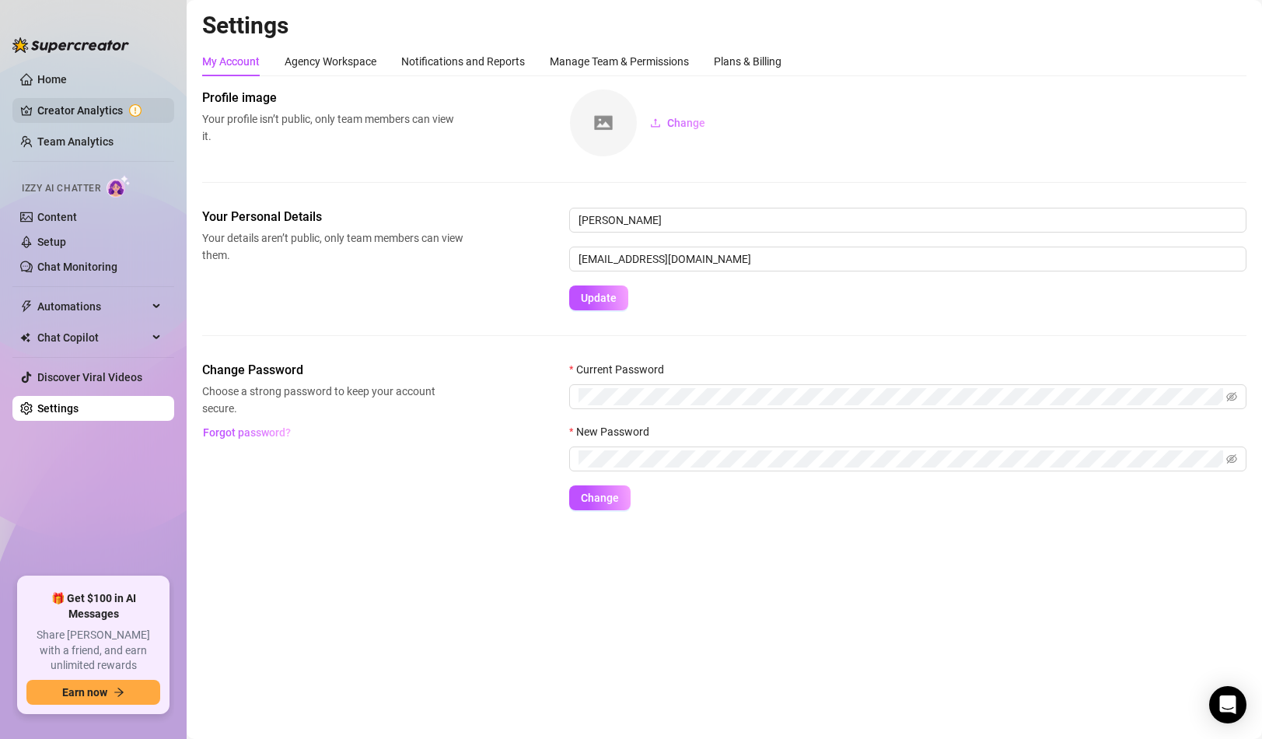
click at [112, 113] on link "Creator Analytics" at bounding box center [99, 110] width 124 height 25
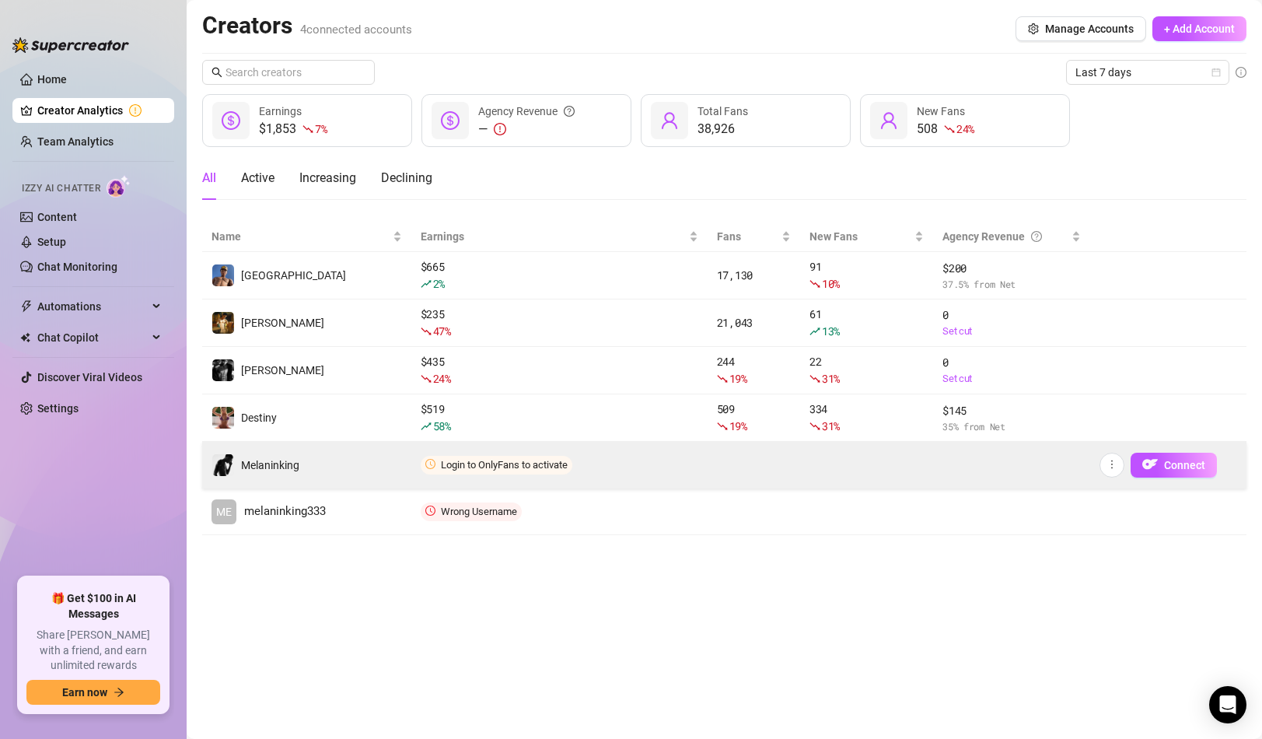
click at [495, 477] on td "Login to OnlyFans to activate" at bounding box center [559, 465] width 296 height 47
click at [1116, 467] on icon "more" at bounding box center [1111, 464] width 11 height 11
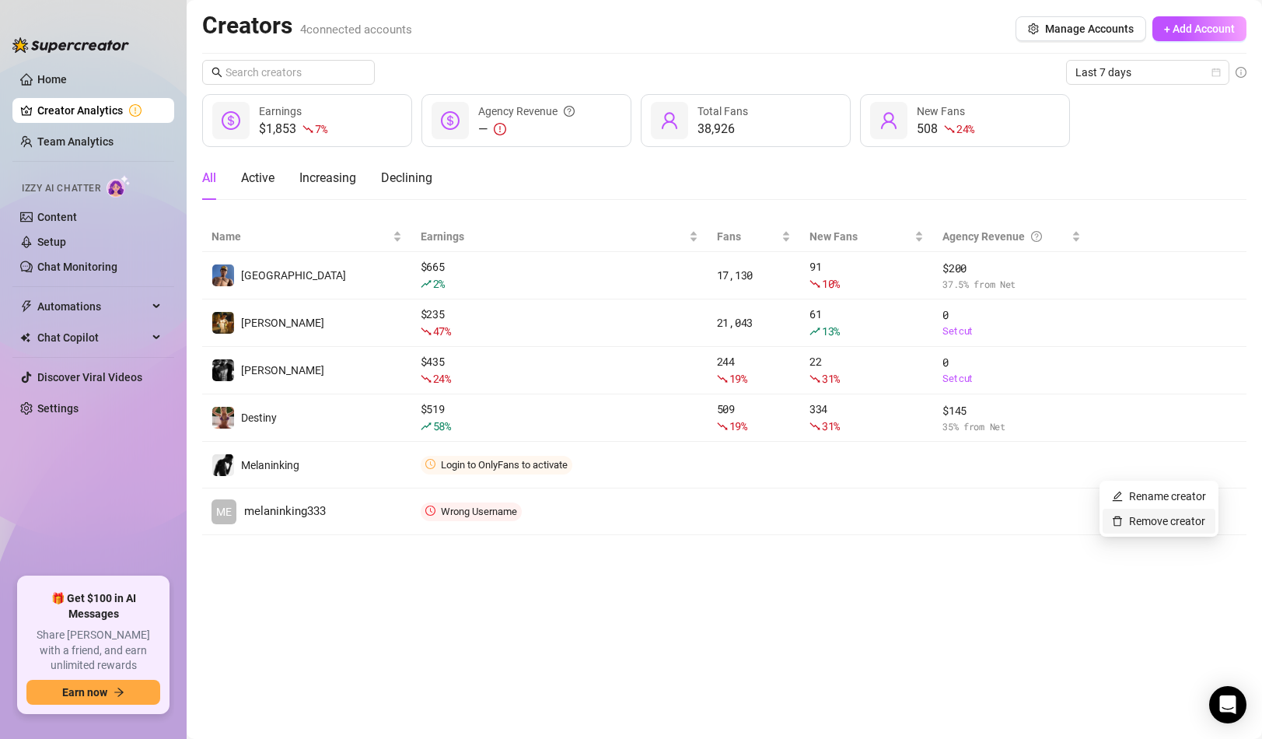
click at [1138, 524] on link "Remove creator" at bounding box center [1158, 521] width 93 height 12
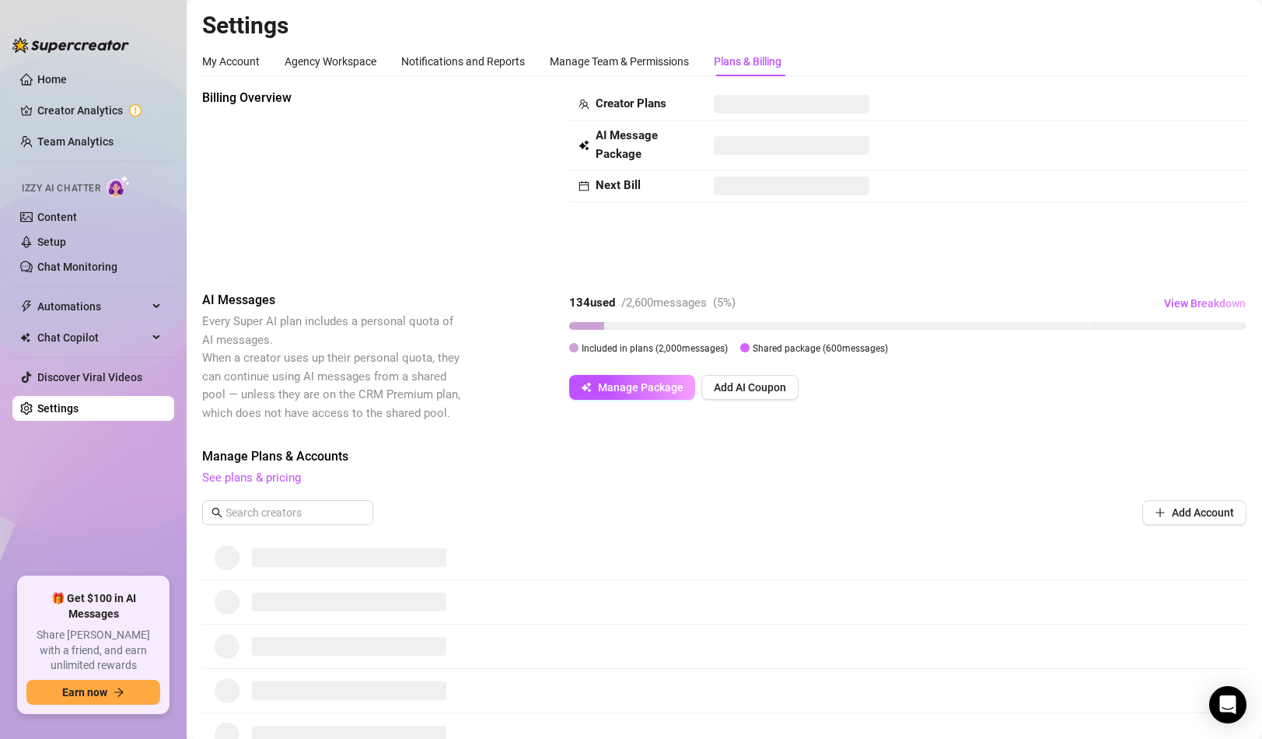
click at [484, 448] on span "Manage Plans & Accounts" at bounding box center [724, 456] width 1044 height 19
click at [83, 111] on link "Creator Analytics" at bounding box center [99, 110] width 124 height 25
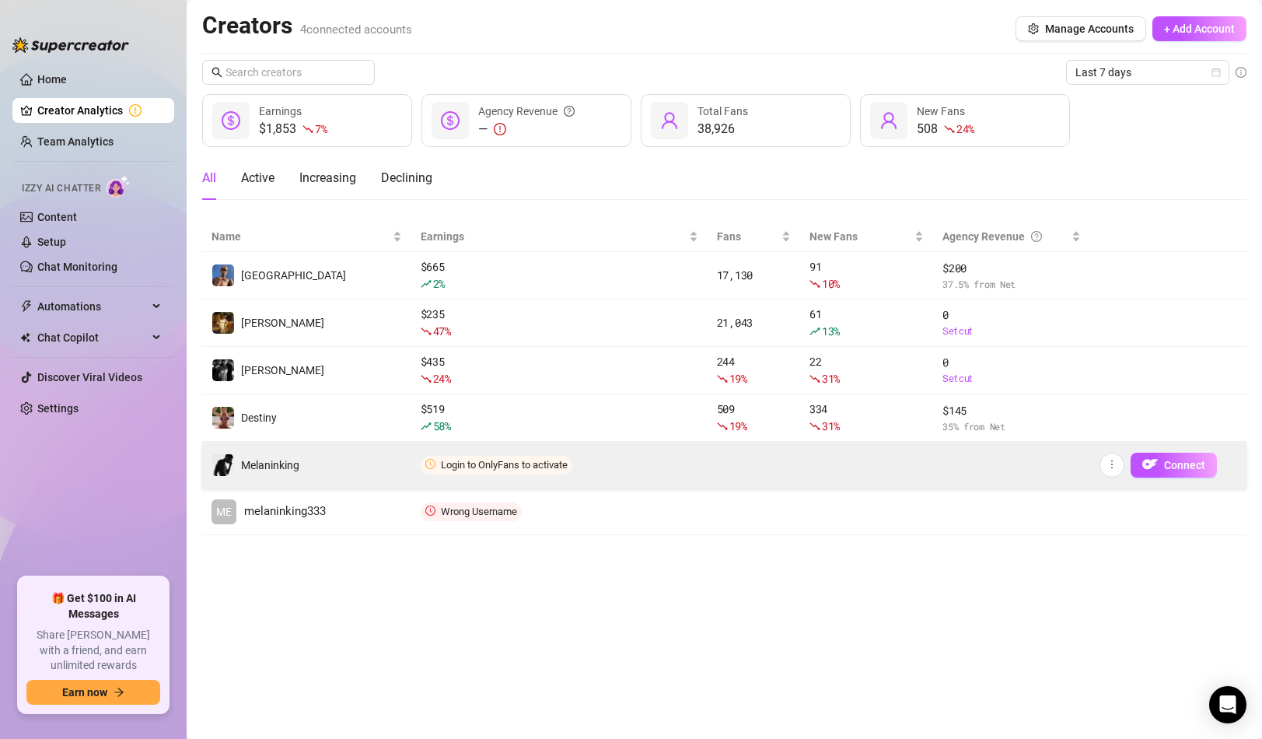
click at [531, 472] on span "Login to OnlyFans to activate" at bounding box center [497, 465] width 152 height 19
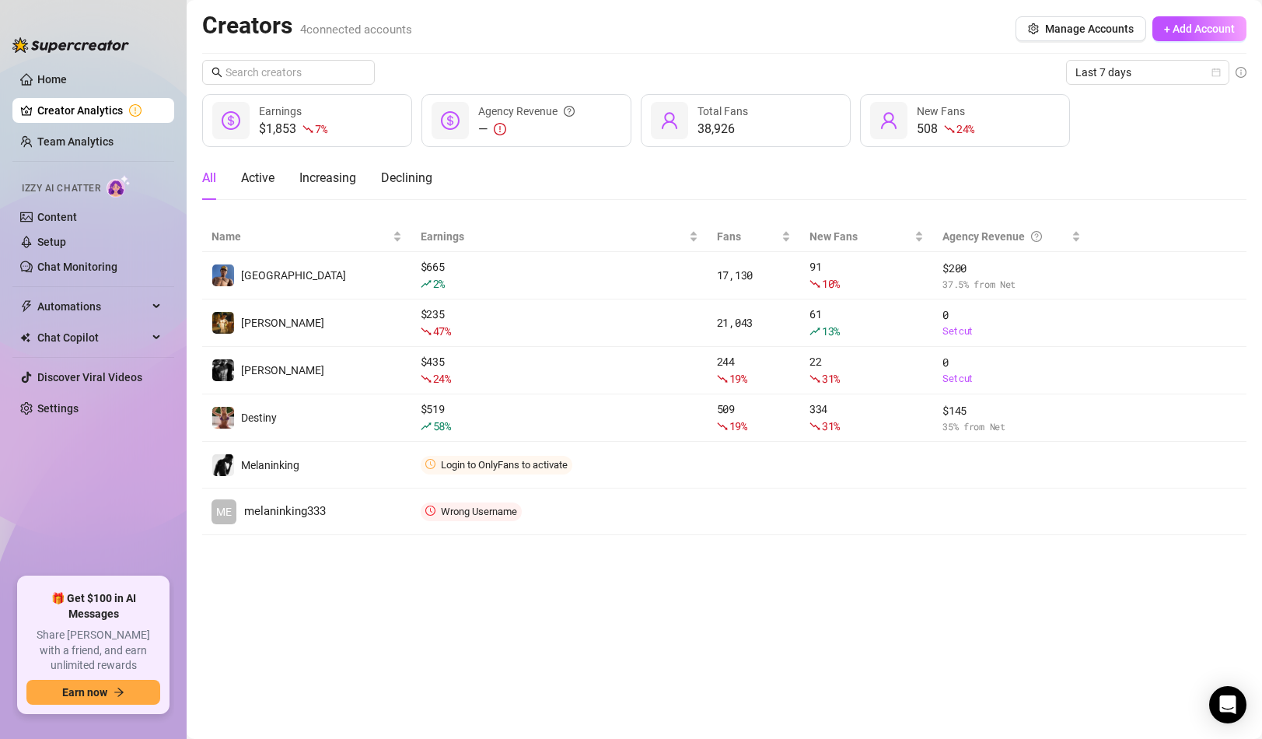
click at [128, 107] on link "Creator Analytics" at bounding box center [99, 110] width 124 height 25
click at [99, 136] on link "Team Analytics" at bounding box center [75, 141] width 76 height 12
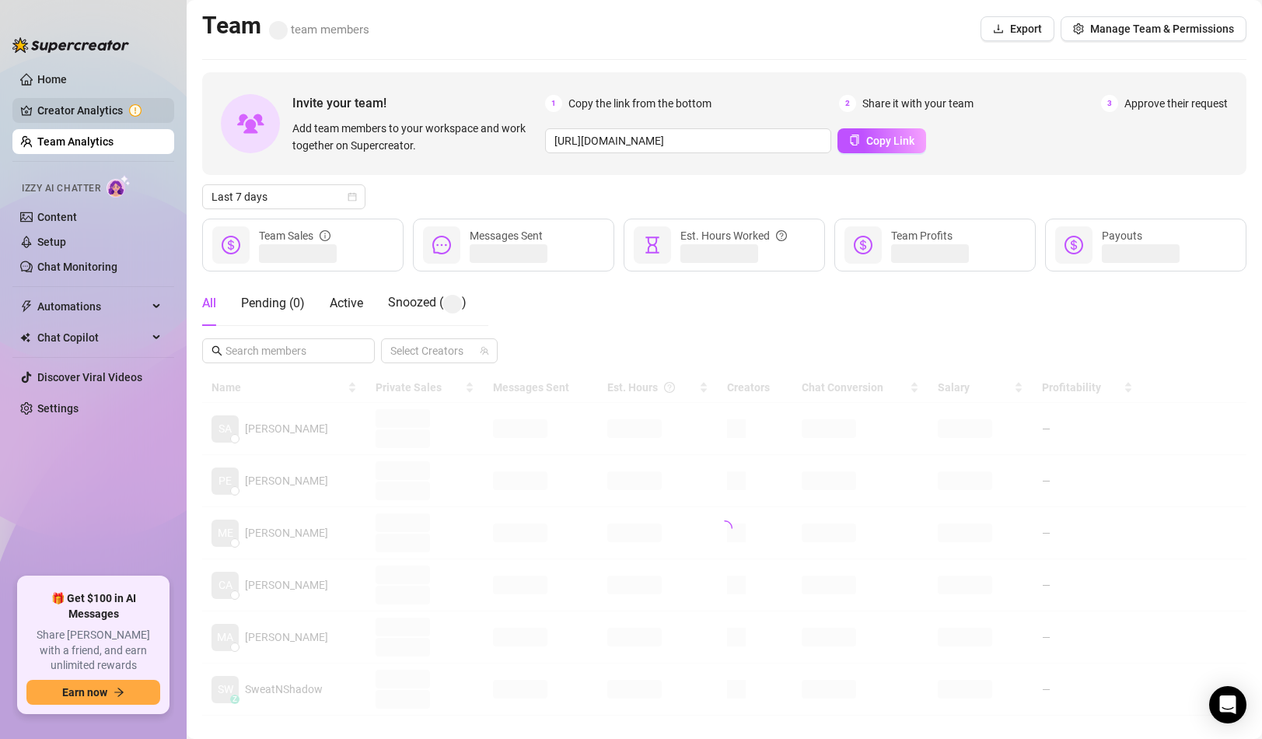
click at [99, 111] on link "Creator Analytics" at bounding box center [99, 110] width 124 height 25
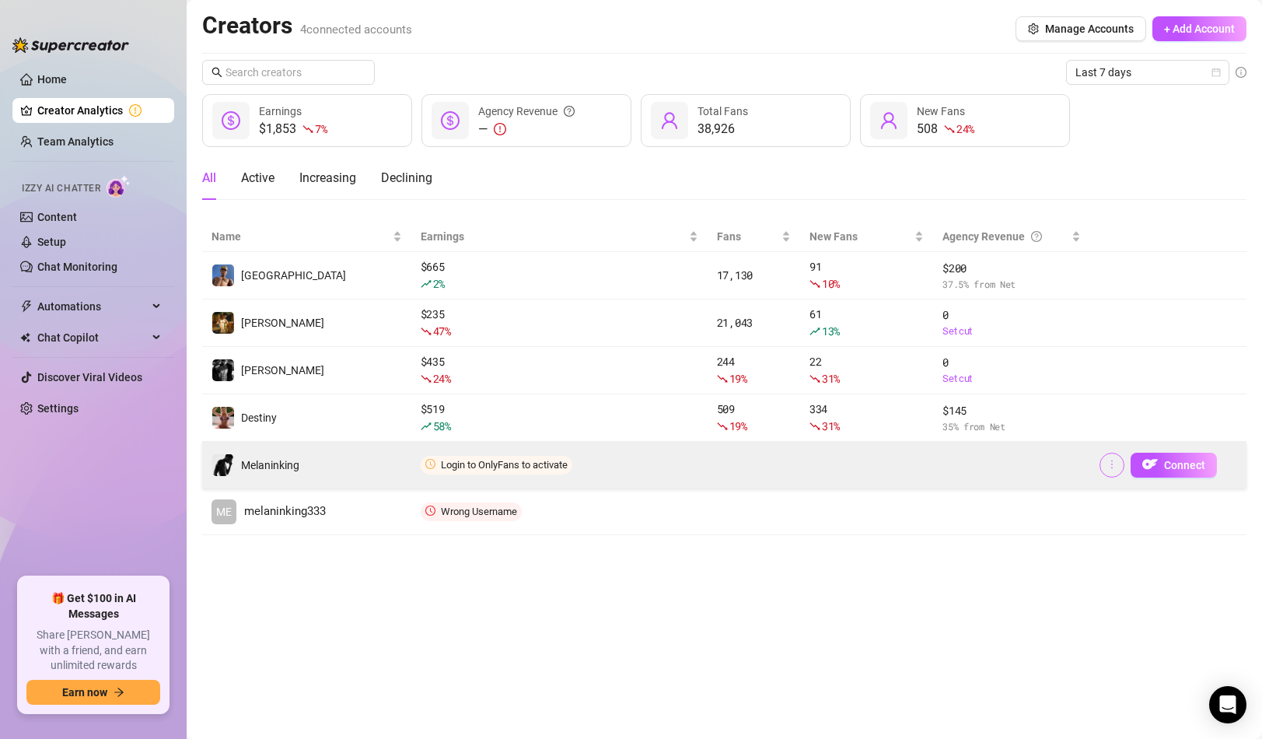
click at [1113, 461] on icon "more" at bounding box center [1111, 464] width 11 height 11
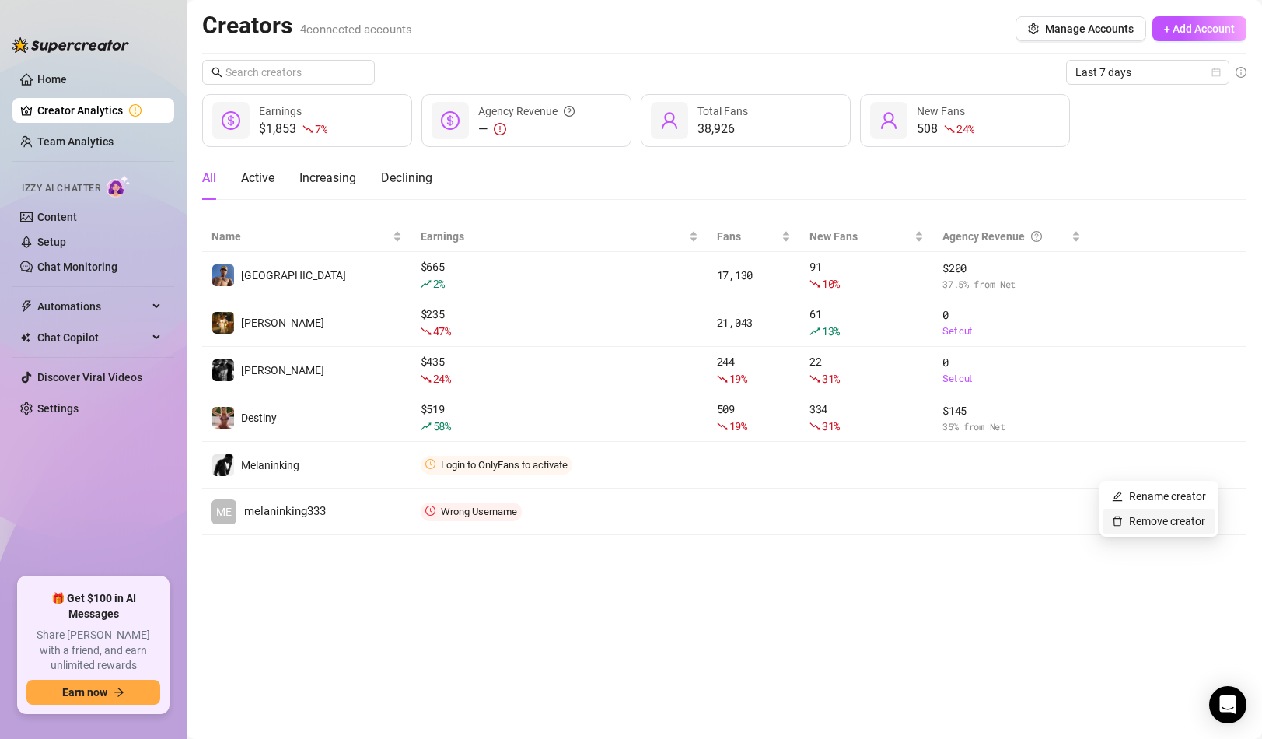
click at [1134, 520] on link "Remove creator" at bounding box center [1158, 521] width 93 height 12
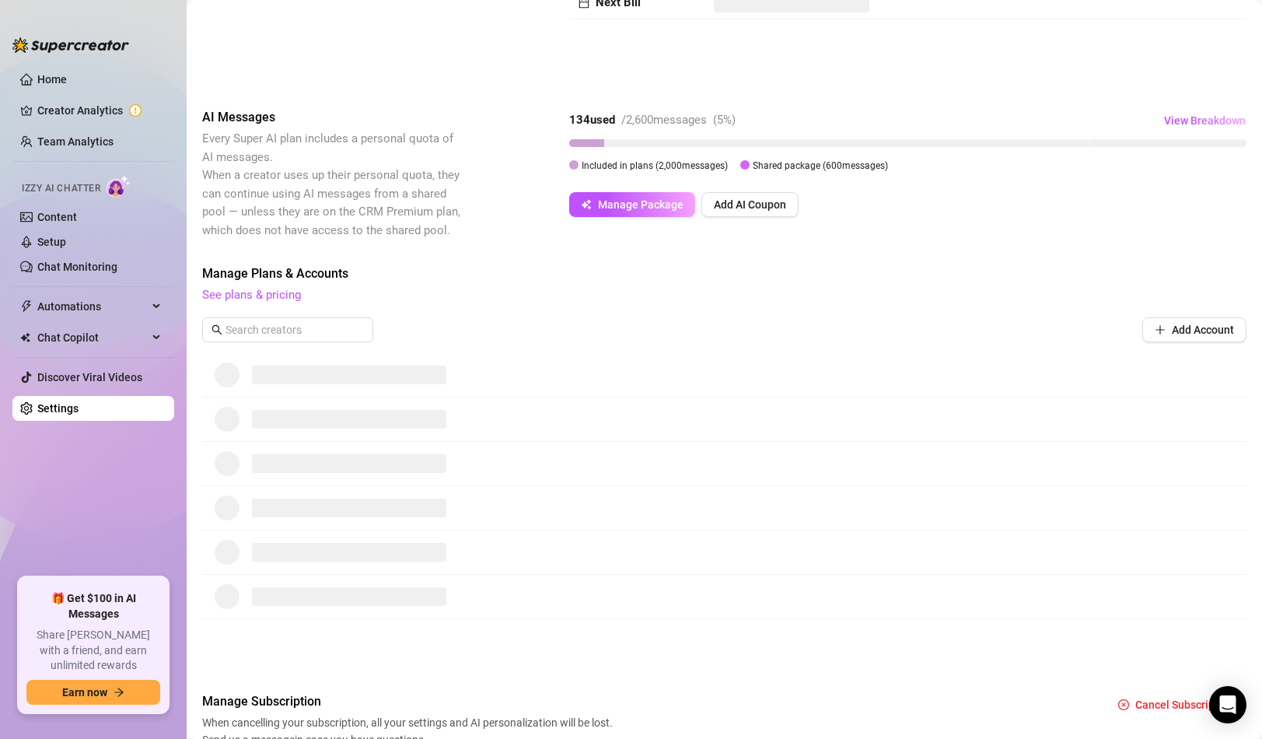
scroll to position [257, 0]
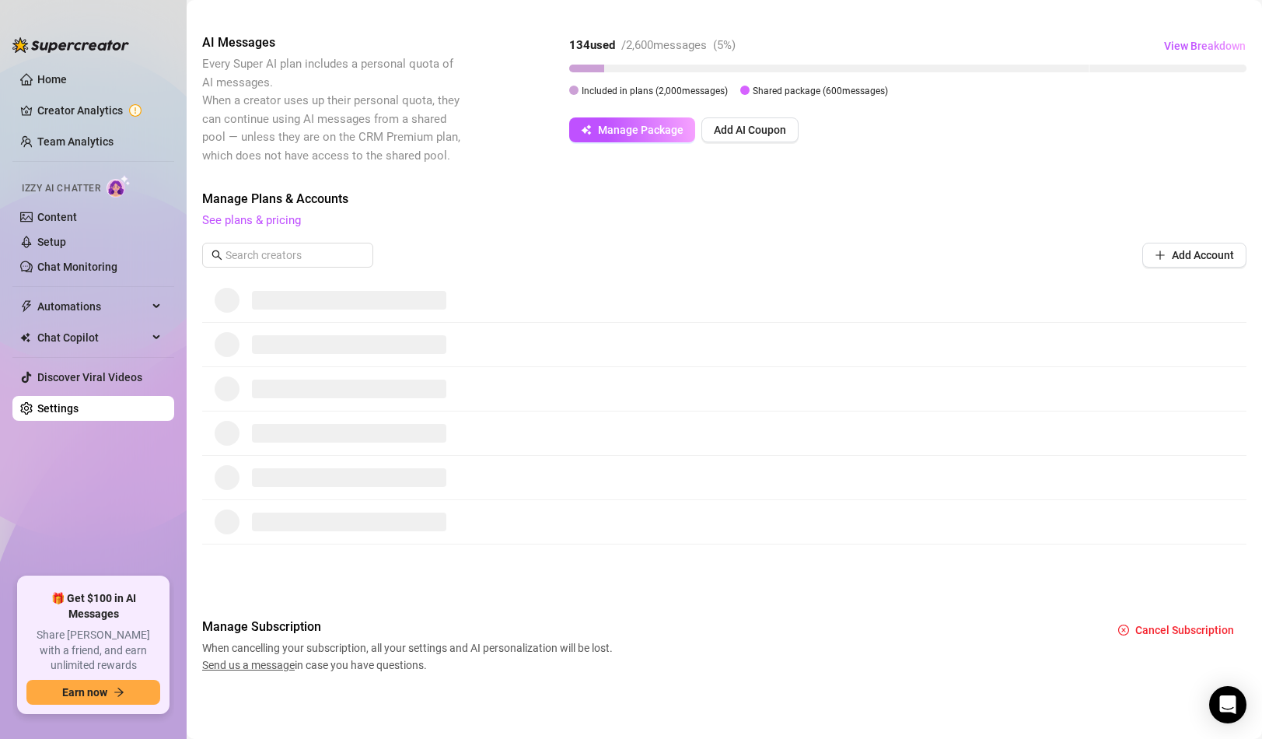
click at [473, 404] on div at bounding box center [724, 389] width 1044 height 44
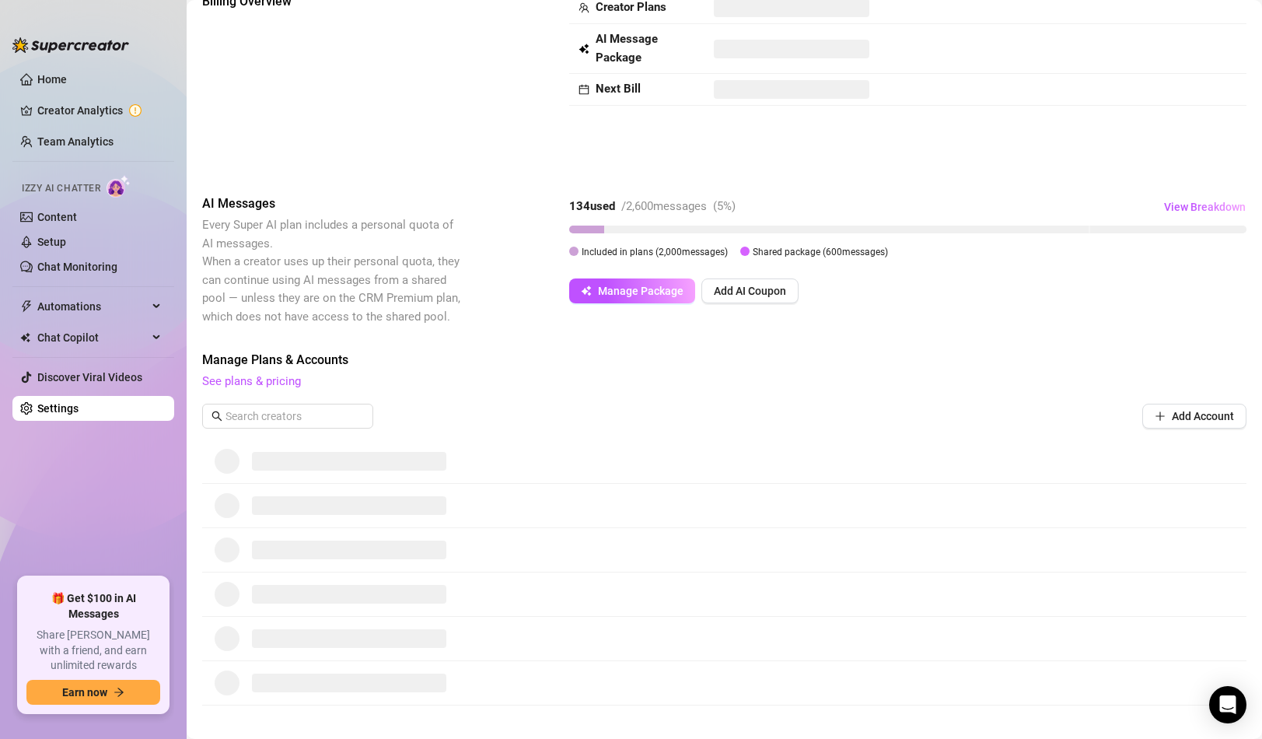
scroll to position [94, 0]
click at [277, 407] on span at bounding box center [287, 418] width 171 height 25
click at [277, 411] on input "text" at bounding box center [288, 418] width 126 height 17
type input "M"
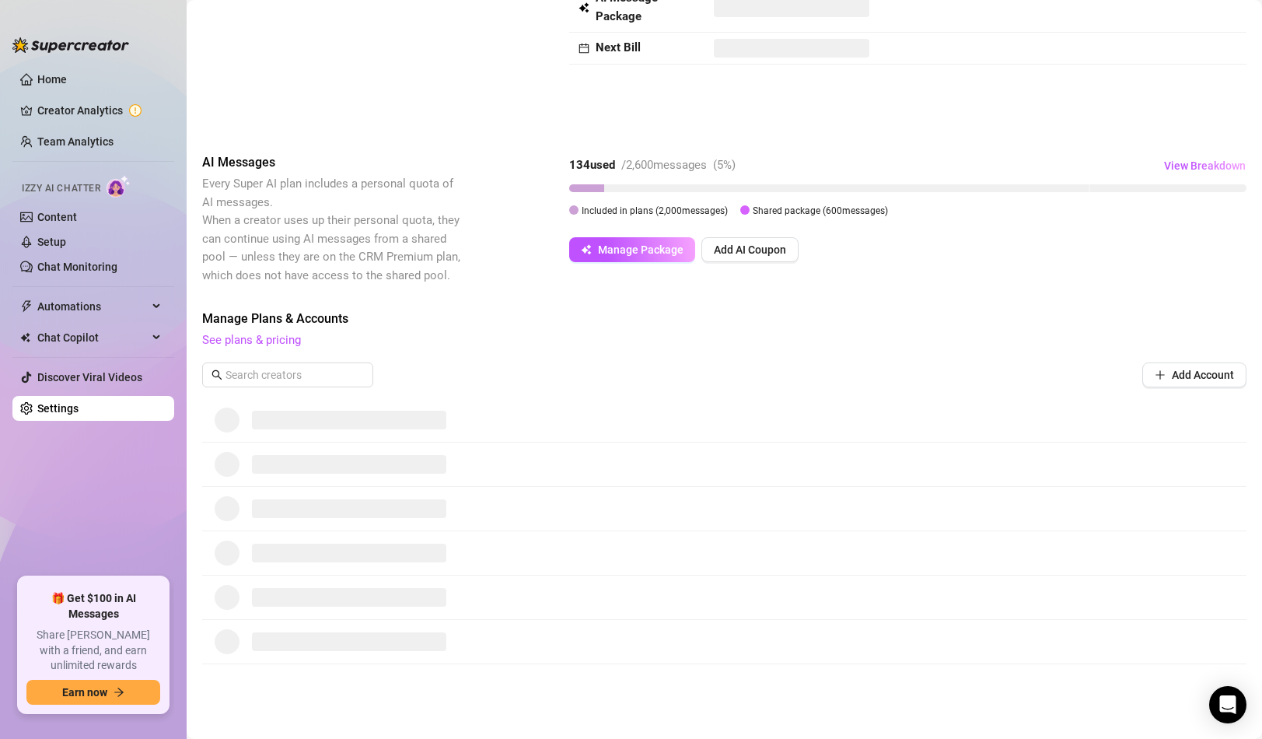
scroll to position [257, 0]
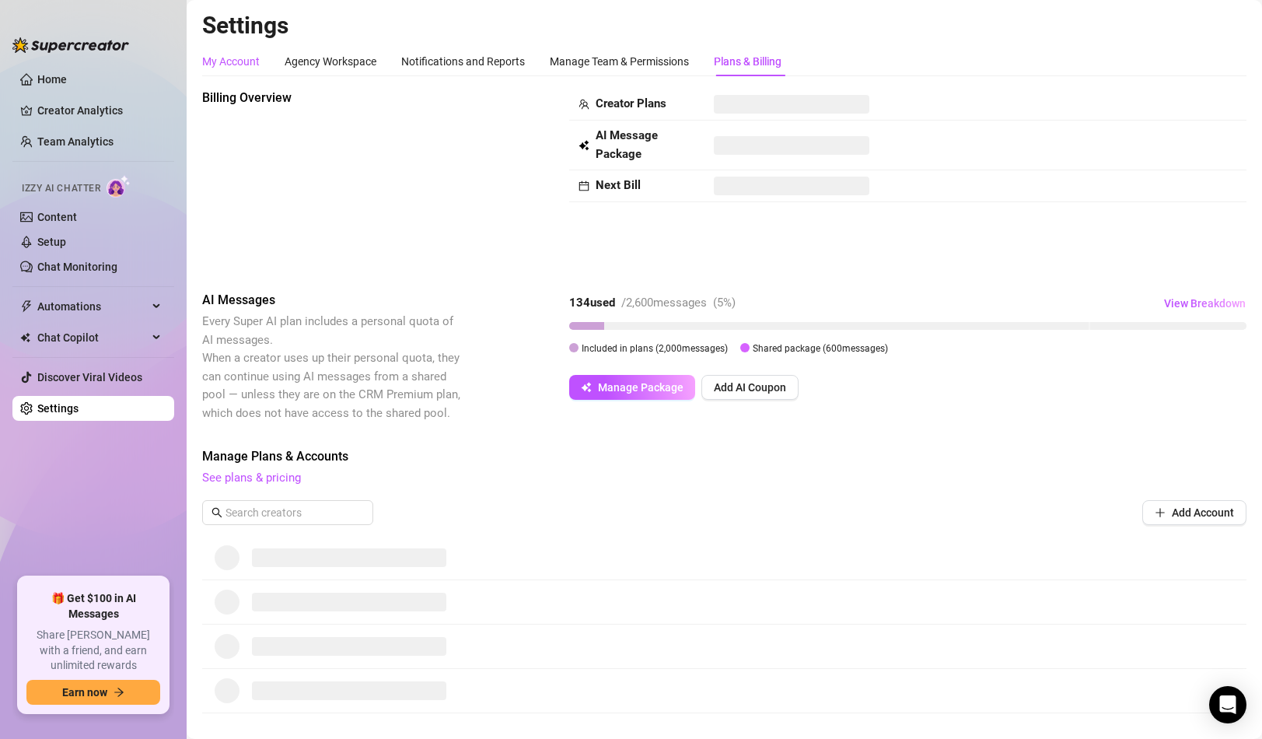
click at [250, 55] on div "My Account" at bounding box center [231, 61] width 58 height 17
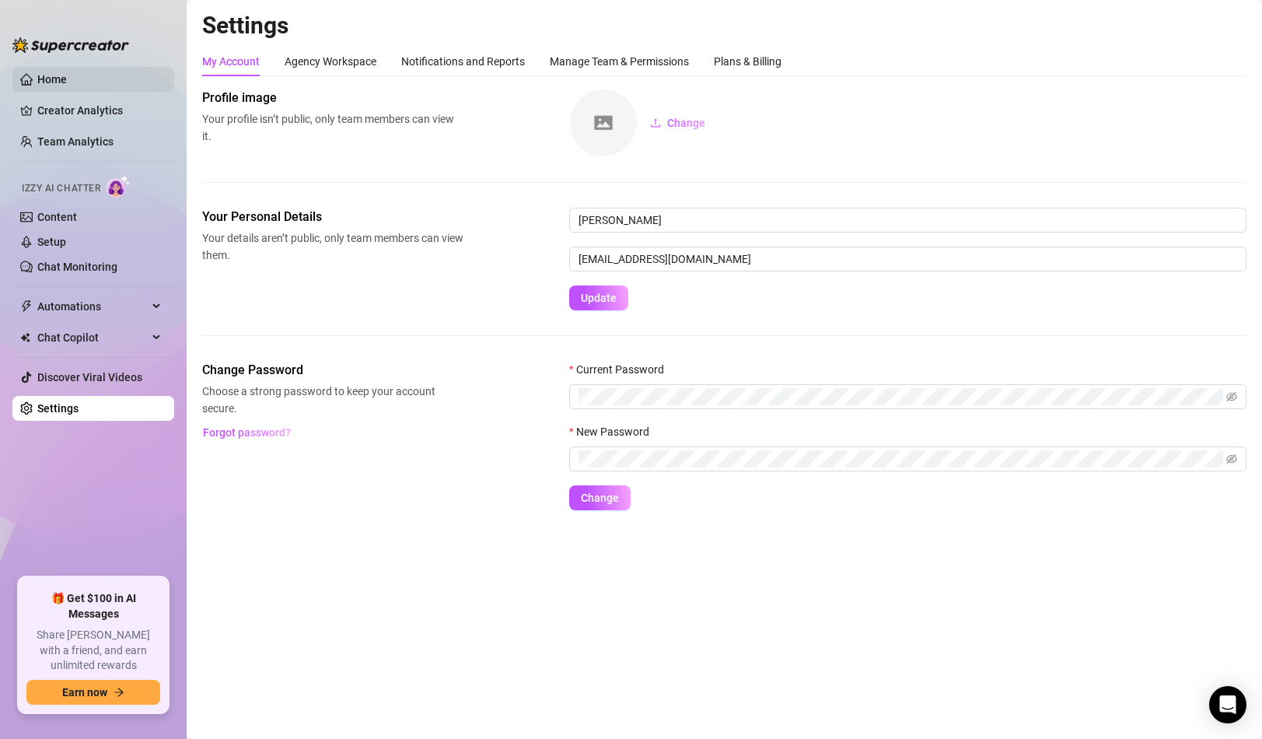
click at [65, 73] on link "Home" at bounding box center [52, 79] width 30 height 12
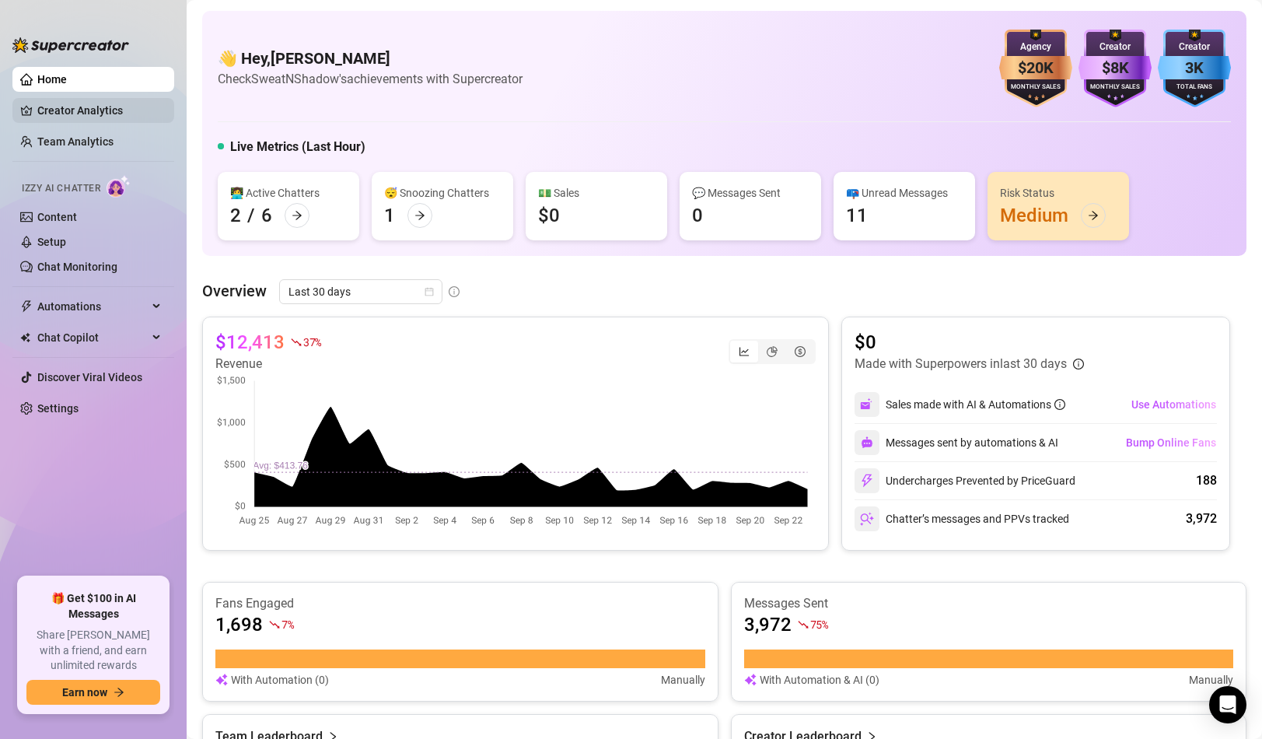
click at [114, 101] on link "Creator Analytics" at bounding box center [99, 110] width 124 height 25
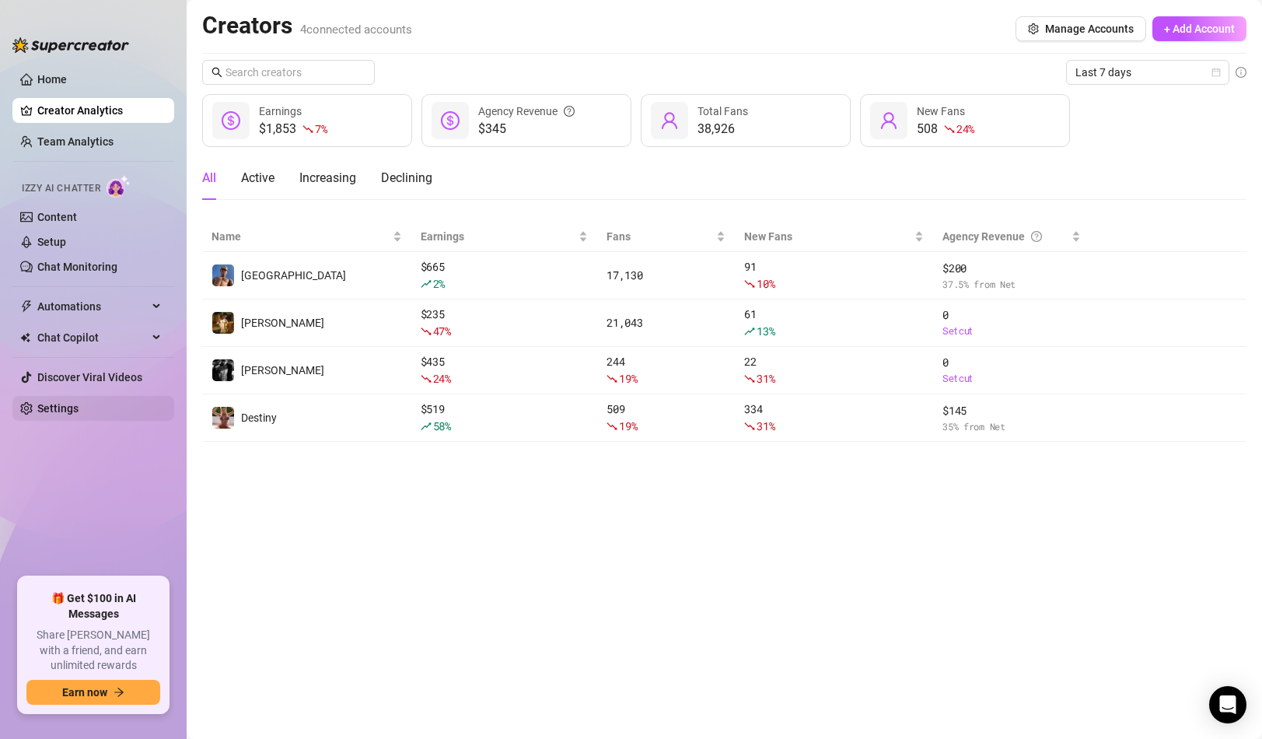
click at [66, 402] on link "Settings" at bounding box center [57, 408] width 41 height 12
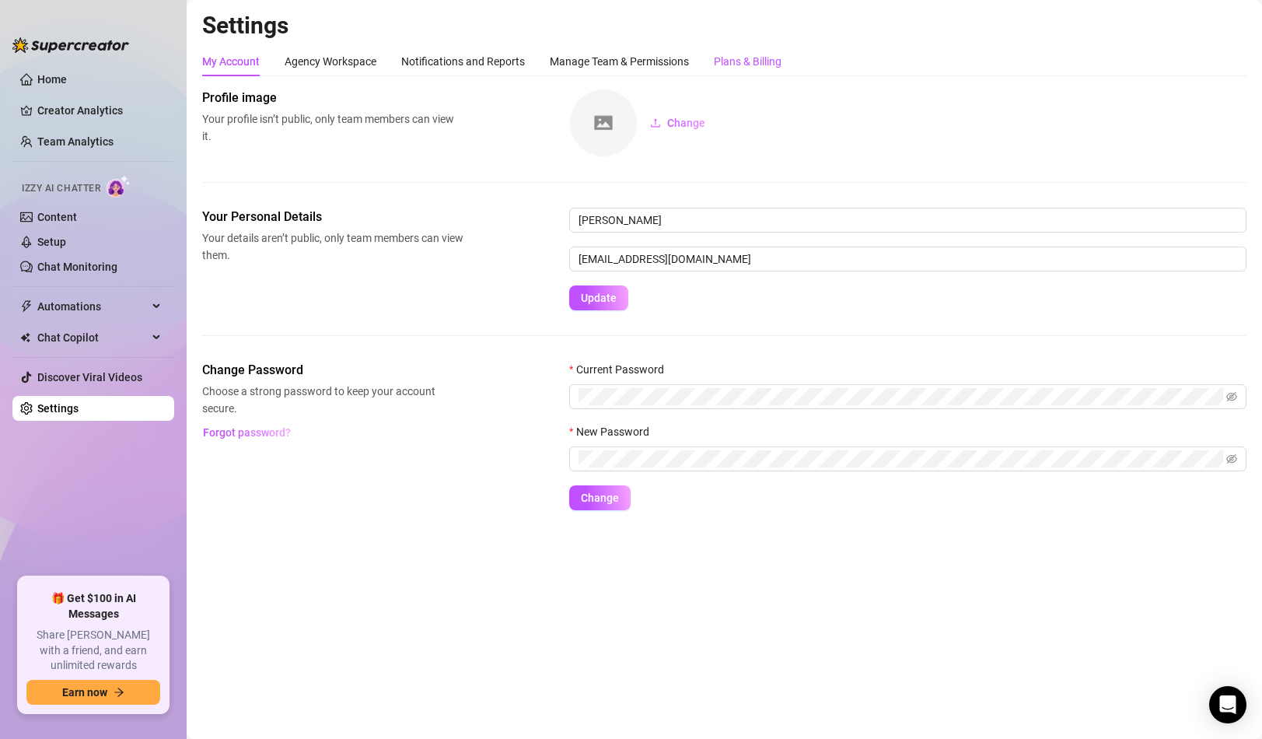
click at [744, 59] on div "Plans & Billing" at bounding box center [748, 61] width 68 height 17
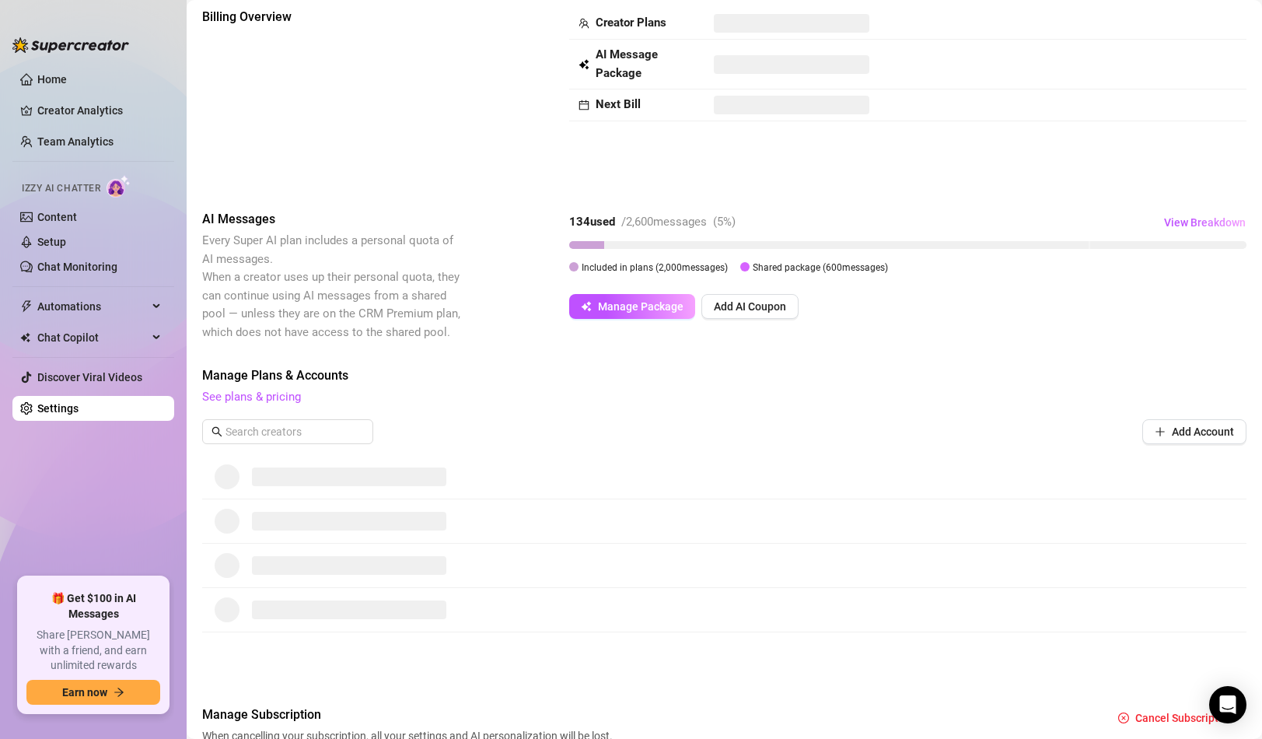
scroll to position [44, 0]
